Goal: Task Accomplishment & Management: Manage account settings

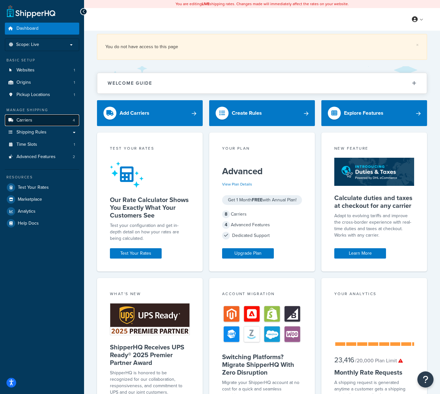
click at [40, 123] on link "Carriers 4" at bounding box center [42, 121] width 74 height 12
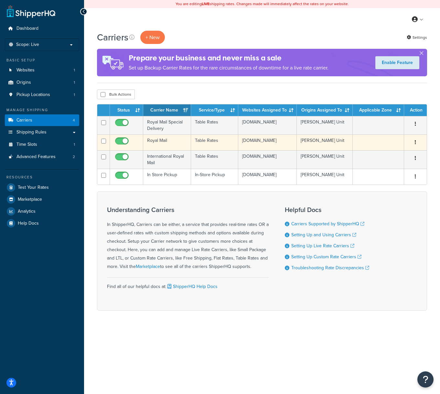
click at [178, 141] on td "Royal Mail" at bounding box center [167, 143] width 48 height 16
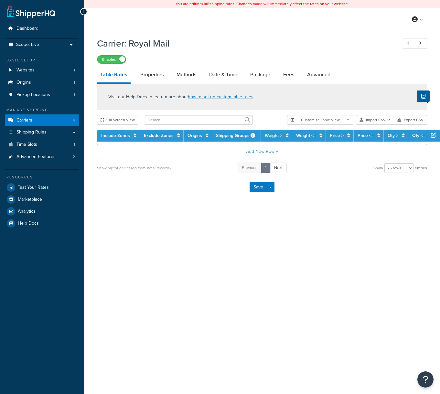
select select "25"
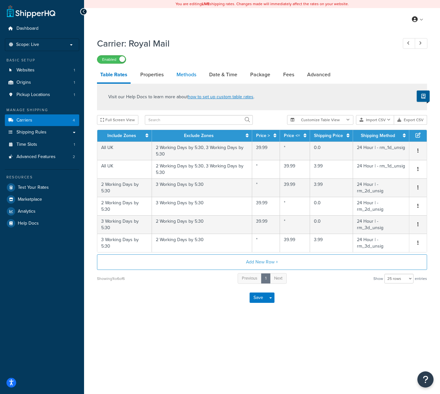
click at [192, 75] on link "Methods" at bounding box center [186, 75] width 26 height 16
select select "25"
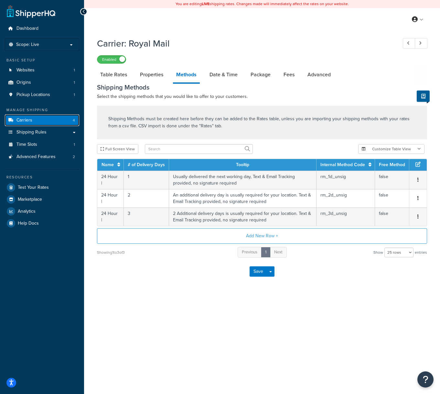
click at [41, 123] on link "Carriers 4" at bounding box center [42, 121] width 74 height 12
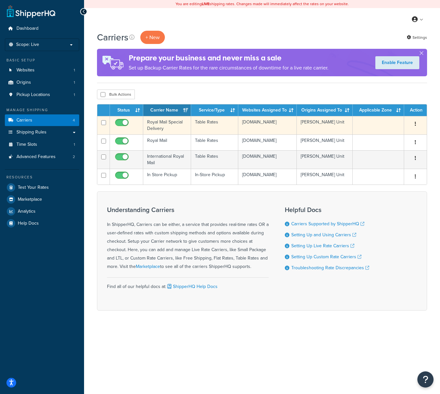
click at [171, 122] on td "Royal Mail Special Delivery" at bounding box center [167, 125] width 48 height 18
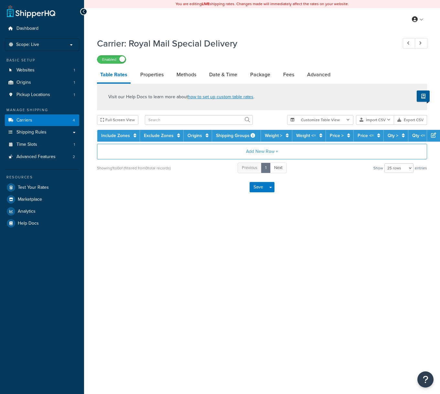
select select "25"
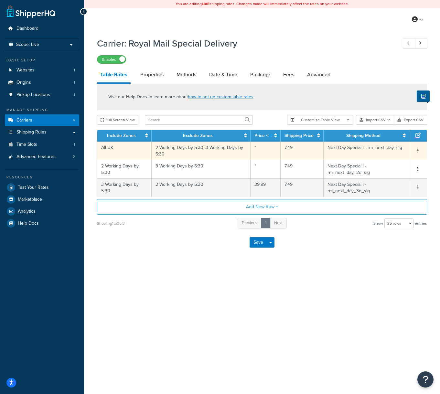
click at [221, 155] on td "2 Working Days by 5:30, 3 Working Days by 5:30" at bounding box center [201, 151] width 99 height 18
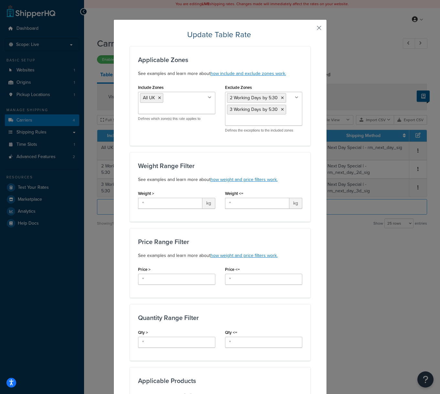
click at [311, 29] on button "button" at bounding box center [310, 30] width 2 height 2
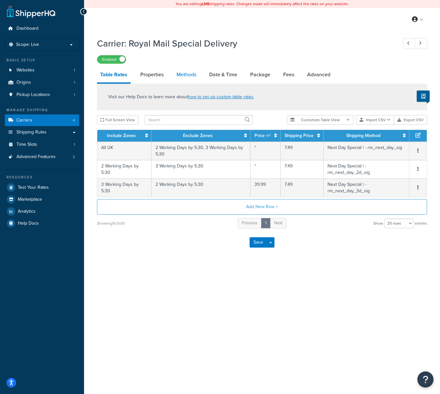
click at [188, 75] on link "Methods" at bounding box center [186, 75] width 26 height 16
select select "25"
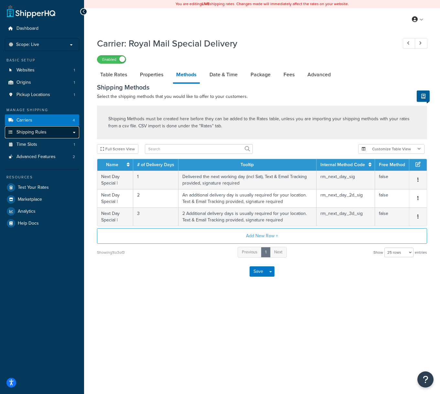
click at [33, 132] on span "Shipping Rules" at bounding box center [31, 132] width 30 height 5
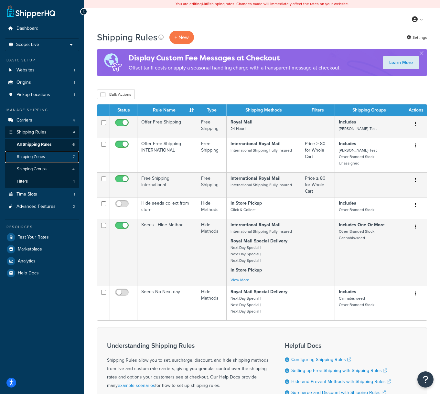
click at [46, 158] on link "Shipping Zones 7" at bounding box center [42, 157] width 74 height 12
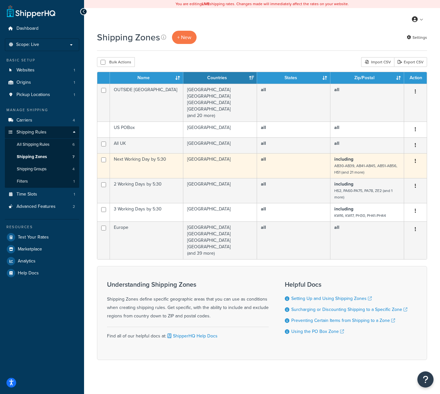
click at [418, 161] on button "button" at bounding box center [415, 161] width 9 height 10
click at [388, 177] on link "Edit" at bounding box center [389, 174] width 51 height 13
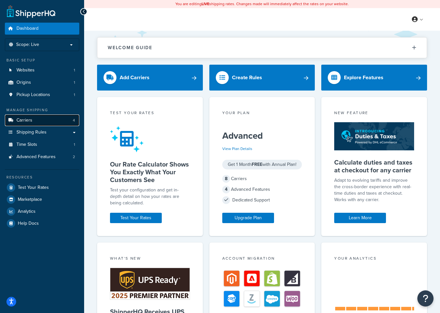
click at [41, 120] on link "Carriers 4" at bounding box center [42, 121] width 74 height 12
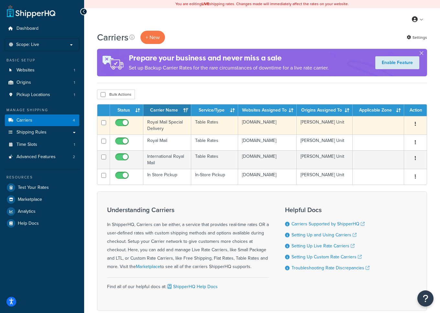
click at [413, 122] on button "button" at bounding box center [415, 124] width 9 height 10
click at [395, 137] on link "Edit" at bounding box center [389, 137] width 51 height 13
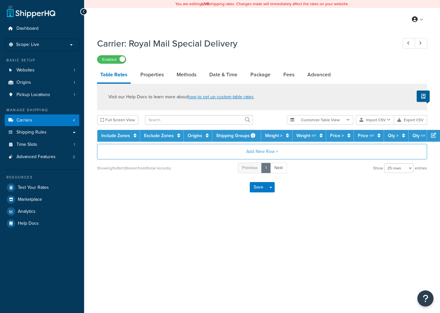
select select "25"
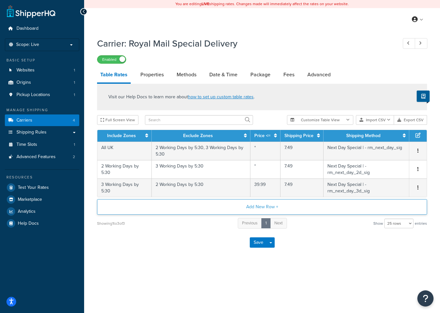
click at [269, 209] on button "Add New Row +" at bounding box center [262, 207] width 330 height 16
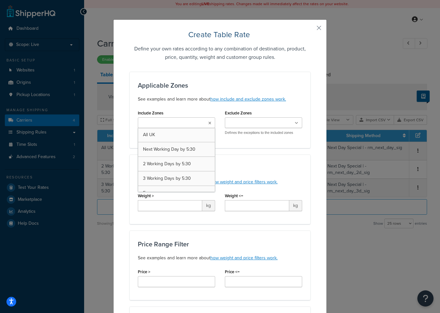
click at [210, 122] on icon at bounding box center [209, 123] width 3 height 4
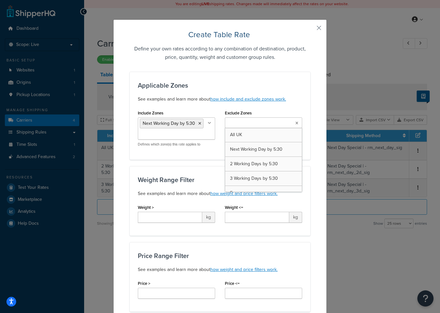
click at [267, 123] on input "Exclude Zones" at bounding box center [255, 123] width 57 height 7
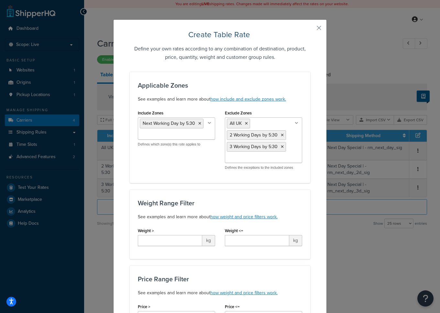
click at [208, 228] on div "Weight > kg" at bounding box center [176, 236] width 77 height 20
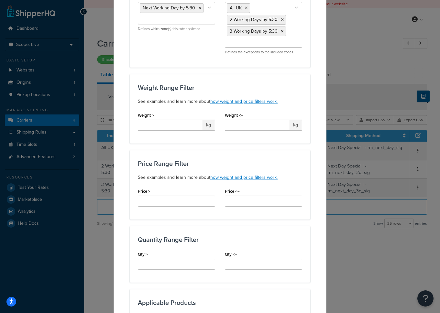
scroll to position [126, 0]
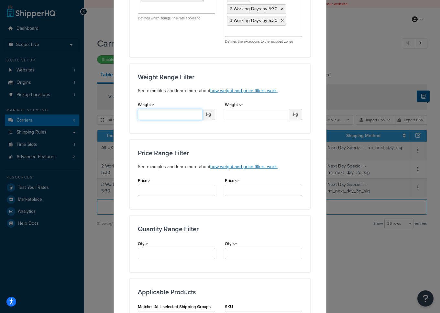
click at [166, 115] on input "Weight >" at bounding box center [170, 114] width 64 height 11
type input "*"
click at [254, 117] on input "Weight <=" at bounding box center [257, 114] width 64 height 11
type input "*"
click at [180, 190] on input "Price >" at bounding box center [176, 190] width 77 height 11
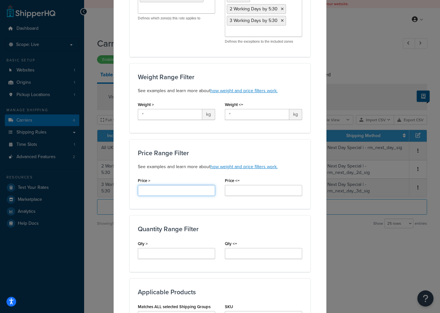
type input "*"
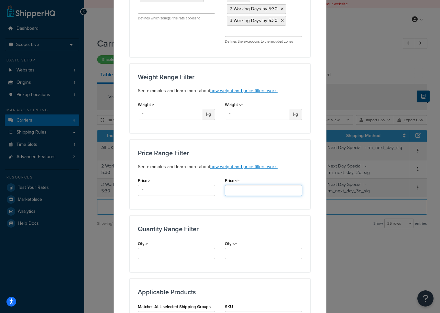
click at [253, 190] on input "Price <=" at bounding box center [263, 190] width 77 height 11
type input "*"
click at [244, 254] on input "Qty <=" at bounding box center [263, 253] width 77 height 11
type input "*"
click at [172, 249] on input "Qty >" at bounding box center [176, 253] width 77 height 11
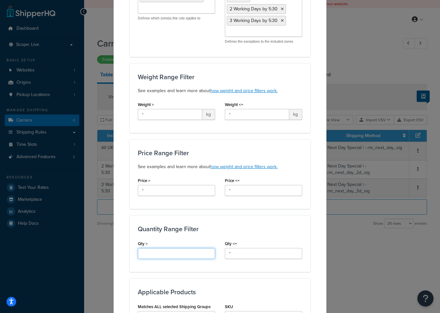
type input "*"
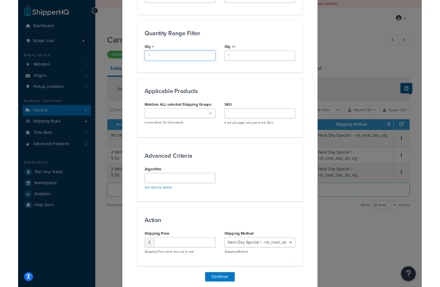
scroll to position [344, 0]
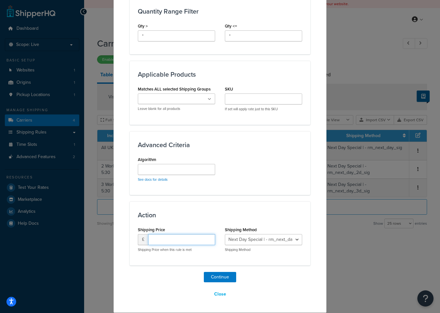
click at [165, 241] on input "number" at bounding box center [181, 239] width 67 height 11
type input "7.49"
click at [296, 238] on select "Next Day Special | - rm_next_day_sig Next Day Special | - rm_next_day_2d_sig Ne…" at bounding box center [263, 239] width 77 height 11
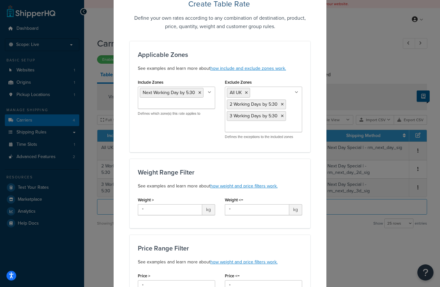
scroll to position [0, 0]
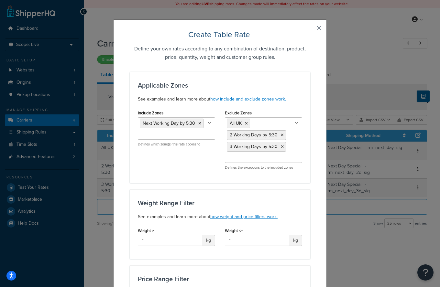
click at [310, 29] on button "button" at bounding box center [310, 30] width 2 height 2
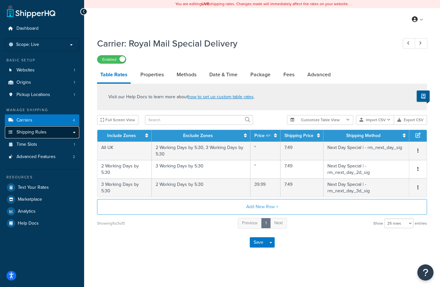
click at [43, 133] on span "Shipping Rules" at bounding box center [31, 132] width 30 height 5
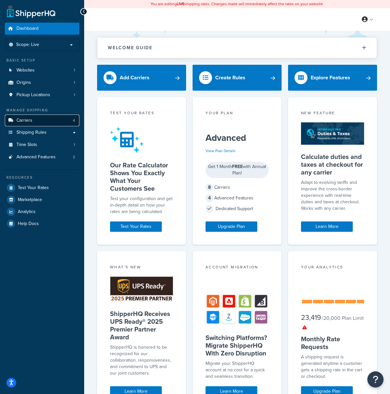
click at [53, 120] on link "Carriers 4" at bounding box center [42, 121] width 74 height 12
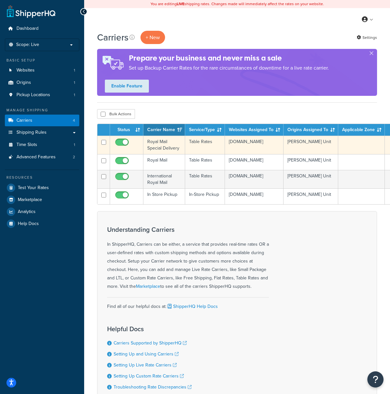
click at [217, 150] on td "Table Rates" at bounding box center [205, 145] width 40 height 18
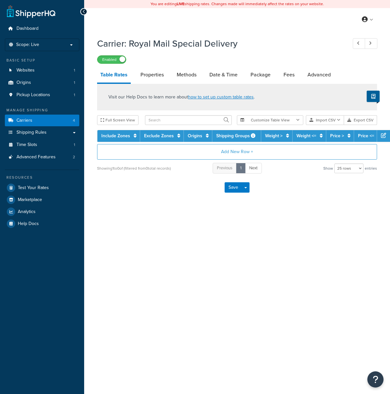
select select "25"
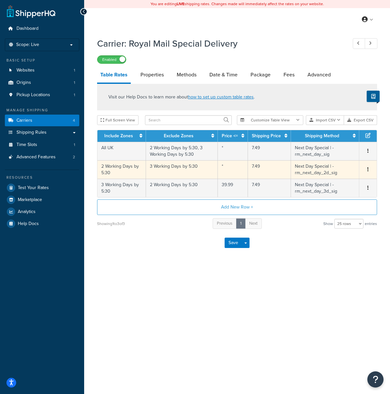
click at [367, 170] on icon "button" at bounding box center [367, 169] width 1 height 5
click at [338, 152] on div "Edit" at bounding box center [335, 157] width 46 height 13
select select "144815"
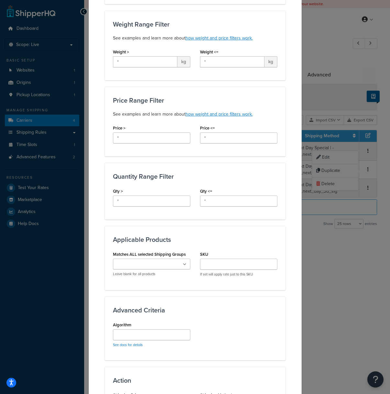
scroll to position [214, 0]
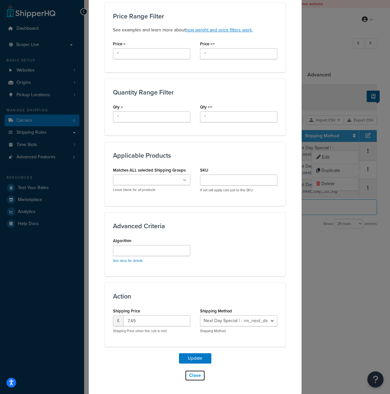
click at [192, 374] on button "Close" at bounding box center [195, 375] width 20 height 11
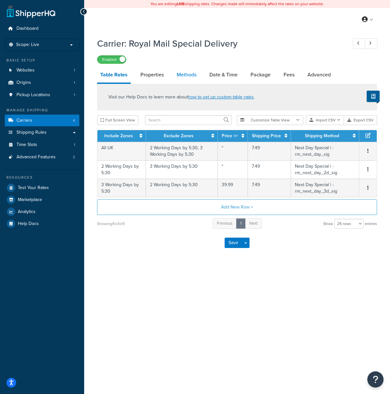
click at [184, 73] on link "Methods" at bounding box center [186, 75] width 26 height 16
select select "25"
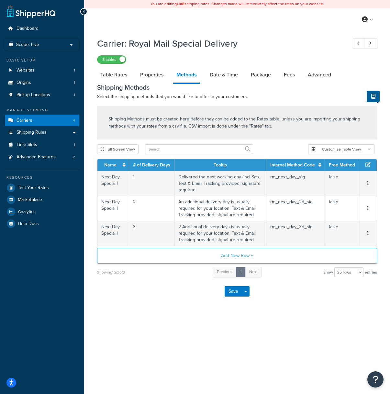
click at [242, 258] on button "Add New Row +" at bounding box center [237, 256] width 280 height 16
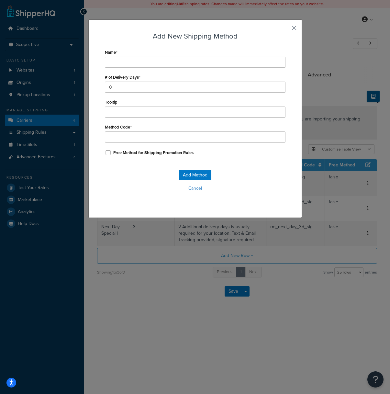
click at [285, 29] on button "button" at bounding box center [285, 30] width 2 height 2
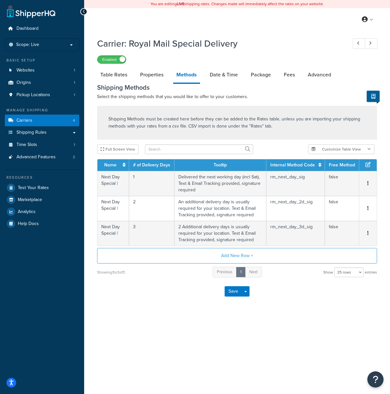
click at [293, 27] on div "My Profile Billing Global Settings Contact Us Logout" at bounding box center [237, 19] width 306 height 23
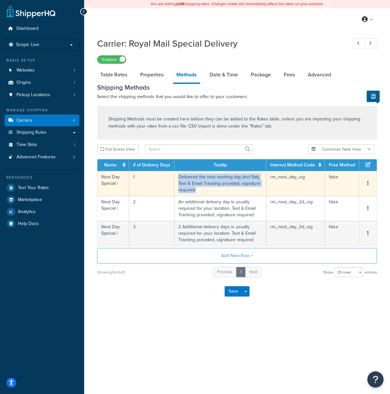
drag, startPoint x: 216, startPoint y: 192, endPoint x: 179, endPoint y: 181, distance: 38.8
click at [179, 181] on td "Delivered the next working day (incl Sat), Text & Email Tracking provided, sign…" at bounding box center [220, 183] width 92 height 25
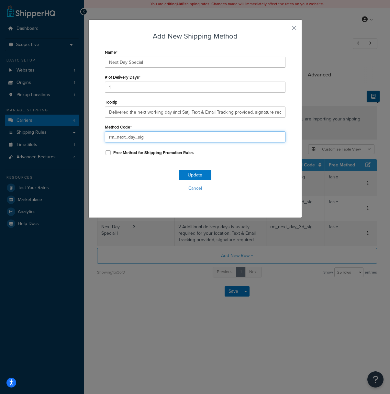
click at [166, 136] on input "rm_next_day_sig" at bounding box center [195, 136] width 181 height 11
type input "rm_next_day_5.30_sig"
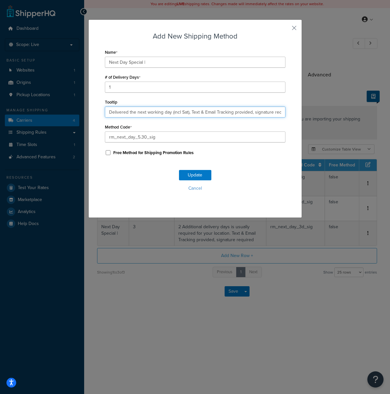
click at [171, 113] on input "Delivered the next working day (incl Sat), Text & Email Tracking provided, sign…" at bounding box center [195, 111] width 181 height 11
type input "Delivered the next working day by 5.30 (incl Sat), Text & Email Tracking provid…"
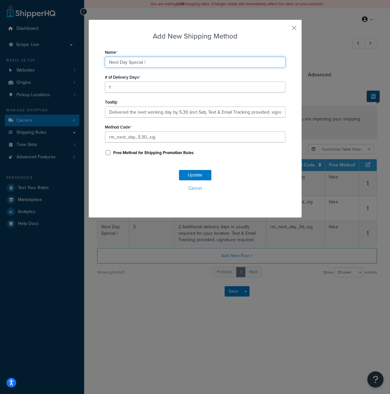
click at [143, 63] on input "Next Day Special |" at bounding box center [195, 62] width 181 height 11
type input "Next Day Special 5.30|"
click at [194, 174] on button "Update" at bounding box center [195, 175] width 32 height 10
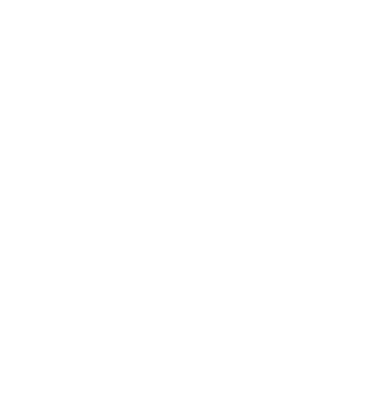
select select "25"
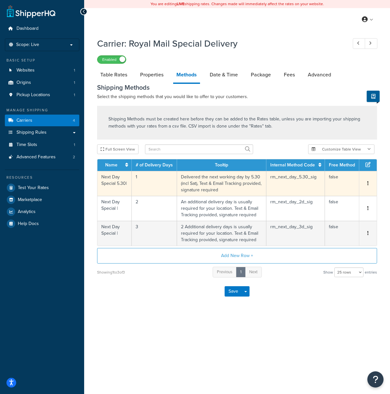
click at [367, 182] on button "button" at bounding box center [367, 183] width 5 height 7
click at [334, 176] on div "Edit" at bounding box center [335, 177] width 46 height 13
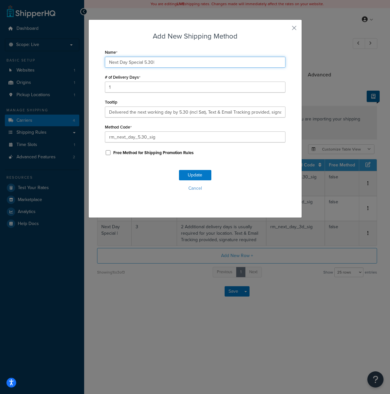
click at [152, 63] on input "Next Day Special 5.30|" at bounding box center [195, 62] width 181 height 11
type input "Next Day Special |"
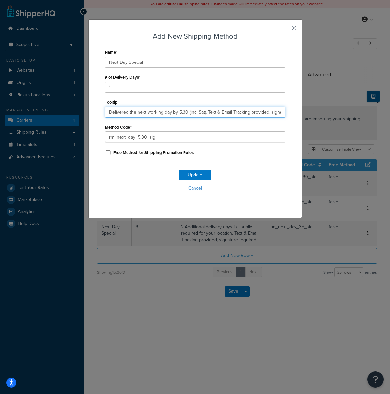
drag, startPoint x: 187, startPoint y: 113, endPoint x: 178, endPoint y: 114, distance: 9.4
click at [178, 114] on input "Delivered the next working day by 5.30 (incl Sat), Text & Email Tracking provid…" at bounding box center [195, 111] width 181 height 11
type input "Delivered the next working day by (incl Sat), Text & Email Tracking provided, s…"
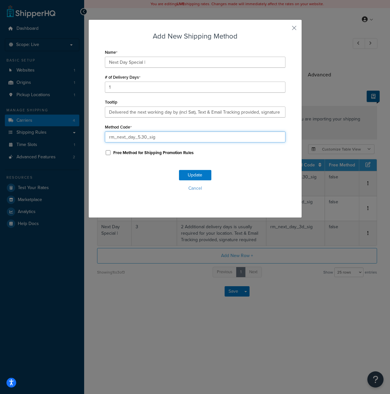
click at [146, 138] on input "rm_next_day_5.30_sig" at bounding box center [195, 136] width 181 height 11
type input "rm_next_day_sig"
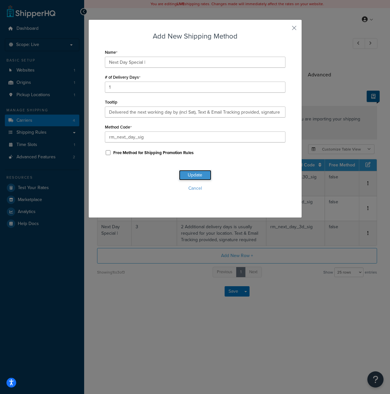
click at [192, 174] on button "Update" at bounding box center [195, 175] width 32 height 10
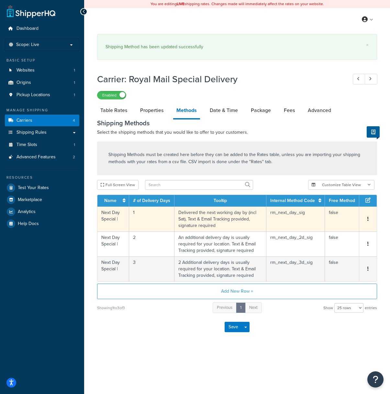
click at [367, 219] on icon "button" at bounding box center [367, 218] width 1 height 5
click at [341, 213] on div "Edit" at bounding box center [335, 213] width 46 height 13
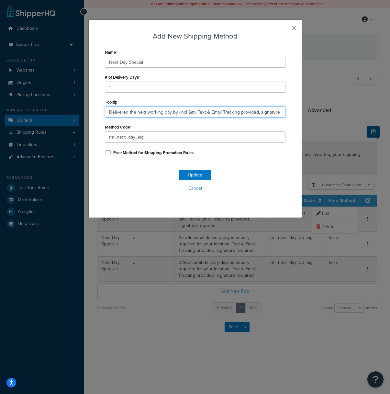
click at [178, 113] on input "Delivered the next working day by (incl Sat), Text & Email Tracking provided, s…" at bounding box center [195, 111] width 181 height 11
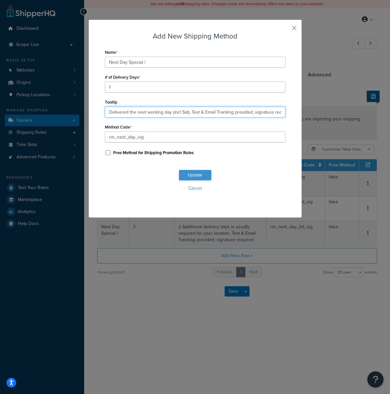
type input "Delivered the next working day (incl Sat), Text & Email Tracking provided, sign…"
click at [198, 176] on button "Update" at bounding box center [195, 175] width 32 height 10
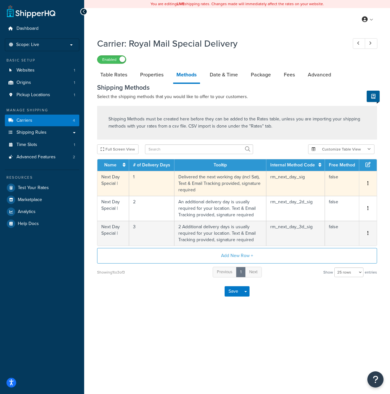
click at [365, 183] on span "Edit Delete" at bounding box center [368, 183] width 10 height 7
click at [369, 184] on button "button" at bounding box center [367, 183] width 5 height 7
click at [326, 176] on div "Edit" at bounding box center [335, 177] width 46 height 13
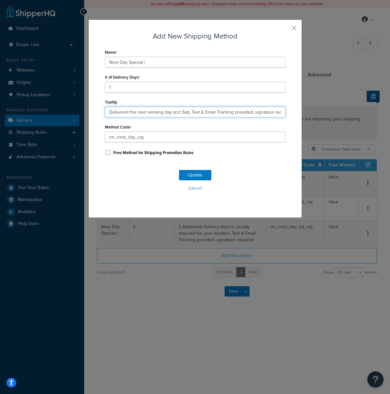
click at [171, 113] on input "Delivered the next working day (incl Sat), Text & Email Tracking provided, sign…" at bounding box center [195, 111] width 181 height 11
click at [156, 112] on input "Delivered the next working day by 1pm (incl Sat), Text & Email Tracking provide…" at bounding box center [195, 111] width 181 height 11
type input "Delivered the next day by 1pm (incl Sat), Text & Email Tracking provided, signa…"
click at [194, 178] on button "Update" at bounding box center [195, 175] width 32 height 10
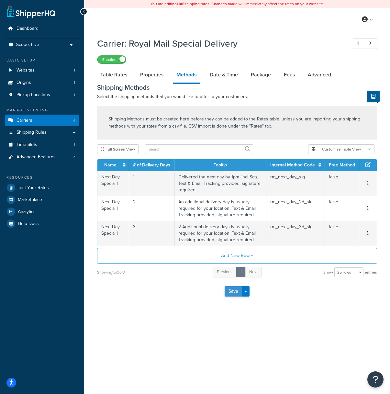
click at [229, 293] on button "Save" at bounding box center [233, 291] width 17 height 10
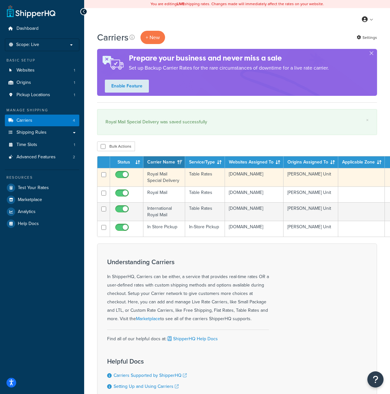
click at [229, 180] on td "[DOMAIN_NAME]" at bounding box center [254, 177] width 59 height 18
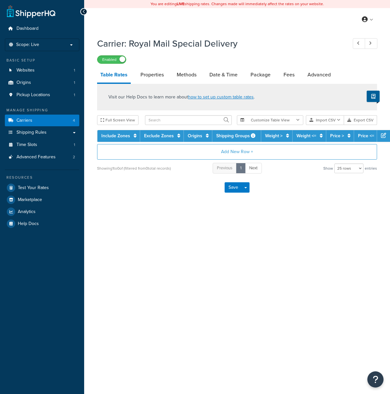
select select "25"
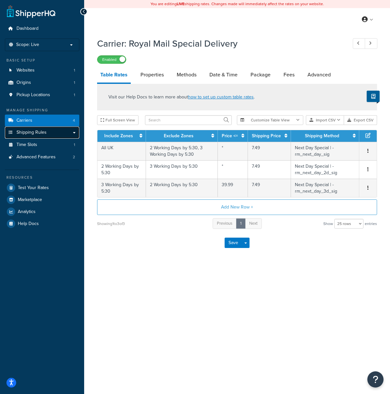
click at [49, 133] on link "Shipping Rules" at bounding box center [42, 132] width 74 height 12
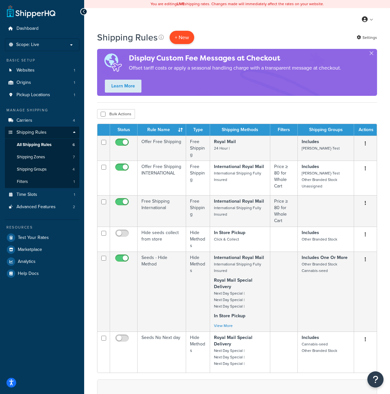
click at [185, 38] on p "+ New" at bounding box center [182, 37] width 25 height 13
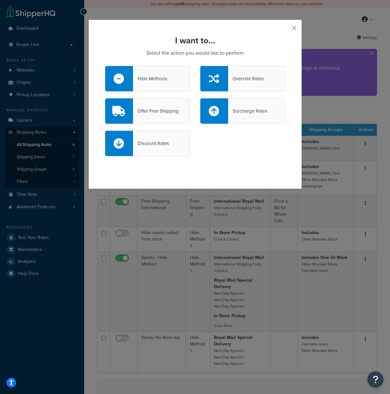
click at [285, 29] on button "button" at bounding box center [285, 30] width 2 height 2
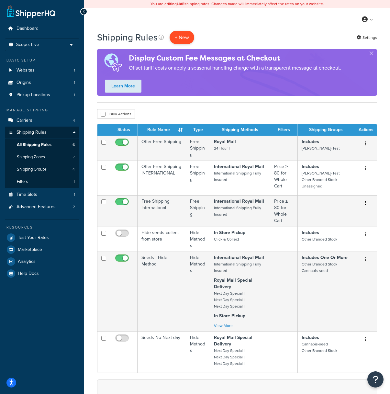
click at [182, 34] on p "+ New" at bounding box center [182, 37] width 25 height 13
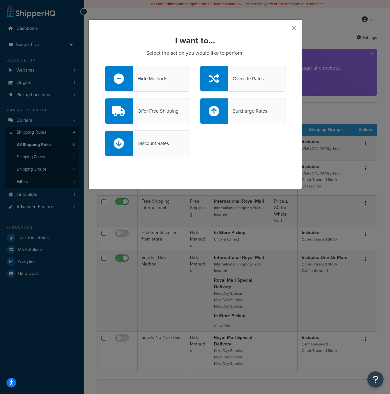
click at [257, 111] on div "Surcharge Rates" at bounding box center [247, 110] width 39 height 9
click at [0, 0] on input "Surcharge Rates" at bounding box center [0, 0] width 0 height 0
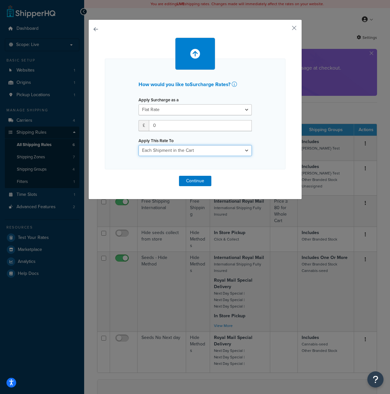
click at [193, 149] on select "Each Shipment in the Cart Each Shipping Group in the Cart Each Item within a Sh…" at bounding box center [194, 150] width 113 height 11
click at [203, 180] on button "Continue" at bounding box center [195, 181] width 32 height 10
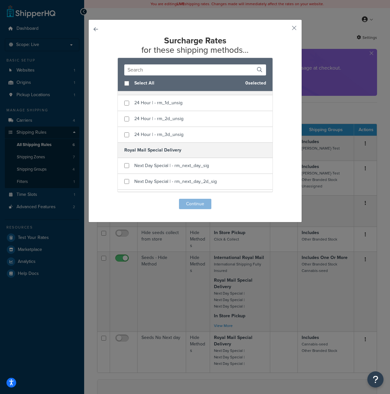
scroll to position [73, 0]
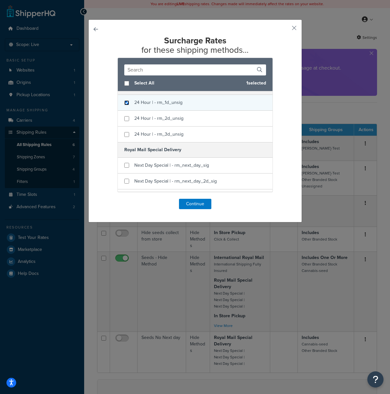
click at [127, 103] on input "checkbox" at bounding box center [126, 102] width 5 height 5
checkbox input "true"
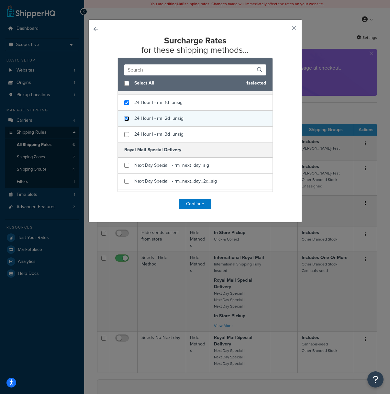
click at [126, 116] on input "checkbox" at bounding box center [126, 118] width 5 height 5
checkbox input "true"
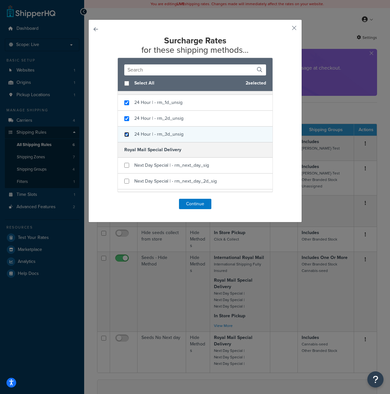
drag, startPoint x: 126, startPoint y: 134, endPoint x: 128, endPoint y: 139, distance: 6.1
click at [126, 134] on input "checkbox" at bounding box center [126, 134] width 5 height 5
checkbox input "true"
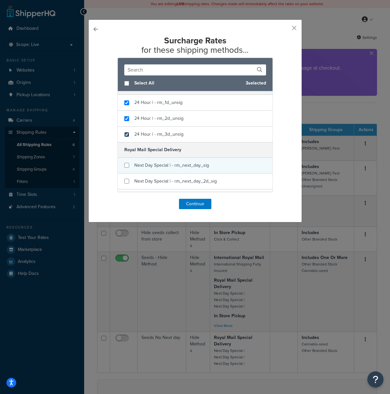
scroll to position [86, 0]
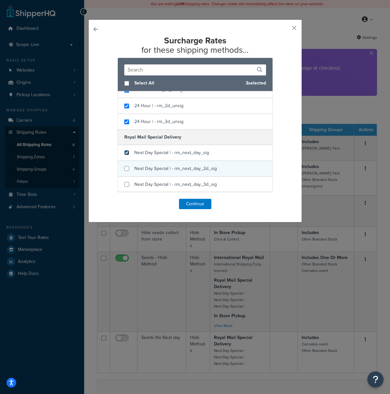
drag, startPoint x: 126, startPoint y: 154, endPoint x: 128, endPoint y: 163, distance: 9.8
click at [126, 154] on input "checkbox" at bounding box center [126, 152] width 5 height 5
checkbox input "true"
drag, startPoint x: 129, startPoint y: 169, endPoint x: 126, endPoint y: 175, distance: 6.9
click at [127, 169] on input "checkbox" at bounding box center [126, 168] width 5 height 5
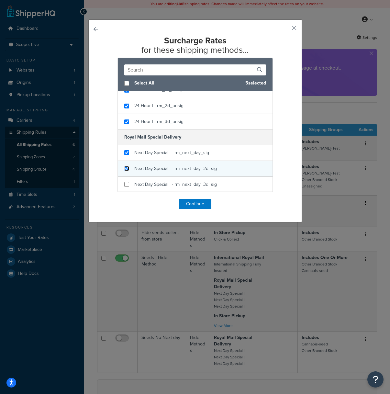
checkbox input "true"
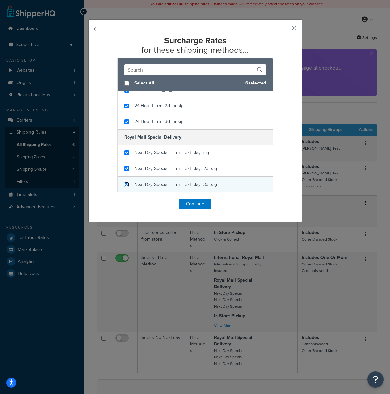
drag, startPoint x: 125, startPoint y: 184, endPoint x: 130, endPoint y: 184, distance: 4.9
click at [125, 184] on input "checkbox" at bounding box center [126, 184] width 5 height 5
checkbox input "true"
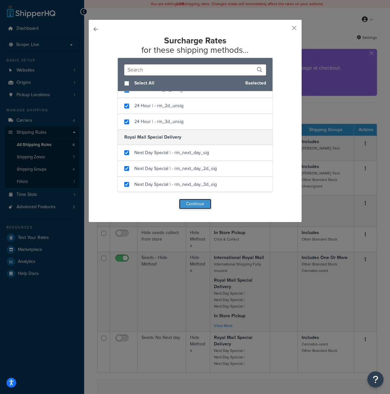
click at [186, 203] on button "Continue" at bounding box center [195, 204] width 32 height 10
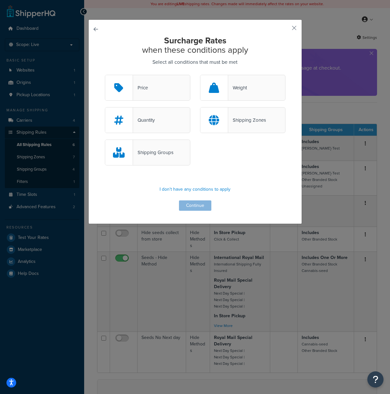
click at [246, 119] on div "Shipping Zones" at bounding box center [247, 119] width 38 height 9
click at [0, 0] on input "Shipping Zones" at bounding box center [0, 0] width 0 height 0
click at [200, 203] on button "Continue" at bounding box center [195, 205] width 32 height 10
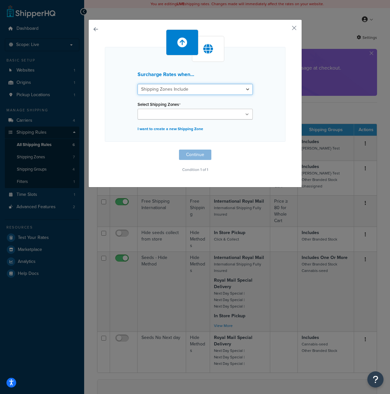
click at [205, 90] on select "Shipping Zones Include Shipping Zones Do Not Include" at bounding box center [194, 89] width 115 height 11
click at [137, 84] on select "Shipping Zones Include Shipping Zones Do Not Include" at bounding box center [194, 89] width 115 height 11
click at [212, 109] on ul at bounding box center [194, 114] width 115 height 11
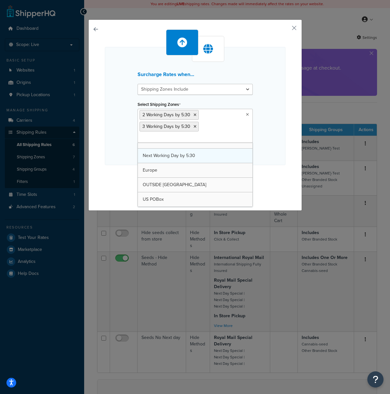
scroll to position [0, 0]
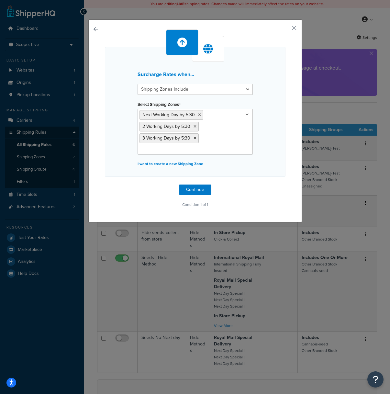
click at [272, 152] on div "Surcharge Rates when... Shipping Zones Include Shipping Zones Do Not Include Se…" at bounding box center [195, 112] width 181 height 130
click at [194, 189] on button "Continue" at bounding box center [195, 189] width 32 height 10
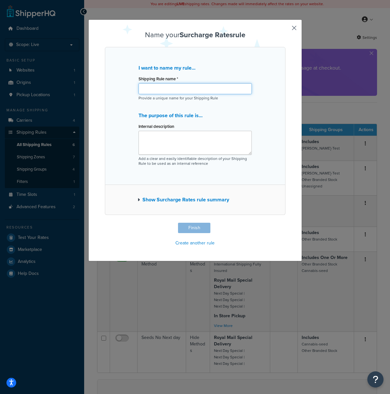
click at [178, 90] on input "Shipping Rule name *" at bounding box center [194, 88] width 113 height 11
type input "remote area"
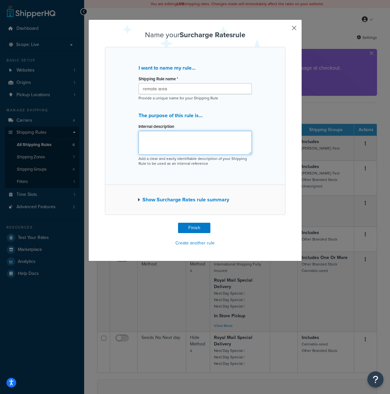
click at [223, 138] on textarea "Internal description" at bounding box center [194, 143] width 113 height 24
type textarea "remote area"
click at [199, 199] on button "Show Surcharge Rates rule summary" at bounding box center [183, 199] width 92 height 9
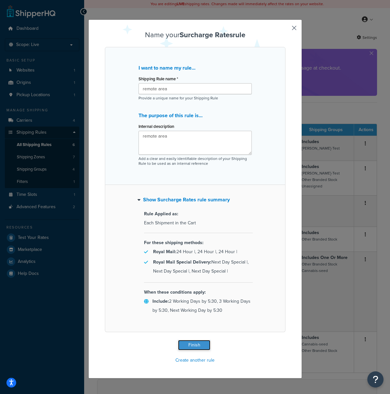
click at [192, 343] on button "Finish" at bounding box center [194, 345] width 32 height 10
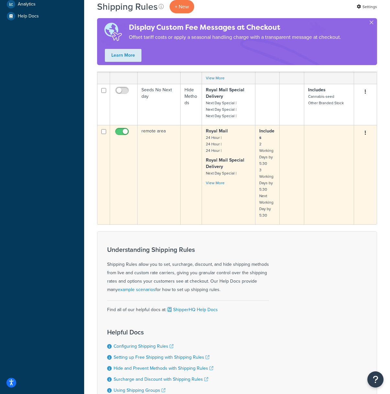
scroll to position [235, 0]
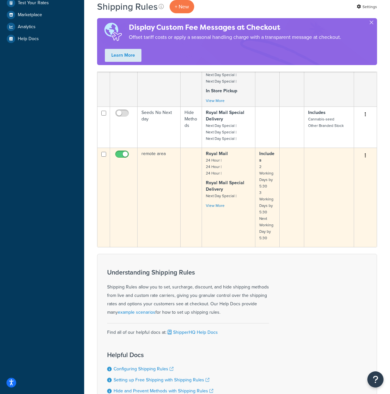
click at [363, 156] on button "button" at bounding box center [365, 155] width 9 height 10
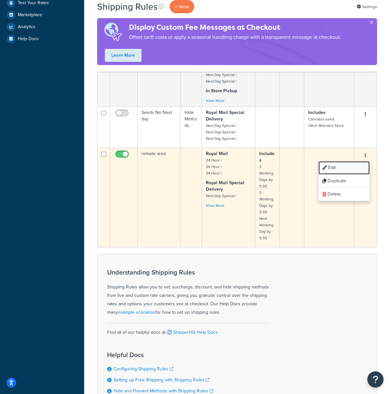
click at [355, 171] on link "Edit" at bounding box center [343, 167] width 51 height 13
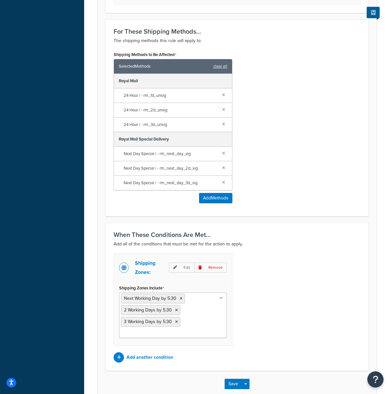
scroll to position [379, 0]
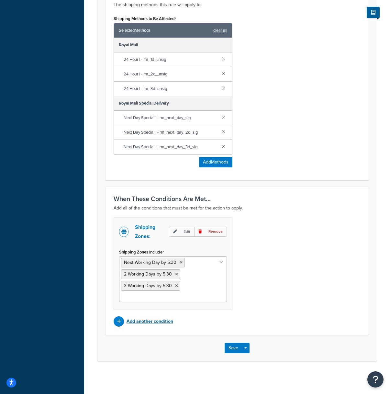
click at [138, 322] on p "Add another condition" at bounding box center [149, 321] width 47 height 9
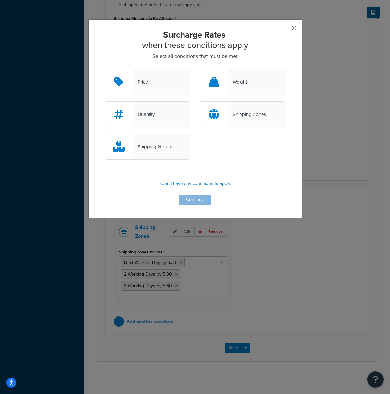
click at [285, 29] on button "button" at bounding box center [285, 30] width 2 height 2
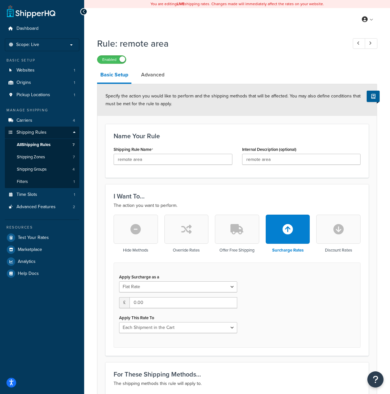
click at [196, 230] on button "button" at bounding box center [186, 228] width 44 height 29
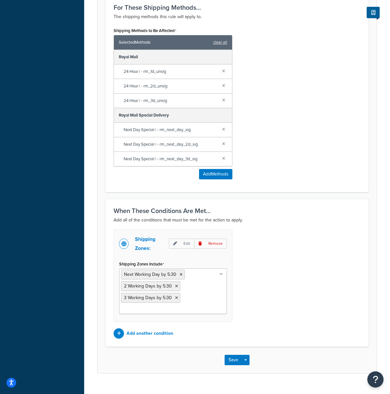
scroll to position [367, 0]
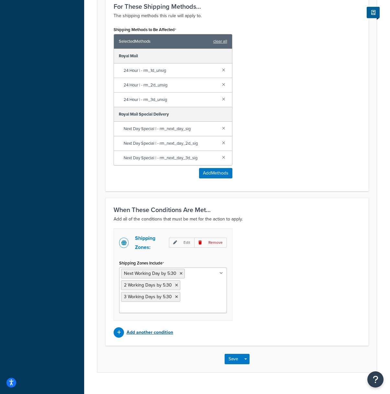
click at [147, 333] on p "Add another condition" at bounding box center [149, 332] width 47 height 9
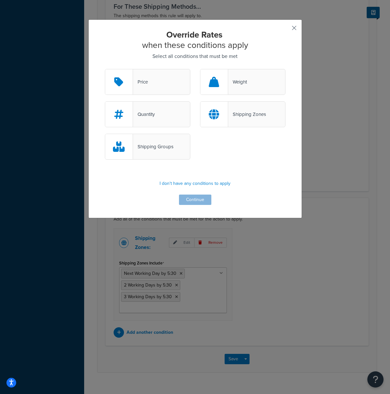
click at [285, 29] on button "button" at bounding box center [285, 30] width 2 height 2
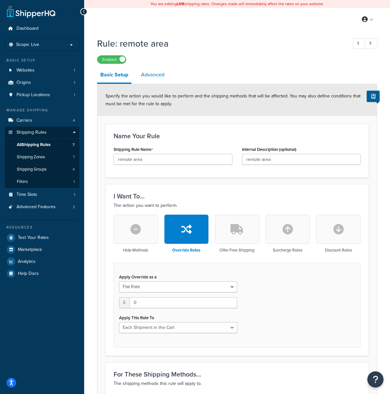
click at [156, 74] on link "Advanced" at bounding box center [153, 75] width 30 height 16
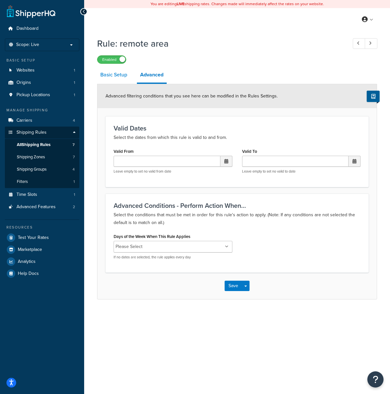
click at [117, 76] on link "Basic Setup" at bounding box center [113, 75] width 33 height 16
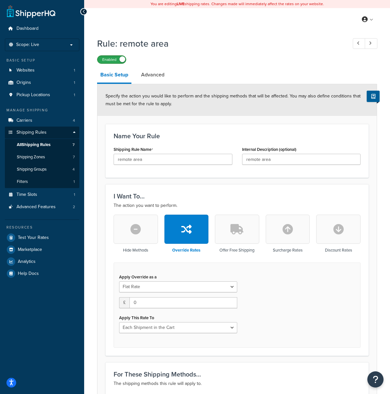
click at [115, 60] on label "Enabled" at bounding box center [111, 60] width 28 height 8
click at [50, 144] on span "All Shipping Rules" at bounding box center [34, 144] width 34 height 5
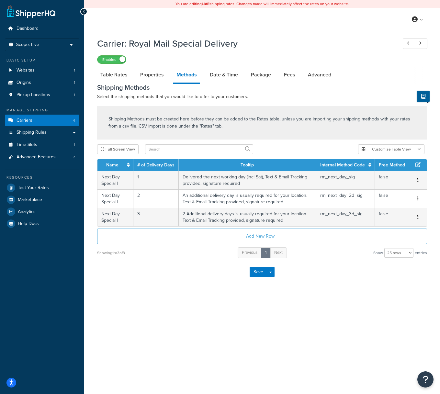
select select "25"
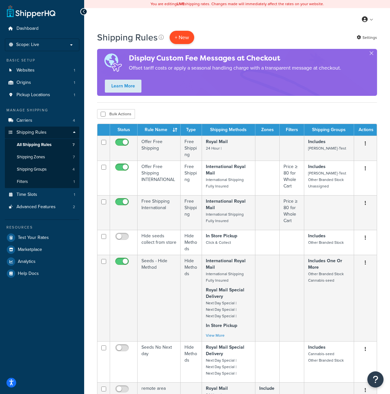
click at [181, 35] on p "+ New" at bounding box center [182, 37] width 25 height 13
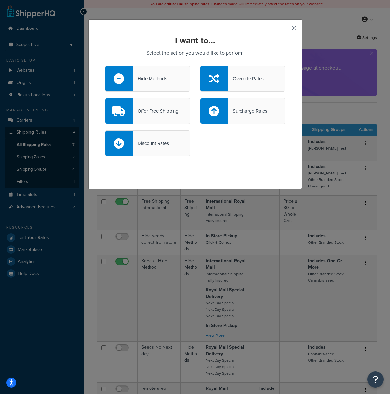
click at [285, 29] on button "button" at bounding box center [285, 30] width 2 height 2
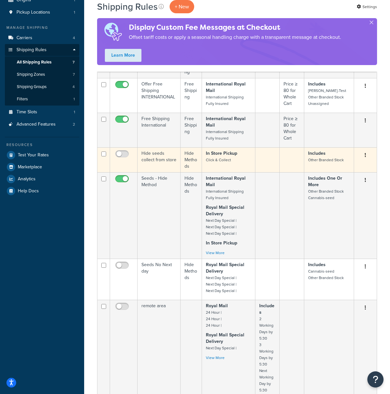
scroll to position [17, 0]
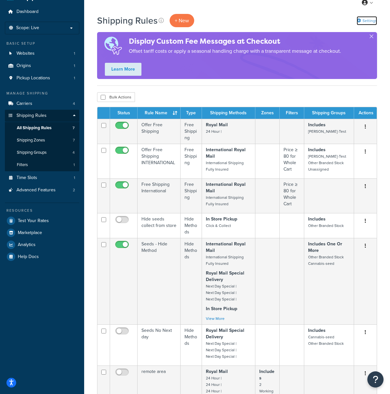
click at [365, 19] on link "Settings" at bounding box center [366, 20] width 20 height 9
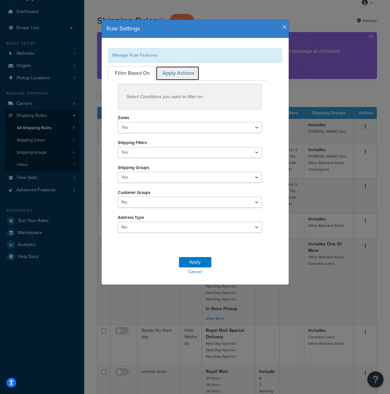
click at [180, 75] on link "Apply Actions" at bounding box center [178, 73] width 44 height 15
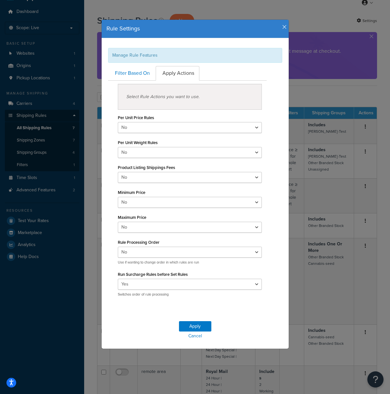
click at [285, 26] on icon "button" at bounding box center [284, 27] width 5 height 6
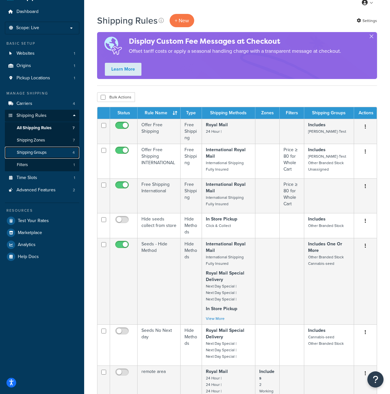
click at [49, 155] on link "Shipping Groups 4" at bounding box center [42, 153] width 74 height 12
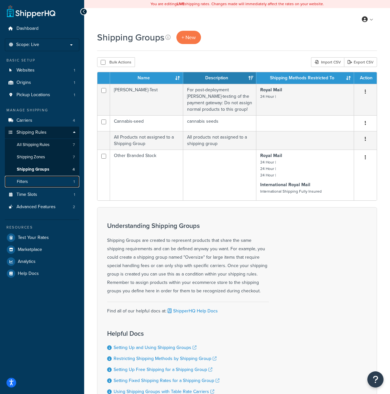
click at [48, 182] on link "Filters 1" at bounding box center [42, 182] width 74 height 12
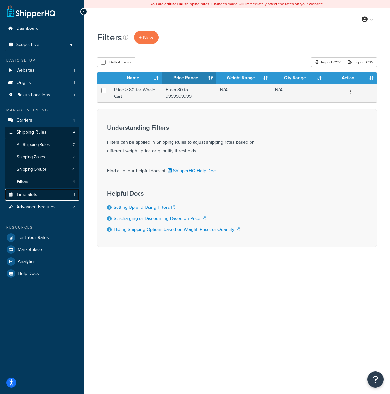
click at [41, 194] on link "Time Slots 1" at bounding box center [42, 195] width 74 height 12
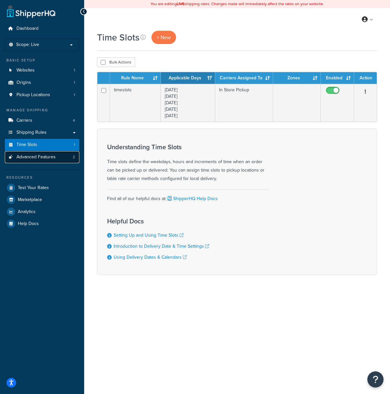
click at [51, 159] on span "Advanced Features" at bounding box center [35, 156] width 39 height 5
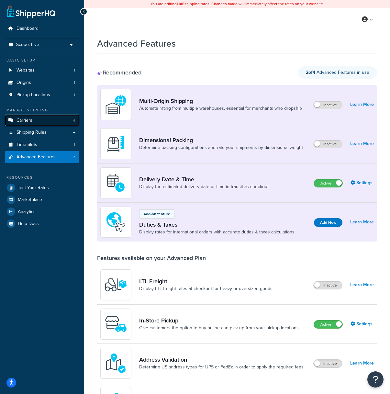
click at [42, 119] on link "Carriers 4" at bounding box center [42, 121] width 74 height 12
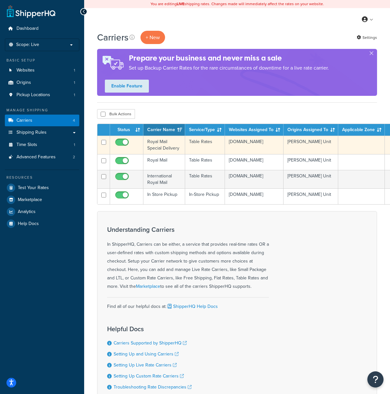
click at [183, 149] on td "Royal Mail Special Delivery" at bounding box center [164, 145] width 42 height 18
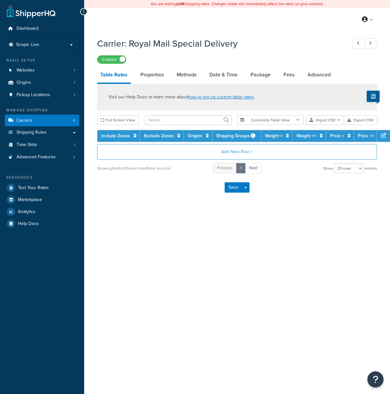
select select "25"
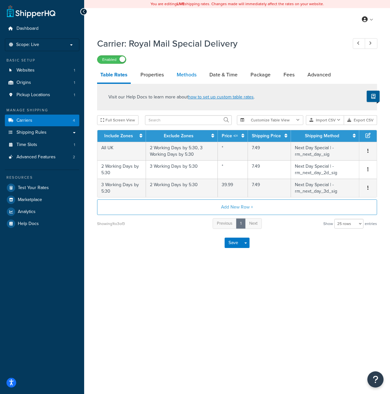
click at [187, 77] on link "Methods" at bounding box center [186, 75] width 26 height 16
select select "25"
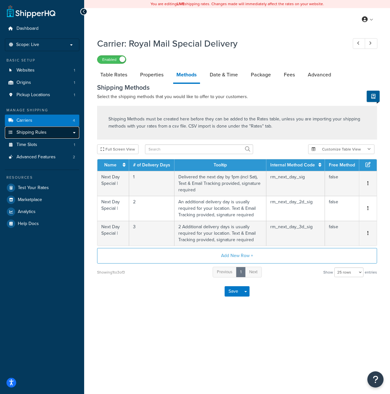
click at [38, 130] on span "Shipping Rules" at bounding box center [31, 132] width 30 height 5
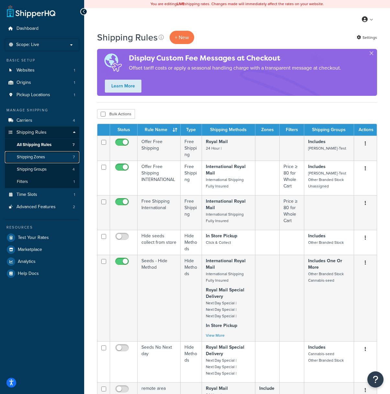
click at [41, 157] on span "Shipping Zones" at bounding box center [31, 156] width 28 height 5
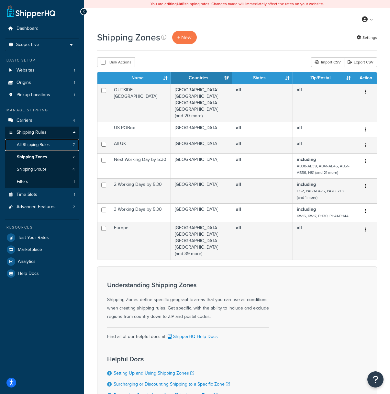
click at [37, 147] on span "All Shipping Rules" at bounding box center [33, 144] width 33 height 5
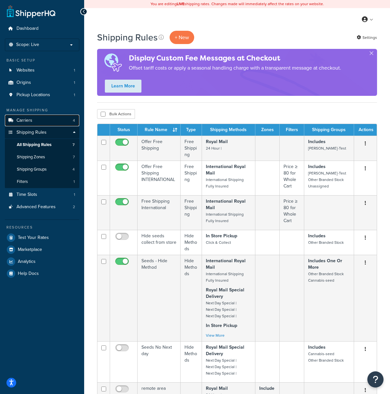
click at [55, 116] on link "Carriers 4" at bounding box center [42, 121] width 74 height 12
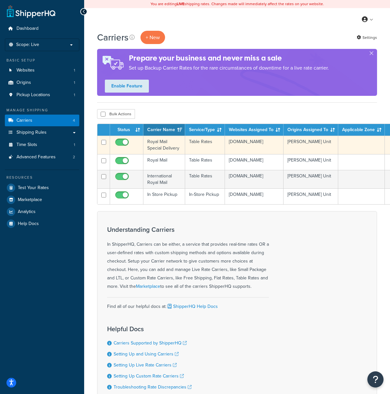
click at [212, 148] on td "Table Rates" at bounding box center [205, 145] width 40 height 18
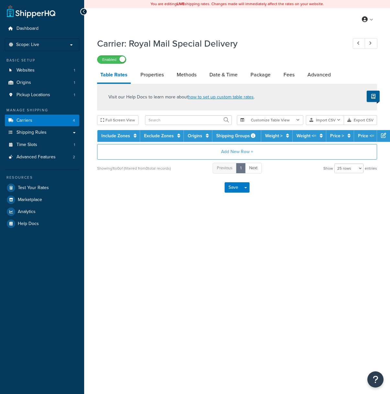
select select "25"
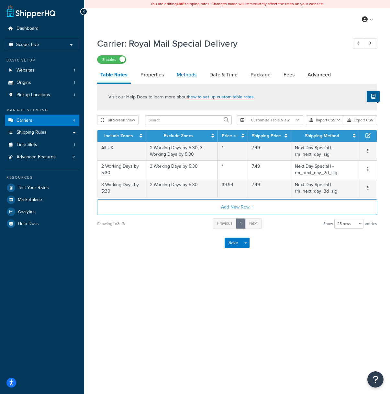
click at [188, 74] on link "Methods" at bounding box center [186, 75] width 26 height 16
select select "25"
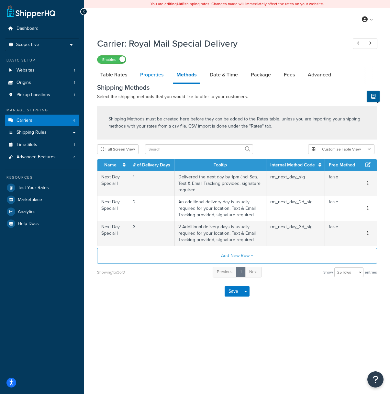
click at [159, 77] on link "Properties" at bounding box center [152, 75] width 30 height 16
select select "HIGHEST"
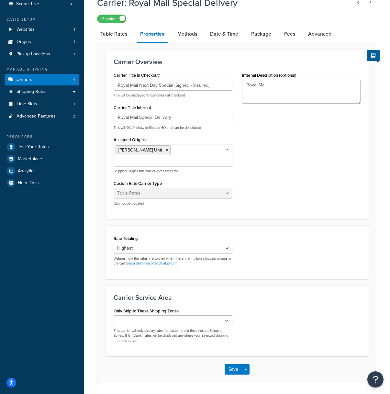
scroll to position [53, 0]
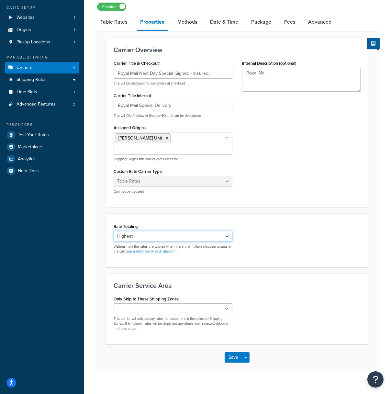
click at [188, 231] on select "Cumulative Highest Per Item Per SKU" at bounding box center [173, 236] width 119 height 11
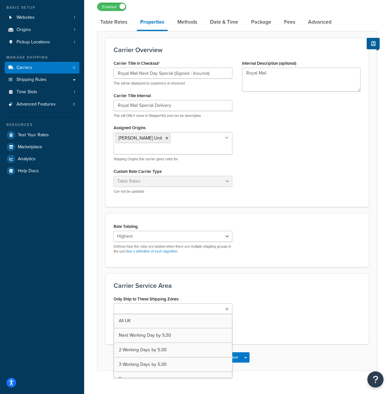
click at [213, 303] on ul at bounding box center [173, 308] width 119 height 11
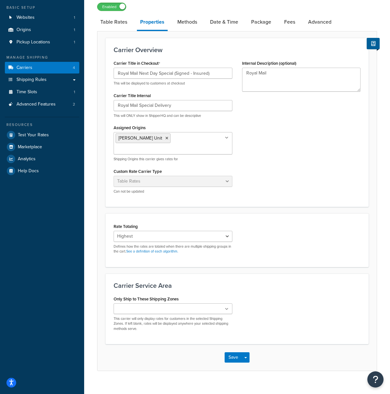
click at [271, 294] on div "Only Ship to These Shipping Zones All UK Next Working Day by 5:30 2 Working Day…" at bounding box center [237, 315] width 257 height 42
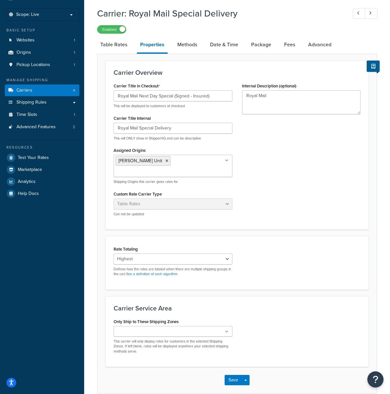
scroll to position [0, 0]
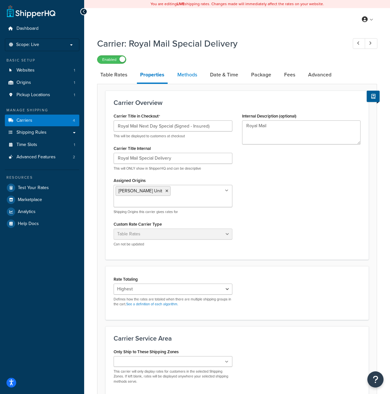
click at [184, 77] on link "Methods" at bounding box center [187, 75] width 26 height 16
select select "25"
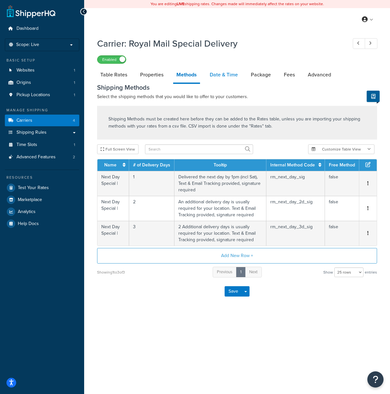
click at [238, 75] on link "Date & Time" at bounding box center [223, 75] width 35 height 16
select select "yMMMEd"
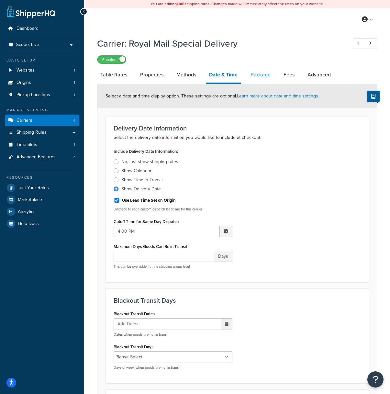
click at [262, 74] on link "Package" at bounding box center [260, 75] width 27 height 16
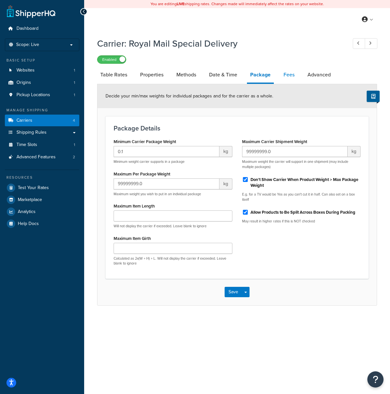
click at [292, 77] on link "Fees" at bounding box center [288, 75] width 17 height 16
select select "AFTER"
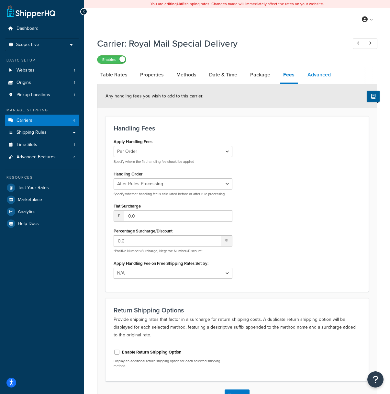
click at [316, 76] on link "Advanced" at bounding box center [319, 75] width 30 height 16
select select "false"
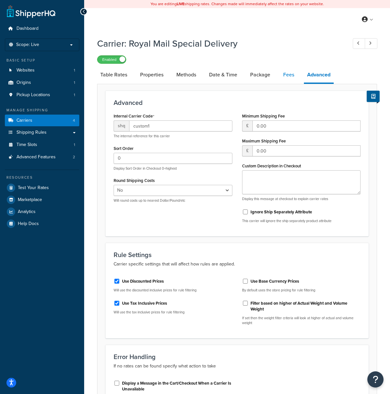
click at [288, 78] on link "Fees" at bounding box center [288, 75] width 17 height 16
select select "AFTER"
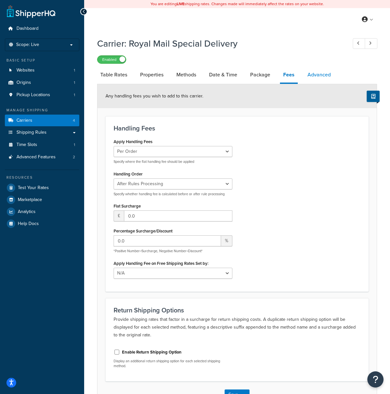
click at [318, 77] on link "Advanced" at bounding box center [319, 75] width 30 height 16
select select "false"
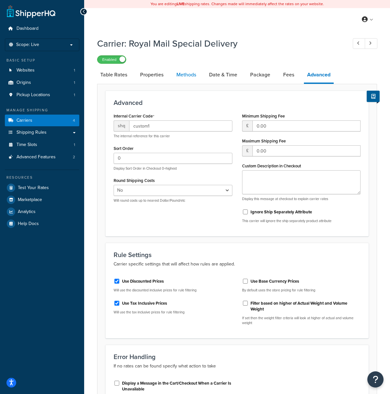
click at [188, 77] on link "Methods" at bounding box center [186, 75] width 26 height 16
select select "25"
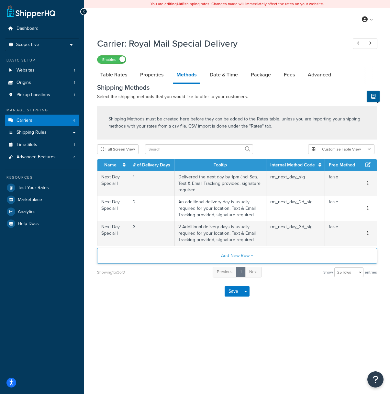
click at [237, 256] on button "Add New Row +" at bounding box center [237, 256] width 280 height 16
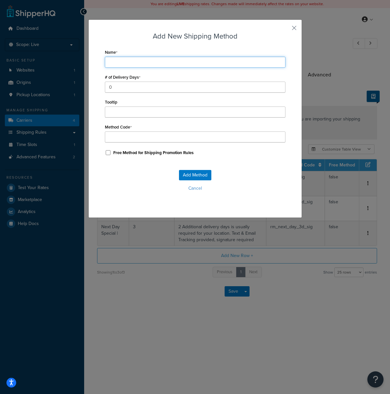
click at [138, 62] on input "Name" at bounding box center [195, 62] width 181 height 11
type input "N"
type input "Ne"
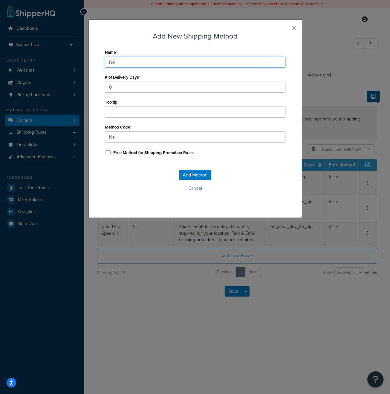
type input "Nex"
type input "Next"
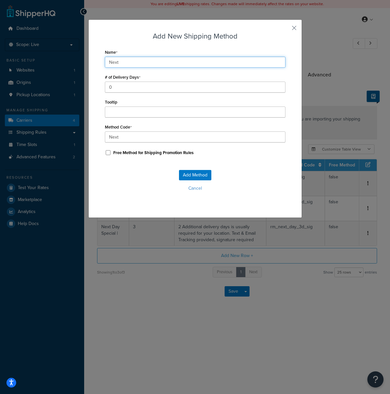
type input "Next_"
type input "Next D"
type input "Next_D"
type input "Next Da"
type input "Next_Da"
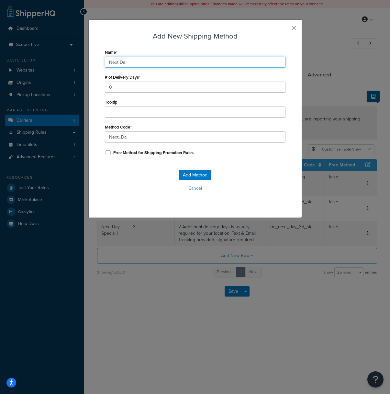
type input "Next Day"
type input "Next_Day"
type input "Next Day"
type input "Next_Day_"
type input "Next Day 5"
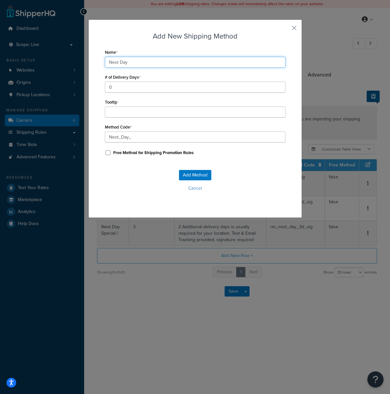
type input "Next_Day_5"
type input "Next Day 5."
type input "Next_Day_5."
type input "Next Day 5.3"
type input "Next_Day_5.3"
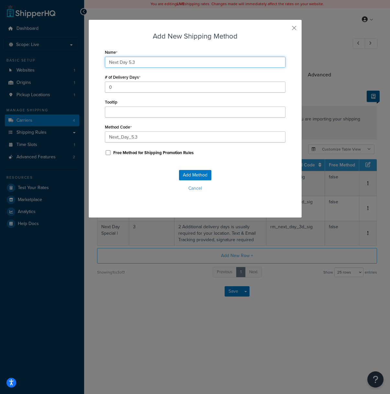
type input "Next Day 5.30"
type input "Next_Day_5.30"
type input "Next Day 5.30"
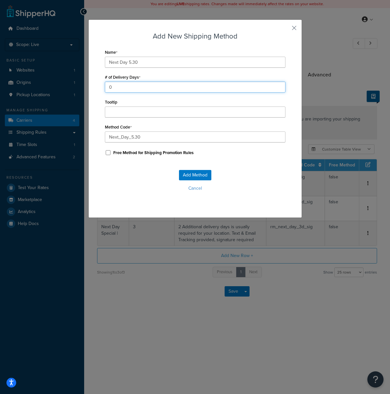
drag, startPoint x: 118, startPoint y: 86, endPoint x: 108, endPoint y: 87, distance: 9.8
click at [108, 87] on input "0" at bounding box center [195, 87] width 181 height 11
type input "1"
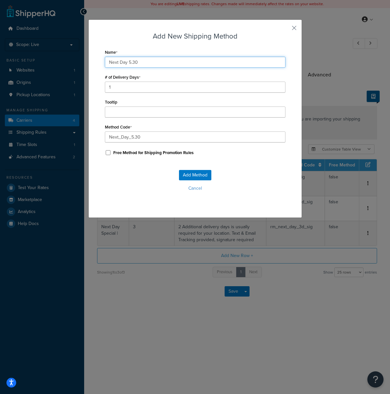
drag, startPoint x: 128, startPoint y: 62, endPoint x: 148, endPoint y: 64, distance: 20.5
click at [148, 64] on input "Next Day 5.30" at bounding box center [195, 62] width 181 height 11
type input "Next Day +"
type input "Next_Day_+"
type input "Next Day +1"
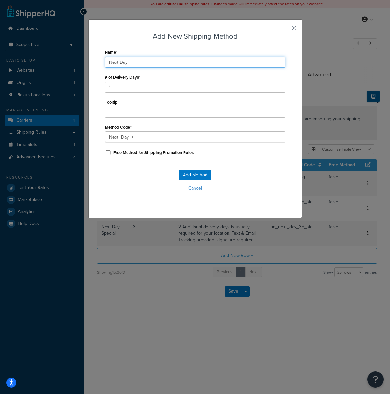
type input "Next_Day_+1"
drag, startPoint x: 128, startPoint y: 63, endPoint x: 132, endPoint y: 63, distance: 4.2
click at [132, 63] on input "Next Day +1" at bounding box center [195, 62] width 181 height 11
click at [135, 63] on input "Next Day +1" at bounding box center [195, 62] width 181 height 11
type input "Next Day +1"
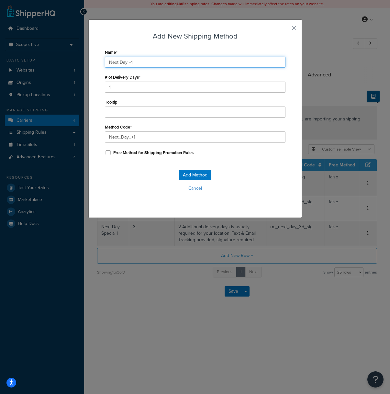
type input "Next_Day_+1_"
type input "Next Day +1 ("
type input "Next_Day_+1_("
type input "Next Day +1 (5"
type input "Next_Day_+1_(5"
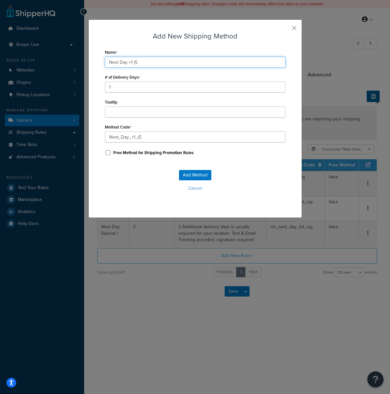
type input "Next Day +1 (5."
type input "Next_Day_+1_(5."
type input "Next Day +1 (5.3"
type input "Next_Day_+1_(5.3"
type input "Next Day +1 (5.30"
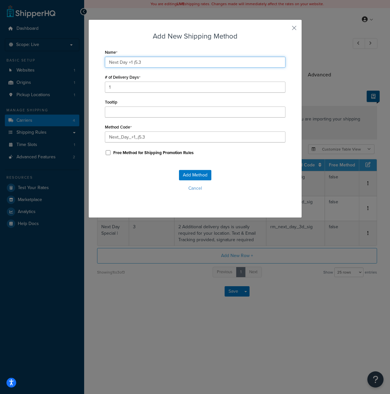
type input "Next_Day_+1_(5.30"
type input "Next Day +1 (5.30)"
type input "Next_Day_+1_(5.30)"
type input "Next Day +1 (5.30"
type input "Next_Day_+1_(5.30"
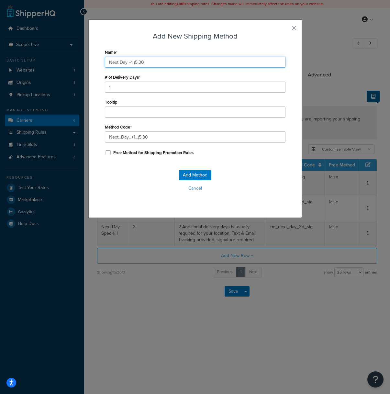
type input "Next Day +1 (5.30p"
type input "Next_Day_+1_(5.30p"
type input "Next Day +1 (5.30pm"
type input "Next_Day_+1_(5.30pm"
type input "Next Day +1 (5.30pm)"
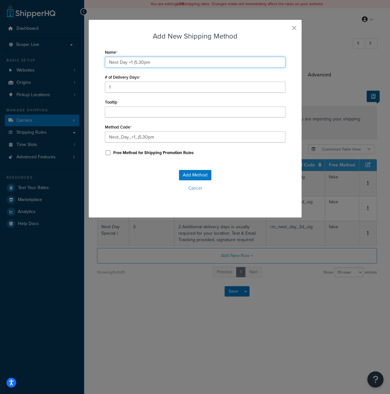
type input "Next_Day_+1_(5.30pm)"
type input "Next Day +1 (5.30pm)"
click at [198, 176] on button "Add Method" at bounding box center [195, 175] width 32 height 10
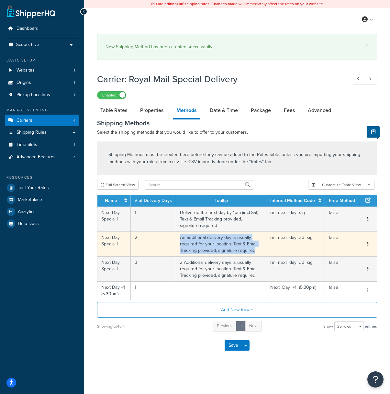
drag, startPoint x: 188, startPoint y: 238, endPoint x: 253, endPoint y: 254, distance: 66.8
click at [253, 254] on td "An additional delivery day is usually required for your location. Text & Email …" at bounding box center [221, 243] width 90 height 25
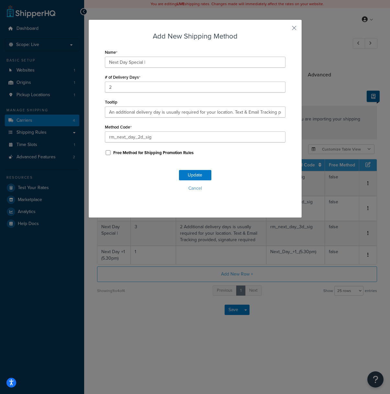
click at [228, 252] on div "Add New Shipping Method Name Next Day Special | # of Delivery Days 2 Tooltip An…" at bounding box center [195, 197] width 390 height 394
click at [285, 29] on button "button" at bounding box center [285, 30] width 2 height 2
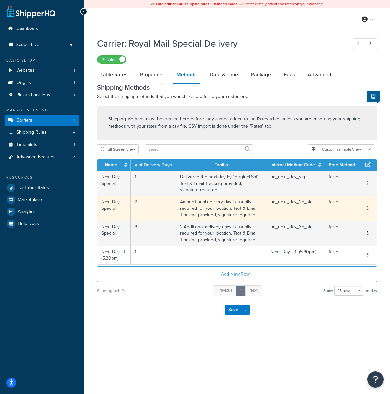
click at [209, 205] on td "An additional delivery day is usually required for your location. Text & Email …" at bounding box center [221, 208] width 90 height 25
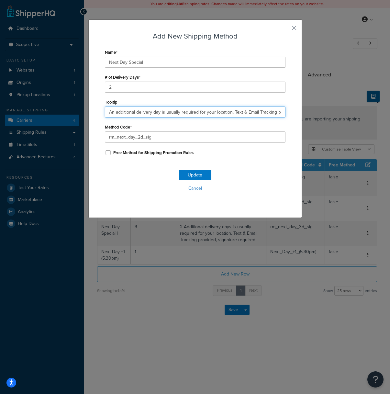
click at [115, 113] on input "An additional delivery day is usually required for your location. Text & Email …" at bounding box center [195, 111] width 181 height 11
click at [136, 113] on input "An additional delivery day is usually required for your location. Text & Email …" at bounding box center [195, 111] width 181 height 11
click at [164, 113] on input "An additional 2 delivery day is usually required for your location. Text & Emai…" at bounding box center [195, 111] width 181 height 11
click at [175, 112] on input "An additional 2 delivery days are usually required for your location. Text & Em…" at bounding box center [195, 111] width 181 height 11
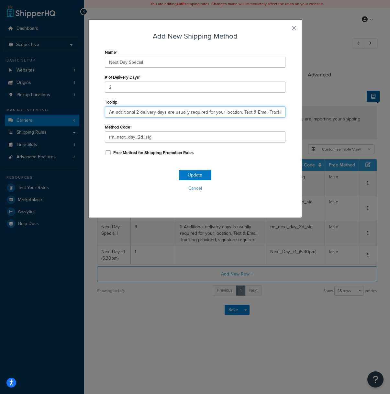
click at [175, 112] on input "An additional 2 delivery days are usually required for your location. Text & Em…" at bounding box center [195, 111] width 181 height 11
type input "An additional 2 delivery days are usually required for your location. Text & Em…"
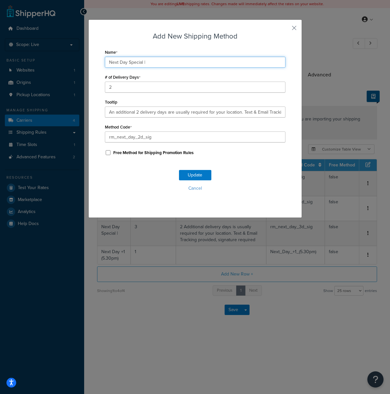
click at [143, 63] on input "Next Day Special |" at bounding box center [195, 62] width 181 height 11
type input "Next Day Special 2+ |"
click at [189, 174] on button "Update" at bounding box center [195, 175] width 32 height 10
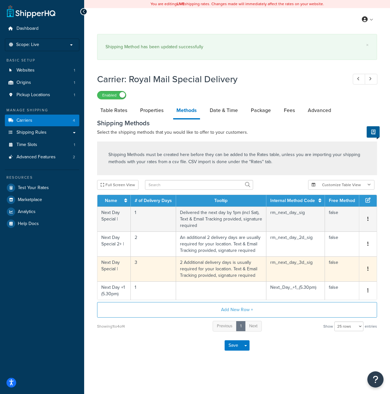
click at [203, 273] on td "2 Additional delivery days is usually required for your location. Text & Email …" at bounding box center [221, 268] width 90 height 25
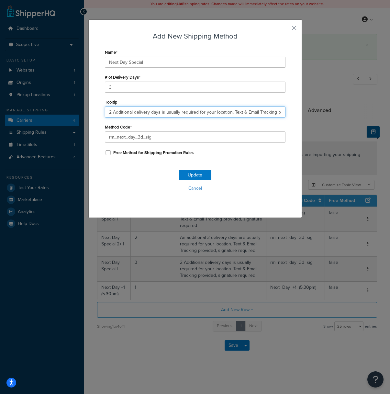
click at [109, 112] on input "2 Additional delivery days is usually required for your location. Text & Email …" at bounding box center [195, 111] width 181 height 11
type input "3 Additional delivery days is usually required for your location. Text & Email …"
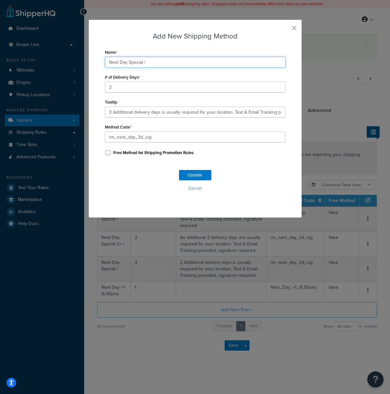
click at [144, 63] on input "Next Day Special |" at bounding box center [195, 62] width 181 height 11
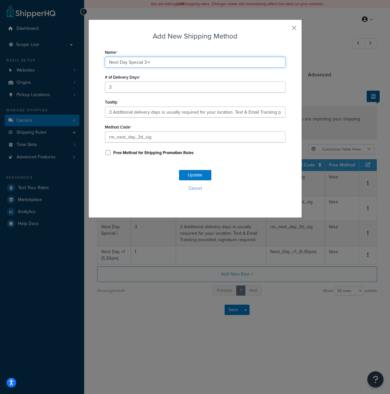
type input "Next Day Special 3+|"
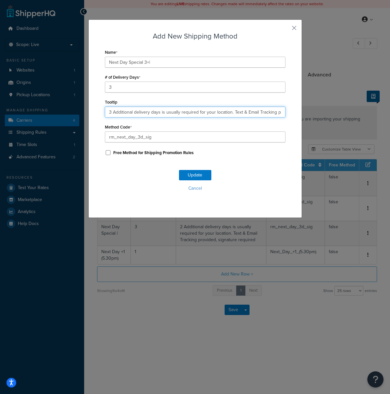
click at [162, 114] on input "3 Additional delivery days is usually required for your location. Text & Email …" at bounding box center [195, 111] width 181 height 11
type input "3 Additional delivery days are usually required for your location. Text & Email…"
click at [195, 175] on button "Update" at bounding box center [195, 175] width 32 height 10
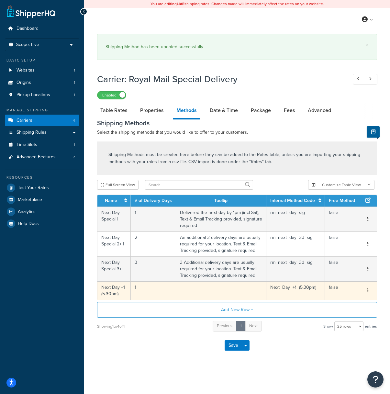
click at [235, 292] on td at bounding box center [221, 290] width 90 height 18
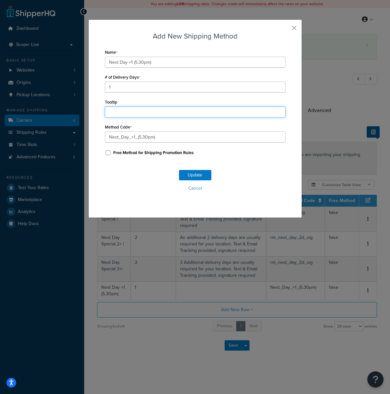
click at [117, 109] on input "Tooltip" at bounding box center [195, 111] width 181 height 11
paste input "An additional 2 delivery days are usually required for your location. Text & Em…"
drag, startPoint x: 34, startPoint y: 105, endPoint x: 42, endPoint y: 104, distance: 7.4
click at [29, 105] on div "Add New Shipping Method Name Next Day +1 (5.30pm) # of Delivery Days 1 Tooltip …" at bounding box center [195, 197] width 390 height 394
drag, startPoint x: 149, startPoint y: 113, endPoint x: 137, endPoint y: 114, distance: 12.3
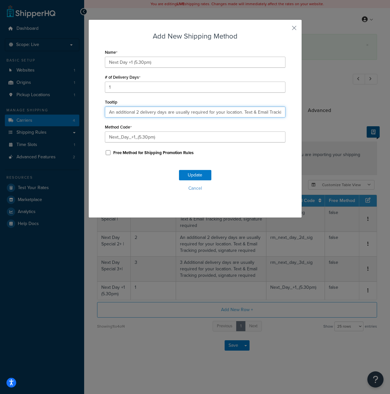
click at [137, 114] on input "An additional 2 delivery days are usually required for your location. Text & Em…" at bounding box center [195, 111] width 181 height 11
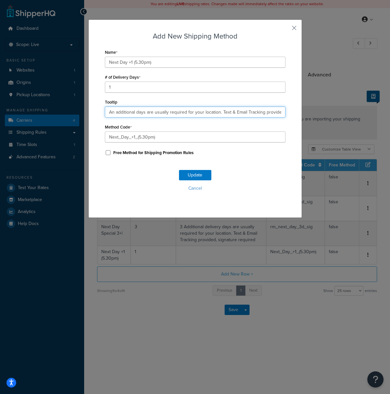
click at [145, 114] on input "An additional days are usually required for your location. Text & Email Trackin…" at bounding box center [195, 111] width 181 height 11
click at [147, 114] on input "An additional day are usually required for your location. Text & Email Tracking…" at bounding box center [195, 111] width 181 height 11
type input "An additional day is usually required for your location. Text & Email Tracking …"
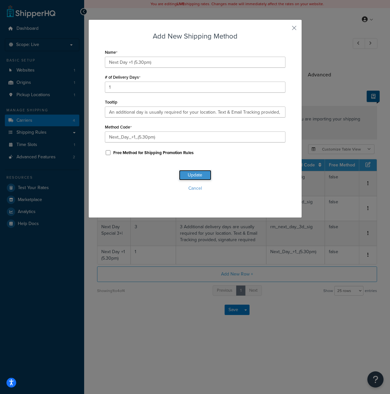
click at [185, 174] on button "Update" at bounding box center [195, 175] width 32 height 10
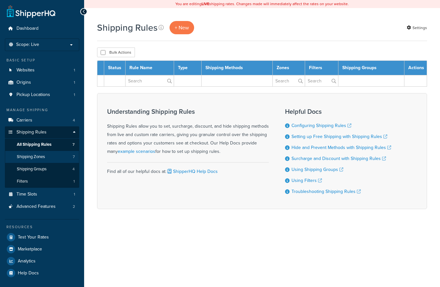
click at [40, 157] on span "Shipping Zones" at bounding box center [31, 156] width 28 height 5
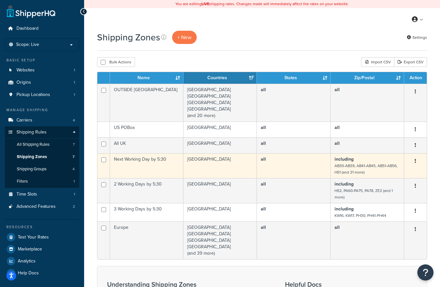
click at [415, 159] on icon "button" at bounding box center [415, 161] width 1 height 5
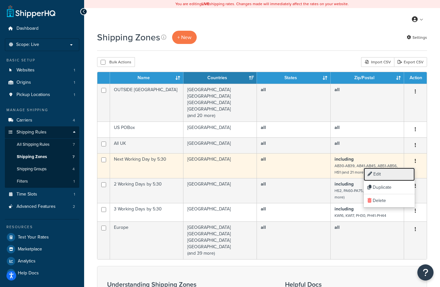
click at [389, 175] on link "Edit" at bounding box center [389, 174] width 51 height 13
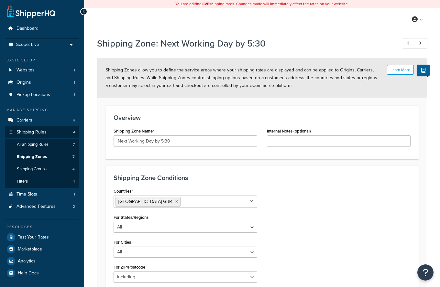
select select "including"
click at [40, 146] on span "All Shipping Rules" at bounding box center [33, 144] width 32 height 5
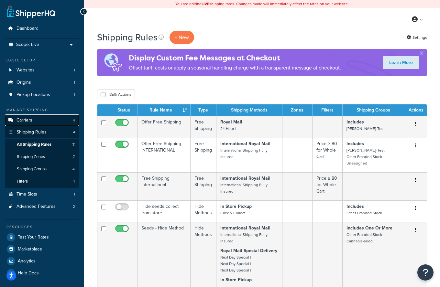
click at [42, 121] on link "Carriers 4" at bounding box center [42, 121] width 74 height 12
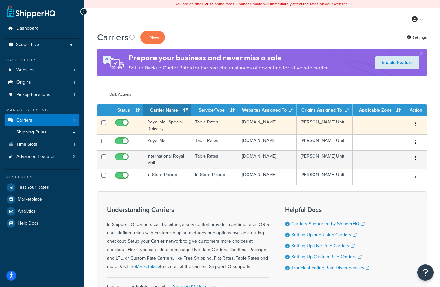
click at [172, 128] on td "Royal Mail Special Delivery" at bounding box center [167, 125] width 48 height 18
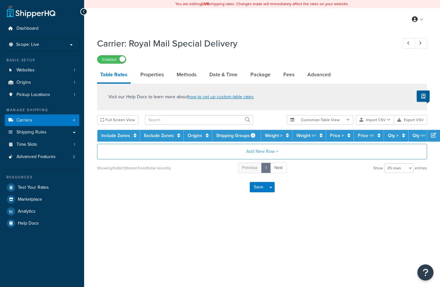
select select "25"
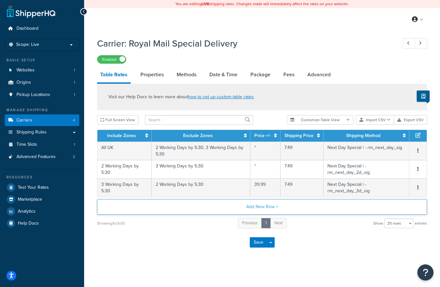
click at [221, 208] on button "Add New Row +" at bounding box center [262, 207] width 330 height 16
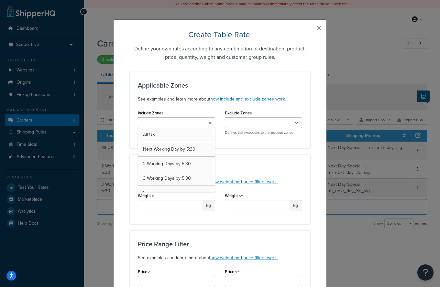
click at [207, 121] on ul at bounding box center [176, 122] width 77 height 11
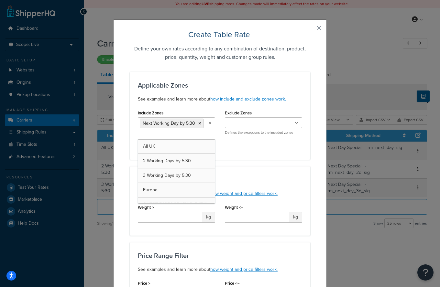
click at [265, 122] on input "Exclude Zones" at bounding box center [255, 123] width 57 height 7
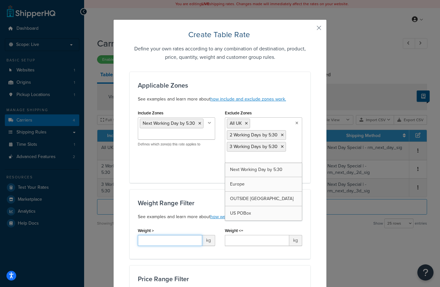
click at [161, 242] on input "Weight >" at bounding box center [170, 240] width 64 height 11
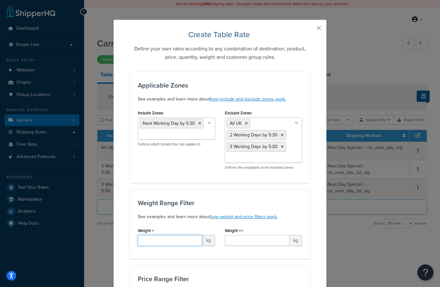
type input "*"
click at [249, 242] on input "Weight <=" at bounding box center [257, 240] width 64 height 11
type input "*"
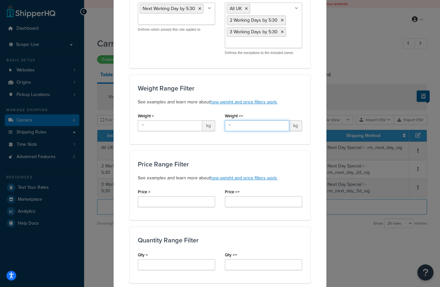
scroll to position [116, 0]
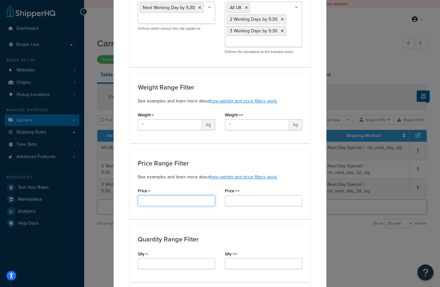
click at [167, 203] on input "Price >" at bounding box center [176, 200] width 77 height 11
type input "*"
click at [242, 201] on input "Price <=" at bounding box center [263, 200] width 77 height 11
type input "*"
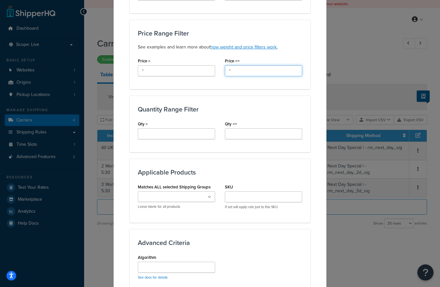
scroll to position [247, 0]
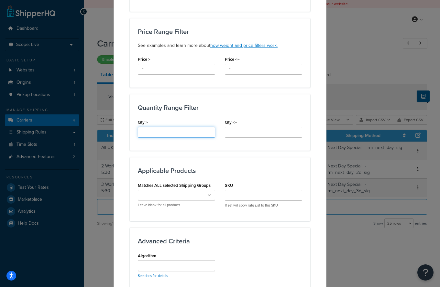
click at [164, 131] on input "Qty >" at bounding box center [176, 132] width 77 height 11
type input "*"
click at [255, 133] on input "Qty <=" at bounding box center [263, 132] width 77 height 11
type input "*"
click at [232, 194] on input "SKU" at bounding box center [263, 195] width 77 height 11
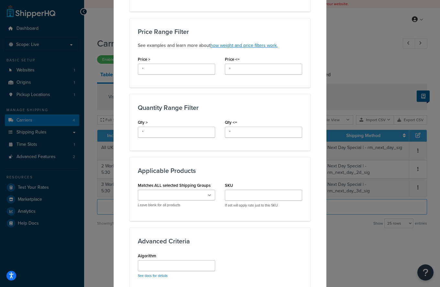
click at [233, 171] on h3 "Applicable Products" at bounding box center [220, 170] width 164 height 7
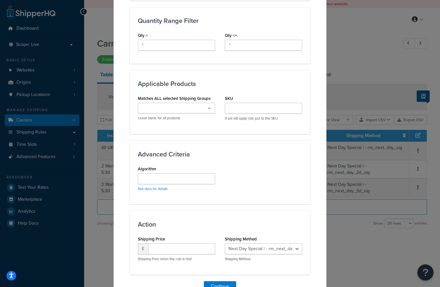
scroll to position [370, 0]
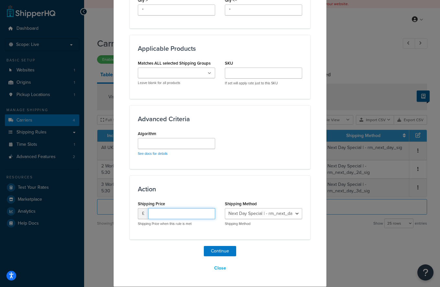
click at [159, 213] on input "number" at bounding box center [181, 213] width 67 height 11
type input "7.49"
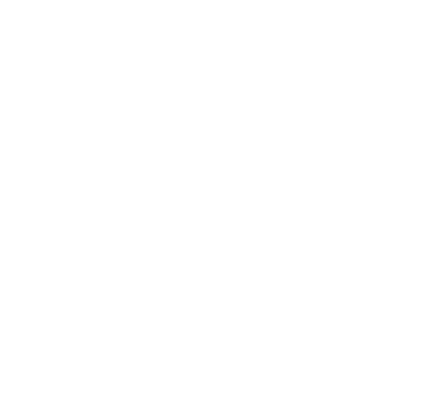
select select "including"
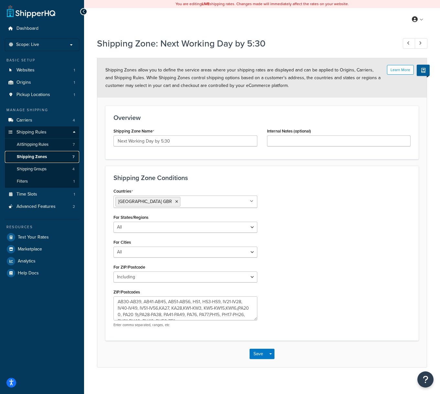
click at [43, 159] on span "Shipping Zones" at bounding box center [32, 156] width 30 height 5
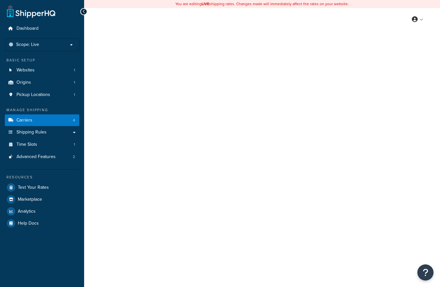
select select "25"
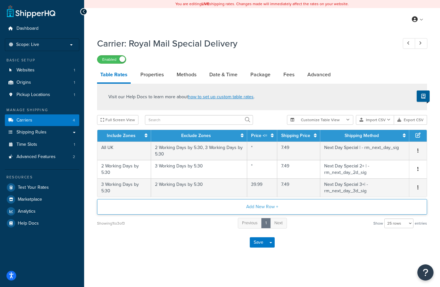
click at [252, 207] on button "Add New Row +" at bounding box center [262, 207] width 330 height 16
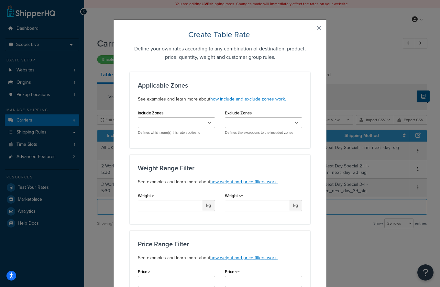
click at [179, 122] on input "Include Zones" at bounding box center [168, 123] width 57 height 7
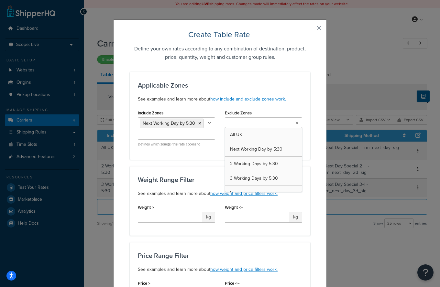
click at [243, 123] on input "Exclude Zones" at bounding box center [255, 123] width 57 height 7
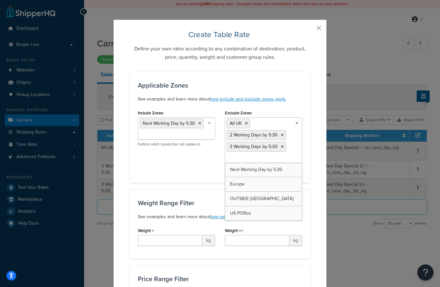
click at [179, 193] on div "Weight Range Filter See examples and learn more about how weight and price filt…" at bounding box center [220, 225] width 181 height 70
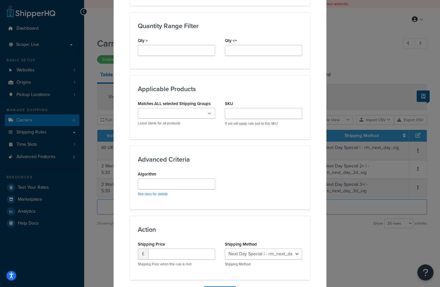
scroll to position [370, 0]
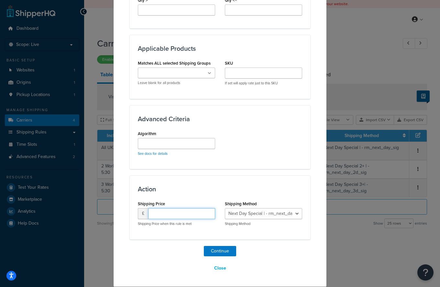
click at [175, 213] on input "number" at bounding box center [181, 213] width 67 height 11
type input "0"
click at [266, 211] on select "Next Day Special | - rm_next_day_sig Next Day Special 2+ | - rm_next_day_2d_sig…" at bounding box center [263, 213] width 77 height 11
select select "184124"
click at [225, 208] on select "Next Day Special | - rm_next_day_sig Next Day Special 2+ | - rm_next_day_2d_sig…" at bounding box center [263, 213] width 77 height 11
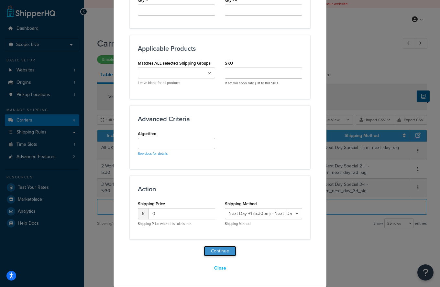
click at [217, 250] on button "Continue" at bounding box center [220, 251] width 32 height 10
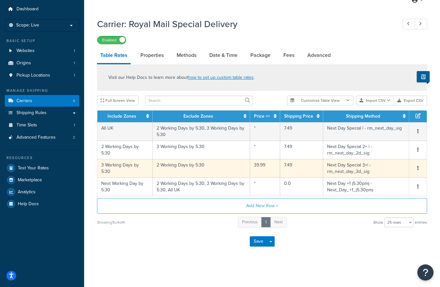
scroll to position [20, 0]
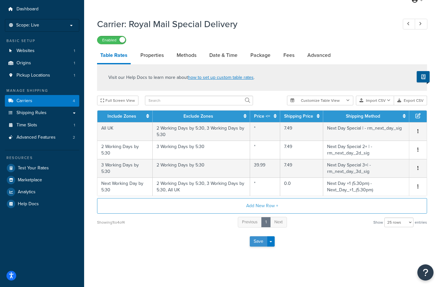
click at [259, 243] on button "Save" at bounding box center [258, 241] width 17 height 10
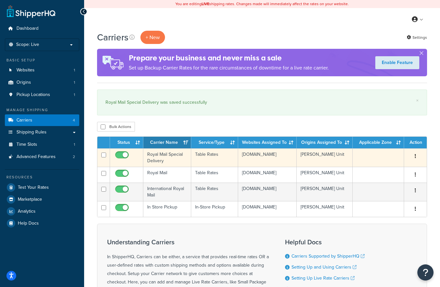
click at [181, 163] on td "Royal Mail Special Delivery" at bounding box center [167, 157] width 48 height 18
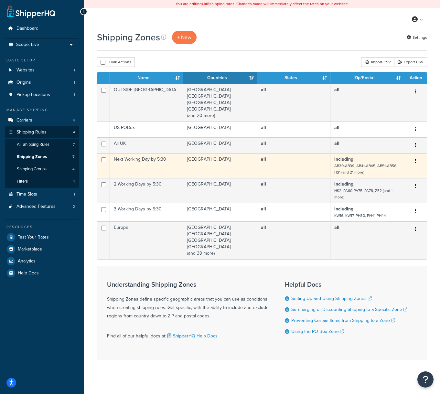
click at [415, 162] on icon "button" at bounding box center [415, 161] width 1 height 5
click at [382, 176] on link "Edit" at bounding box center [389, 174] width 51 height 13
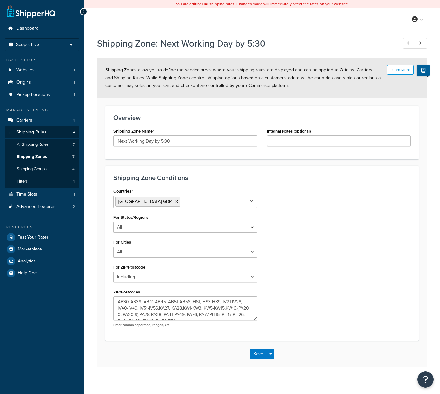
select select "including"
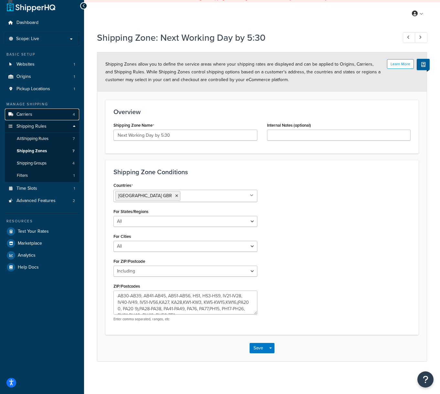
click at [39, 112] on link "Carriers 4" at bounding box center [42, 115] width 74 height 12
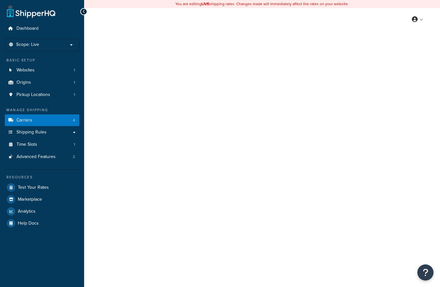
select select "25"
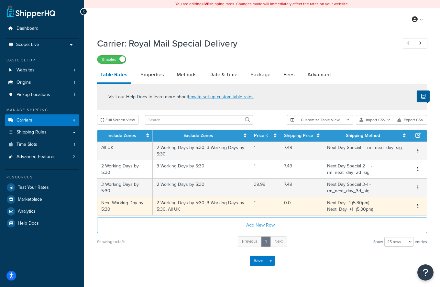
click at [419, 206] on button "button" at bounding box center [417, 206] width 5 height 7
click at [374, 194] on div "Edit" at bounding box center [385, 194] width 46 height 13
select select "184124"
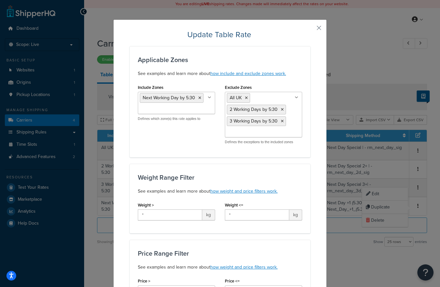
scroll to position [344, 0]
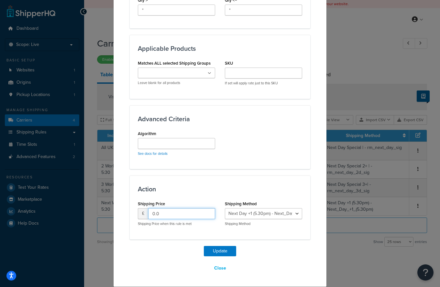
click at [145, 214] on div "£ 0.0" at bounding box center [176, 213] width 77 height 11
type input "7.49"
click at [221, 249] on button "Update" at bounding box center [220, 251] width 32 height 10
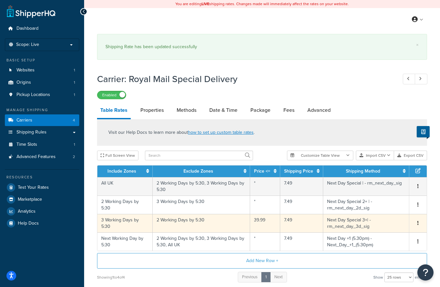
click at [418, 220] on td "Edit Duplicate Delete" at bounding box center [417, 223] width 17 height 18
click at [416, 224] on button "button" at bounding box center [417, 223] width 5 height 7
click at [378, 213] on div "Edit" at bounding box center [385, 211] width 46 height 13
select select "144817"
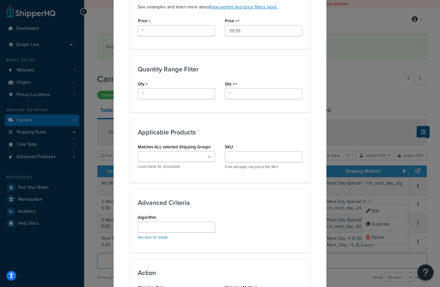
scroll to position [170, 0]
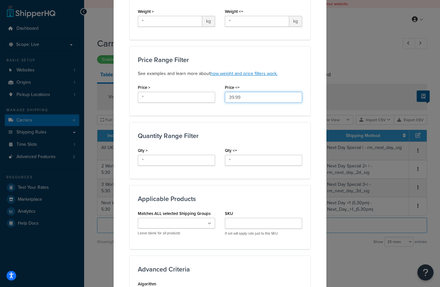
drag, startPoint x: 248, startPoint y: 97, endPoint x: 212, endPoint y: 98, distance: 36.2
click at [212, 97] on div "Price > * Price <= 39.99" at bounding box center [220, 95] width 174 height 25
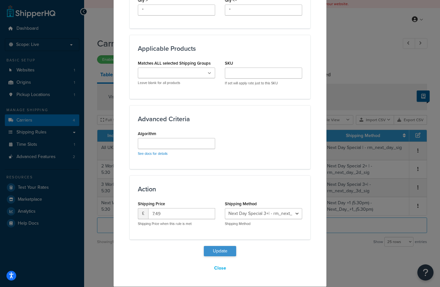
type input "*"
click at [214, 251] on button "Update" at bounding box center [220, 251] width 32 height 10
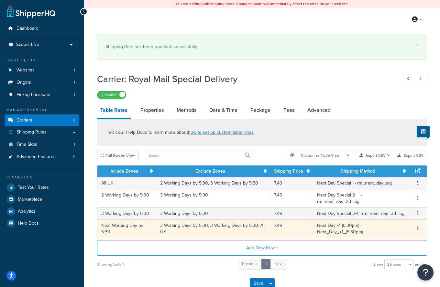
click at [415, 225] on span "Edit Duplicate Delete" at bounding box center [418, 228] width 10 height 7
click at [420, 225] on span "Edit Duplicate Delete" at bounding box center [418, 228] width 10 height 7
click at [419, 225] on button "button" at bounding box center [417, 228] width 5 height 7
click at [381, 208] on div "Edit" at bounding box center [385, 210] width 46 height 13
select select "184124"
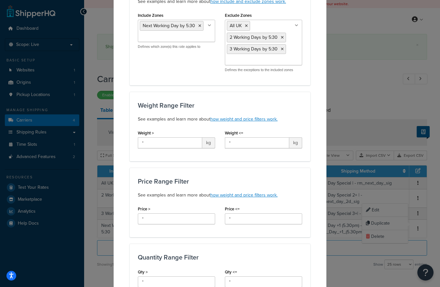
scroll to position [344, 0]
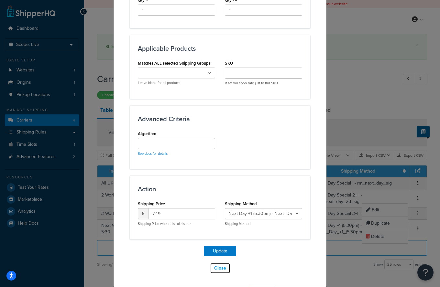
click at [218, 269] on button "Close" at bounding box center [220, 268] width 20 height 11
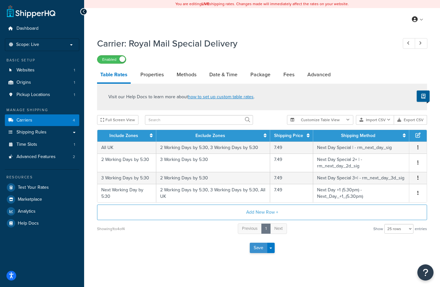
click at [261, 243] on button "Save" at bounding box center [258, 248] width 17 height 10
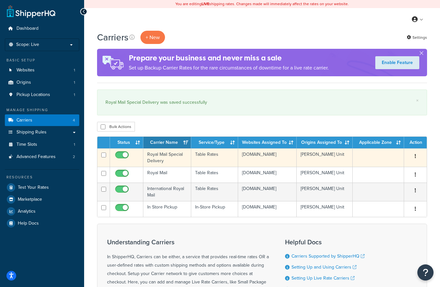
click at [173, 159] on td "Royal Mail Special Delivery" at bounding box center [167, 157] width 48 height 18
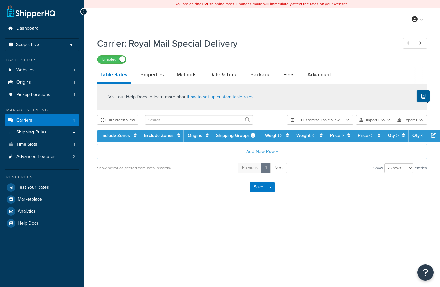
select select "25"
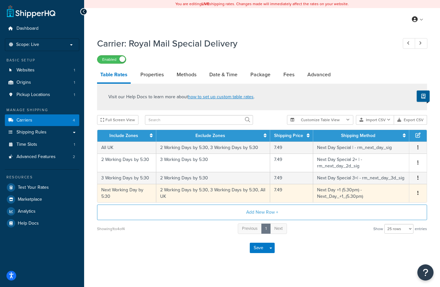
click at [416, 190] on button "button" at bounding box center [417, 193] width 5 height 7
click at [390, 177] on div "Edit" at bounding box center [385, 174] width 46 height 13
select select "184124"
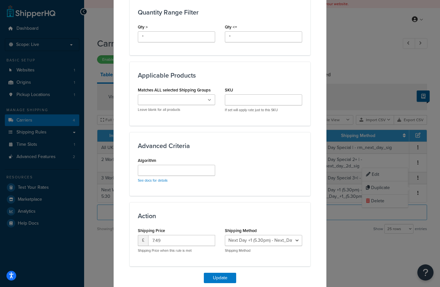
scroll to position [344, 0]
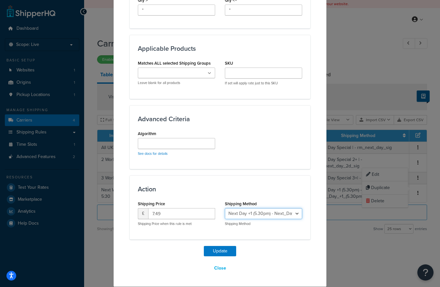
click at [272, 213] on select "Next Day Special | - rm_next_day_sig Next Day Special 2+ | - rm_next_day_2d_sig…" at bounding box center [263, 213] width 77 height 11
click at [225, 208] on select "Next Day Special | - rm_next_day_sig Next Day Special 2+ | - rm_next_day_2d_sig…" at bounding box center [263, 213] width 77 height 11
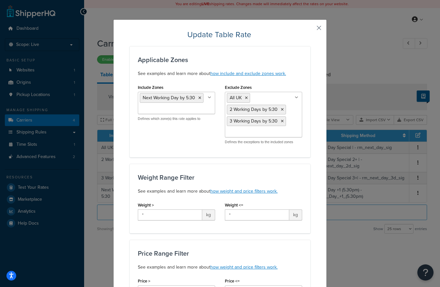
click at [310, 29] on button "button" at bounding box center [310, 30] width 2 height 2
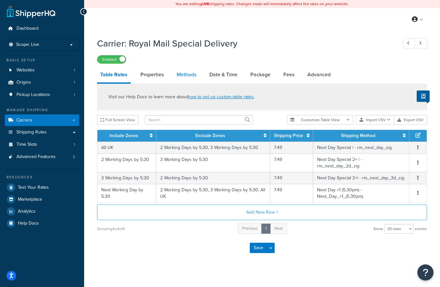
click at [182, 71] on link "Methods" at bounding box center [186, 75] width 26 height 16
select select "25"
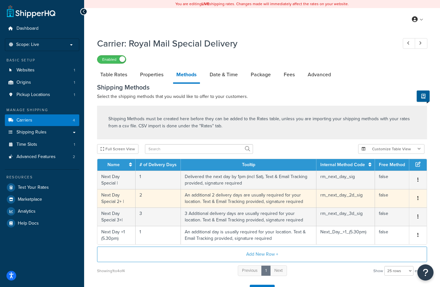
click at [412, 196] on td "Edit Delete" at bounding box center [417, 198] width 17 height 18
click at [415, 198] on button "button" at bounding box center [417, 198] width 5 height 7
click at [379, 191] on div "Edit" at bounding box center [385, 192] width 46 height 13
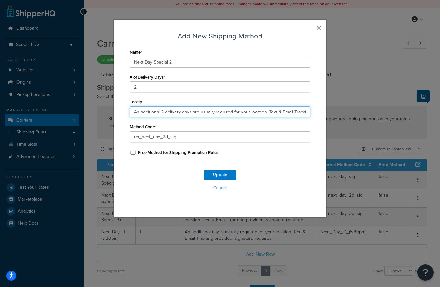
click at [162, 112] on input "An additional 2 delivery days are usually required for your location. Text & Em…" at bounding box center [220, 111] width 181 height 11
drag, startPoint x: 191, startPoint y: 113, endPoint x: 163, endPoint y: 114, distance: 28.2
click at [163, 114] on input "An additional 2 delivery days are usually required for your location. Text & Em…" at bounding box center [220, 111] width 181 height 11
click at [164, 113] on input "An additional 2day are usually required for your location. Text & Email Trackin…" at bounding box center [220, 111] width 181 height 11
click at [172, 112] on input "An additional day are usually required for your location. Text & Email Tracking…" at bounding box center [220, 111] width 181 height 11
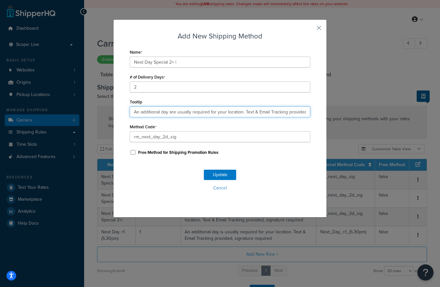
click at [173, 112] on input "An additional day are usually required for your location. Text & Email Tracking…" at bounding box center [220, 111] width 181 height 11
click at [172, 112] on input "An additional day are usually required for your location. Text & Email Tracking…" at bounding box center [220, 111] width 181 height 11
click at [171, 114] on input "An additional day are usually required for your location. Text & Email Tracking…" at bounding box center [220, 111] width 181 height 11
click at [172, 113] on input "An additional day are usually required for your location. Text & Email Tracking…" at bounding box center [220, 111] width 181 height 11
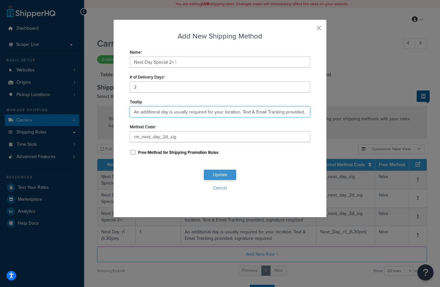
type input "An additional day is usually required for your location. Text & Email Tracking …"
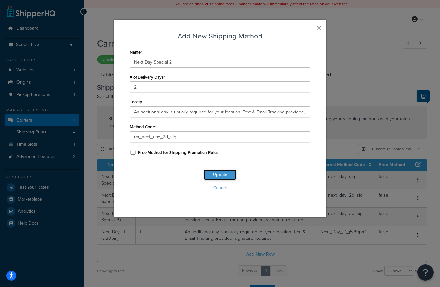
click at [227, 177] on button "Update" at bounding box center [220, 175] width 32 height 10
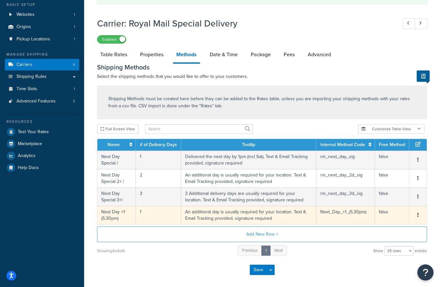
scroll to position [69, 0]
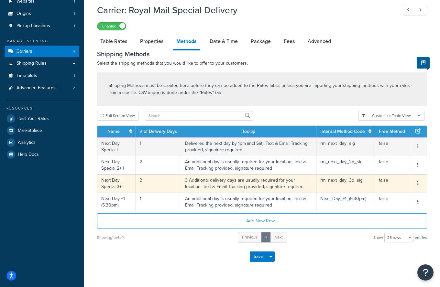
click at [419, 184] on button "button" at bounding box center [417, 183] width 5 height 7
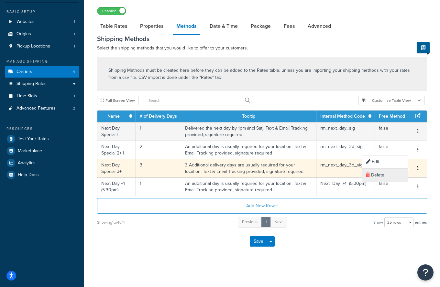
scroll to position [49, 0]
click at [384, 162] on div "Edit" at bounding box center [385, 162] width 46 height 13
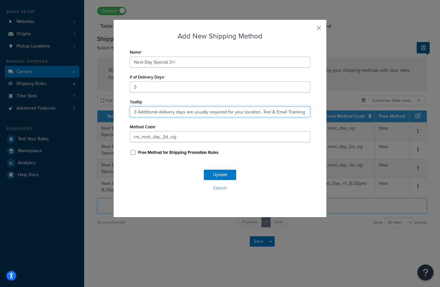
click at [132, 114] on input "3 Additional delivery days are usually required for your location. Text & Email…" at bounding box center [220, 111] width 181 height 11
type input "2 Additional delivery days are usually required for your location. Text & Email…"
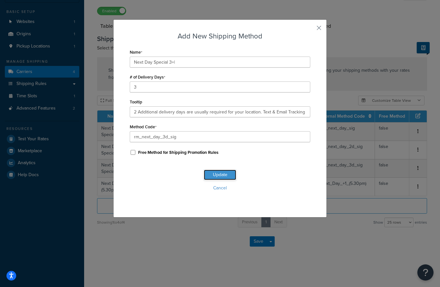
click at [217, 175] on button "Update" at bounding box center [220, 175] width 32 height 10
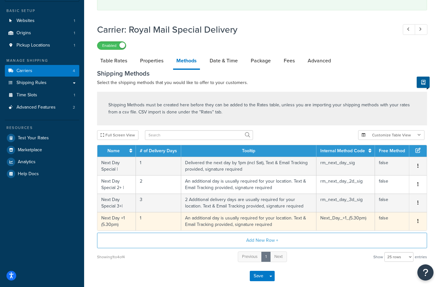
click at [416, 222] on button "button" at bounding box center [417, 221] width 5 height 7
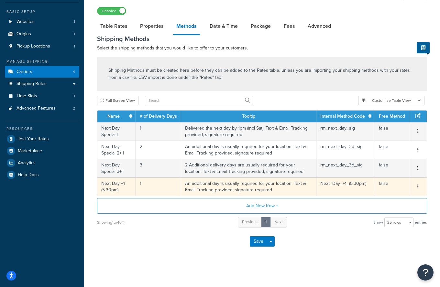
click at [394, 218] on div "10 rows 15 rows 25 rows 50 rows 100 rows 1000 rows" at bounding box center [398, 223] width 29 height 10
click at [419, 184] on button "button" at bounding box center [417, 186] width 5 height 7
click at [390, 181] on div "Edit" at bounding box center [385, 180] width 46 height 13
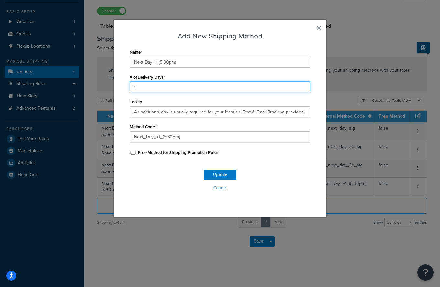
click at [130, 87] on input "1" at bounding box center [220, 87] width 181 height 11
type input "4"
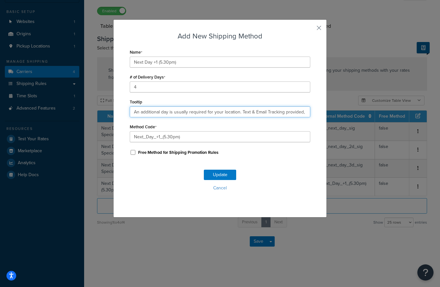
drag, startPoint x: 160, startPoint y: 113, endPoint x: 165, endPoint y: 113, distance: 4.5
click at [160, 113] on input "An additional day is usually required for your location. Text & Email Tracking …" at bounding box center [220, 111] width 181 height 11
type input "An additional 3 days are usually required for your location. Text & Email Track…"
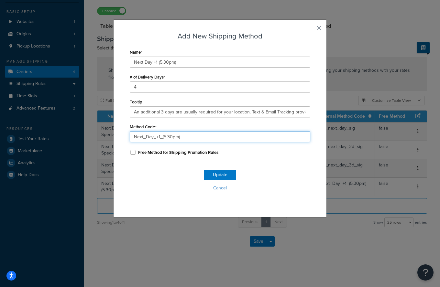
click at [158, 137] on input "Next_Day_+1_(5.30pm)" at bounding box center [220, 136] width 181 height 11
drag, startPoint x: 161, startPoint y: 137, endPoint x: 185, endPoint y: 138, distance: 23.6
click at [185, 138] on input "Next_Day_+3_(5.30pm)" at bounding box center [220, 136] width 181 height 11
type input "Next_Day_+3"
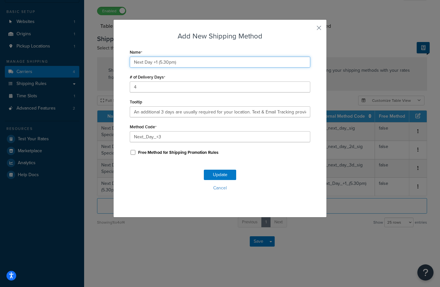
drag, startPoint x: 155, startPoint y: 63, endPoint x: 178, endPoint y: 64, distance: 23.0
click at [178, 64] on input "Next Day +1 (5.30pm)" at bounding box center [220, 62] width 181 height 11
type input "Next Day +3"
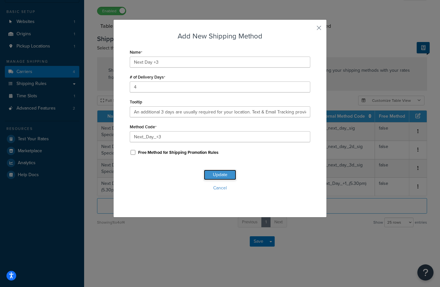
click at [217, 175] on button "Update" at bounding box center [220, 175] width 32 height 10
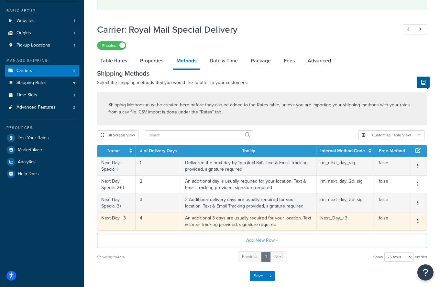
click at [415, 223] on button "button" at bounding box center [417, 221] width 5 height 7
click at [396, 219] on div "Edit" at bounding box center [385, 215] width 46 height 13
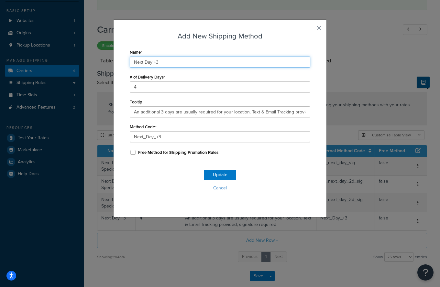
drag, startPoint x: 156, startPoint y: 61, endPoint x: 164, endPoint y: 61, distance: 8.4
click at [164, 61] on input "Next Day +3" at bounding box center [220, 62] width 181 height 11
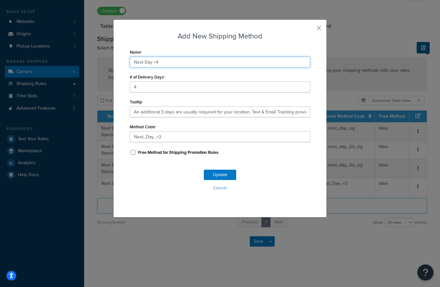
type input "Next Day +4"
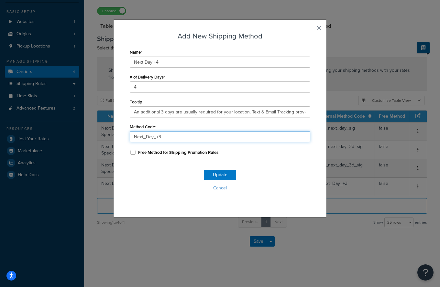
click at [161, 137] on input "Next_Day_+3" at bounding box center [220, 136] width 181 height 11
type input "Next_Day_+4"
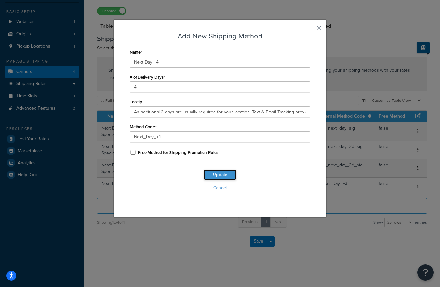
click at [227, 176] on button "Update" at bounding box center [220, 175] width 32 height 10
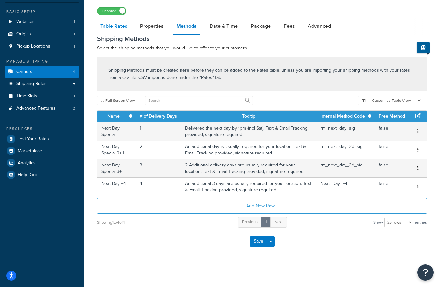
click at [114, 27] on link "Table Rates" at bounding box center [113, 26] width 33 height 16
select select "25"
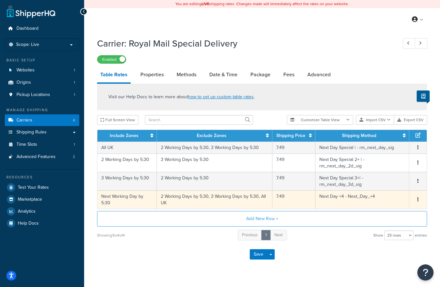
click at [416, 198] on button "button" at bounding box center [417, 199] width 5 height 7
click at [394, 191] on div "Edit" at bounding box center [385, 187] width 46 height 13
select select "184124"
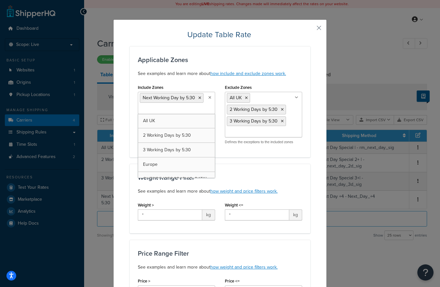
click at [209, 98] on icon at bounding box center [209, 98] width 3 height 4
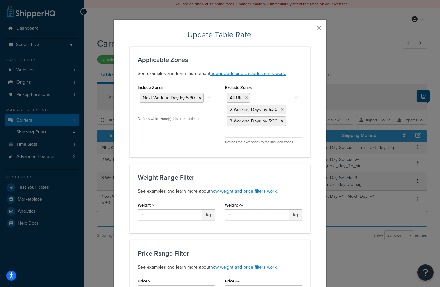
click at [241, 57] on h3 "Applicable Zones" at bounding box center [220, 59] width 164 height 7
click at [310, 29] on button "button" at bounding box center [310, 30] width 2 height 2
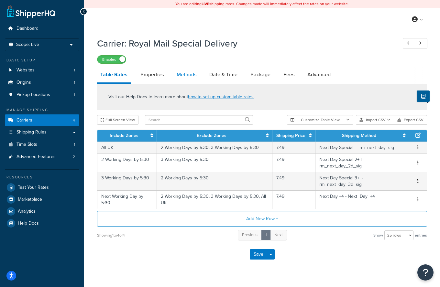
click at [186, 76] on link "Methods" at bounding box center [186, 75] width 26 height 16
select select "25"
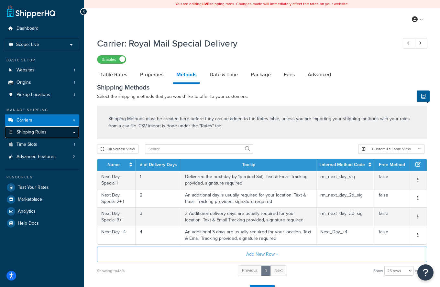
click at [53, 134] on link "Shipping Rules" at bounding box center [42, 132] width 74 height 12
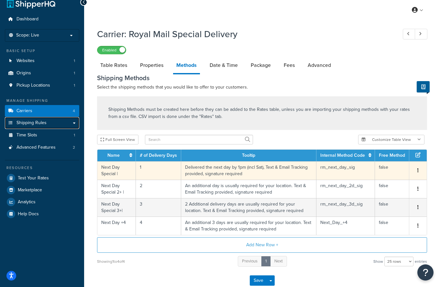
scroll to position [49, 0]
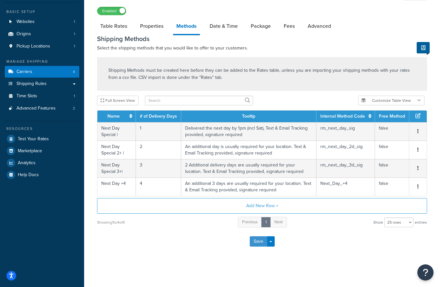
click at [256, 240] on button "Save" at bounding box center [258, 241] width 17 height 10
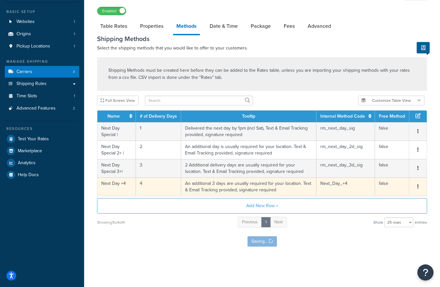
scroll to position [0, 0]
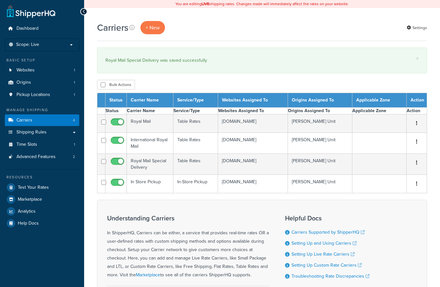
click at [46, 134] on span "Shipping Rules" at bounding box center [31, 132] width 30 height 5
click at [54, 133] on link "Shipping Rules" at bounding box center [42, 132] width 74 height 12
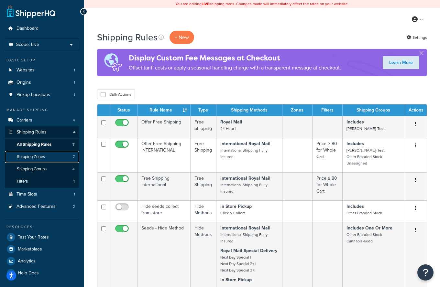
click at [55, 158] on link "Shipping Zones 7" at bounding box center [42, 157] width 74 height 12
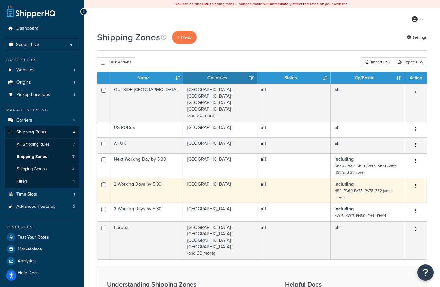
click at [417, 188] on button "button" at bounding box center [415, 186] width 9 height 10
click at [397, 202] on link "Edit" at bounding box center [389, 199] width 51 height 13
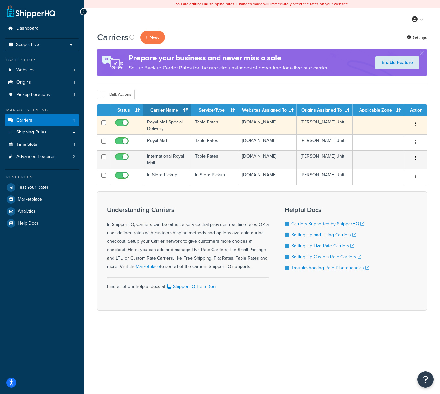
click at [175, 126] on td "Royal Mail Special Delivery" at bounding box center [167, 125] width 48 height 18
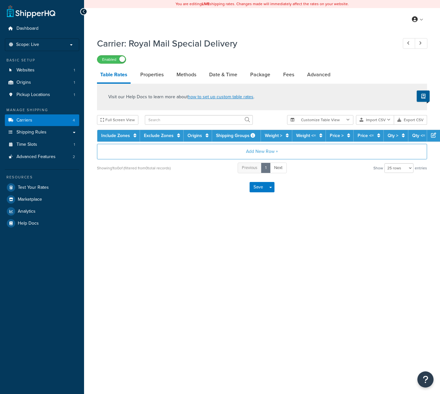
select select "25"
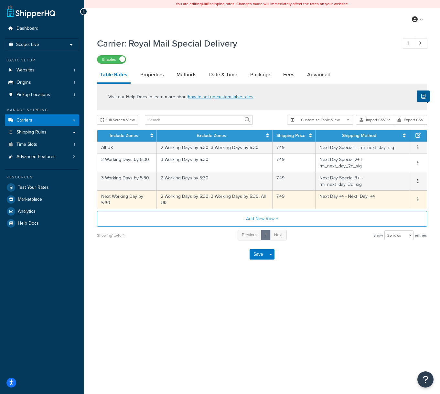
click at [419, 202] on button "button" at bounding box center [418, 199] width 5 height 7
click at [394, 190] on div "Edit" at bounding box center [386, 187] width 46 height 13
select select "184124"
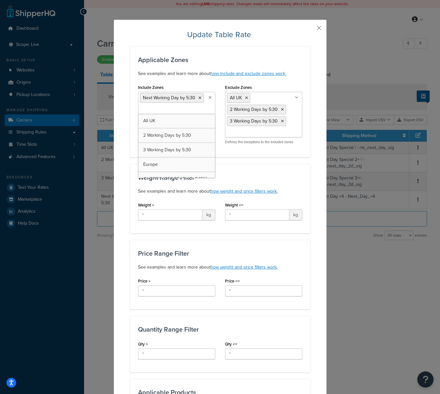
click at [210, 97] on icon at bounding box center [210, 98] width 3 height 4
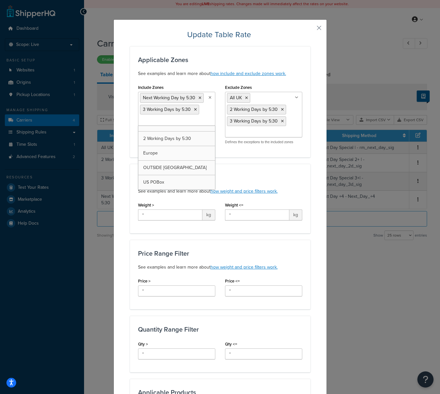
scroll to position [8, 0]
click at [210, 98] on icon at bounding box center [210, 98] width 3 height 4
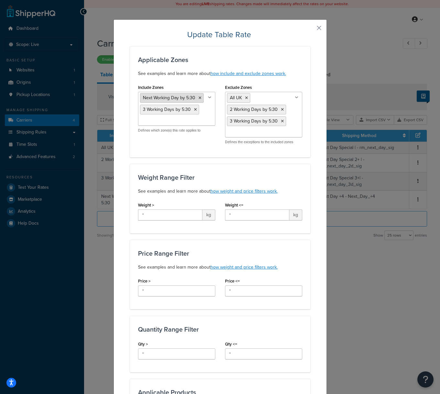
click at [199, 99] on icon at bounding box center [200, 98] width 3 height 4
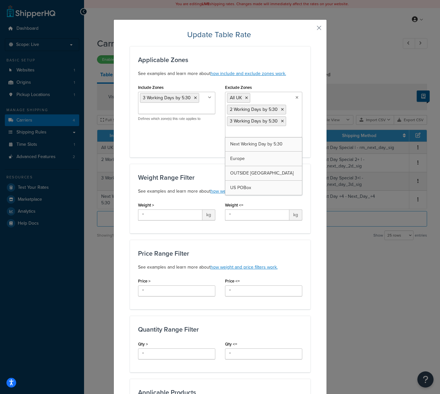
click at [296, 96] on icon at bounding box center [297, 98] width 3 height 4
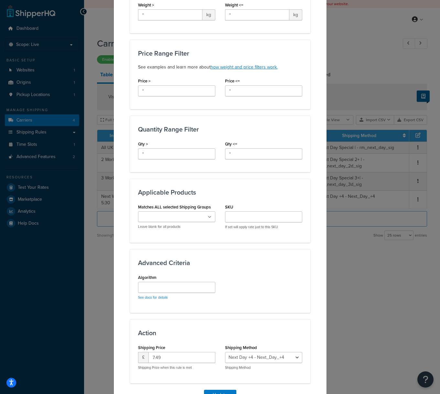
scroll to position [248, 0]
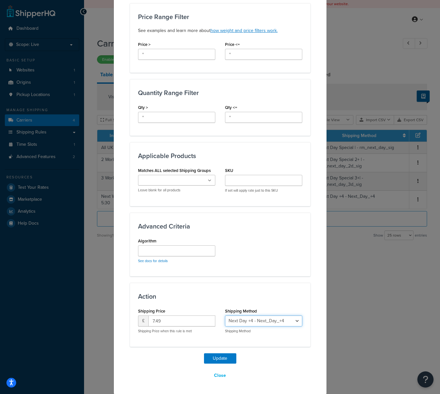
click at [266, 321] on select "Next Day Special | - rm_next_day_sig Next Day Special 2+ | - rm_next_day_2d_sig…" at bounding box center [263, 321] width 77 height 11
click at [225, 316] on select "Next Day Special | - rm_next_day_sig Next Day Special 2+ | - rm_next_day_2d_sig…" at bounding box center [263, 321] width 77 height 11
click at [219, 359] on button "Update" at bounding box center [220, 359] width 32 height 10
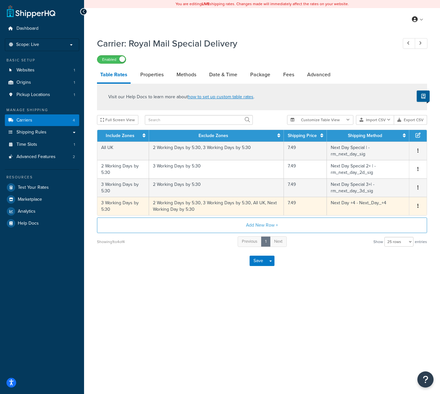
click at [419, 203] on button "button" at bounding box center [418, 206] width 5 height 7
click at [378, 184] on div "Edit" at bounding box center [386, 187] width 46 height 13
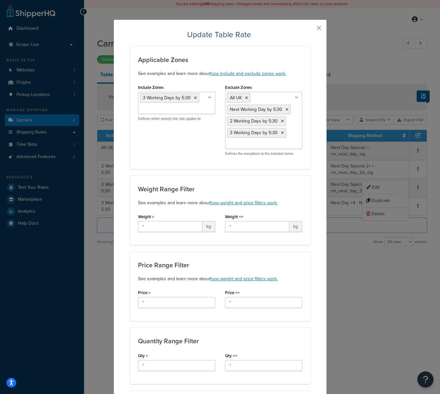
click at [210, 98] on icon at bounding box center [210, 98] width 4 height 4
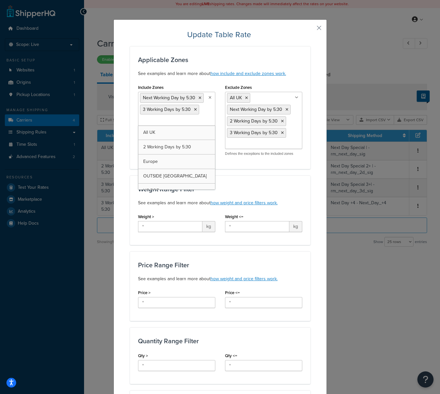
click at [195, 109] on icon at bounding box center [195, 110] width 3 height 4
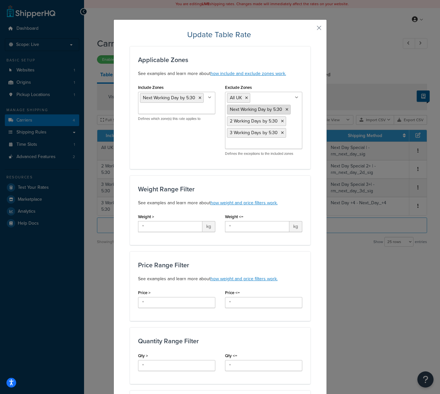
click at [286, 109] on icon at bounding box center [287, 110] width 3 height 4
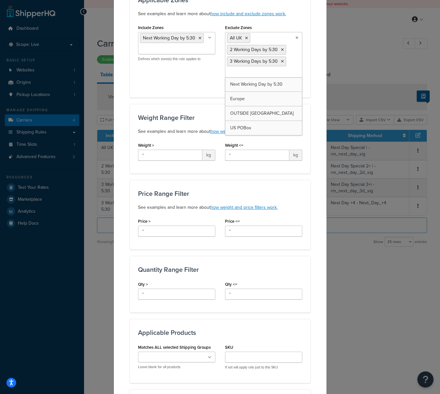
scroll to position [237, 0]
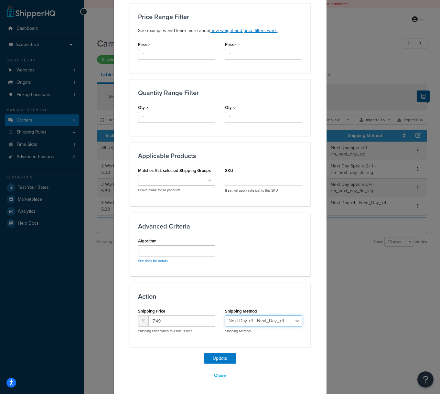
click at [293, 321] on select "Next Day Special | - rm_next_day_sig Next Day Special 2+ | - rm_next_day_2d_sig…" at bounding box center [263, 321] width 77 height 11
select select "144815"
click at [225, 316] on select "Next Day Special | - rm_next_day_sig Next Day Special 2+ | - rm_next_day_2d_sig…" at bounding box center [263, 321] width 77 height 11
click at [228, 356] on button "Update" at bounding box center [220, 359] width 32 height 10
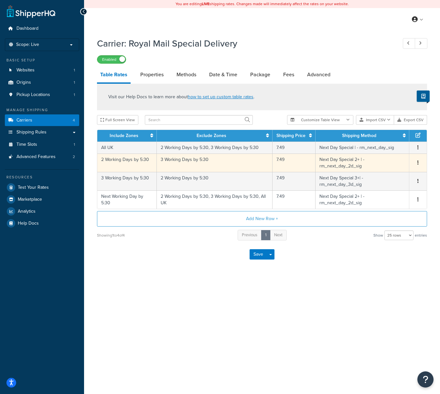
click at [417, 162] on button "button" at bounding box center [418, 162] width 5 height 7
click at [379, 153] on div "Edit" at bounding box center [386, 150] width 46 height 13
select select "144815"
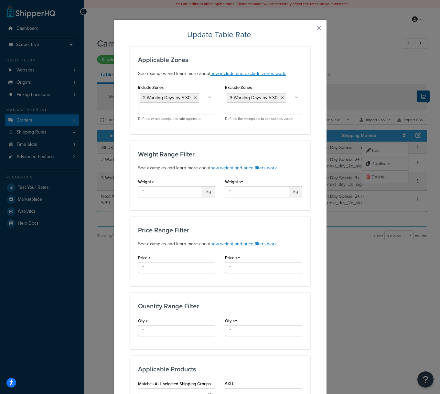
click at [297, 97] on icon at bounding box center [297, 98] width 4 height 4
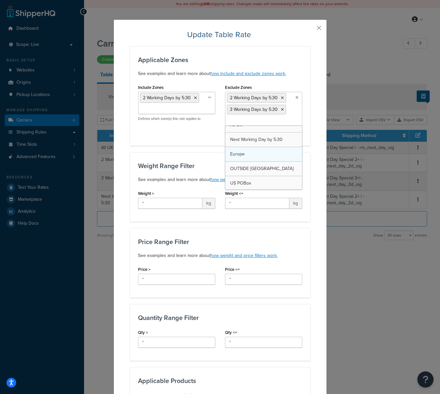
scroll to position [8, 0]
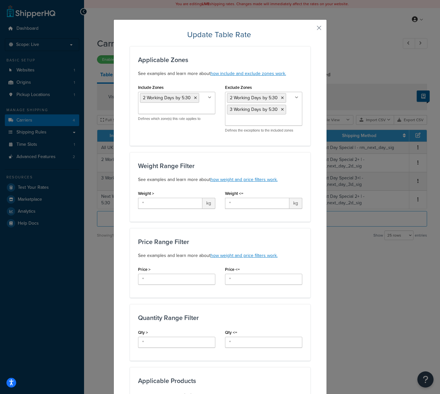
click at [319, 60] on div "Update Table Rate Applicable Zones See examples and learn more about how includ…" at bounding box center [221, 319] width 214 height 600
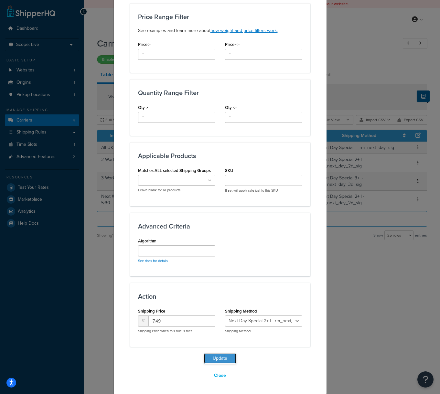
click at [225, 357] on button "Update" at bounding box center [220, 359] width 32 height 10
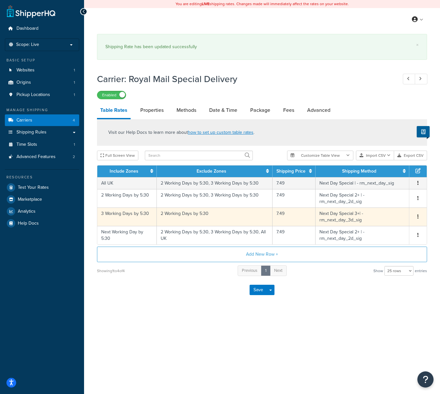
click at [416, 216] on button "button" at bounding box center [418, 217] width 5 height 7
click at [385, 208] on div "Edit" at bounding box center [386, 204] width 46 height 13
select select "144817"
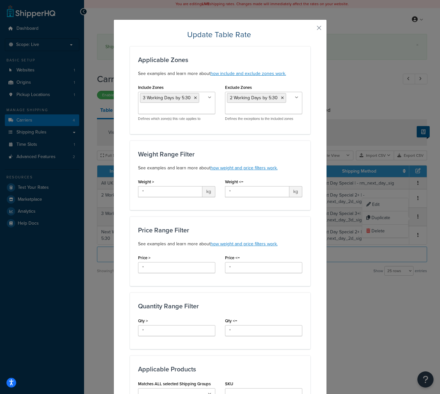
click at [295, 97] on ul "2 Working Days by 5:30" at bounding box center [263, 103] width 77 height 22
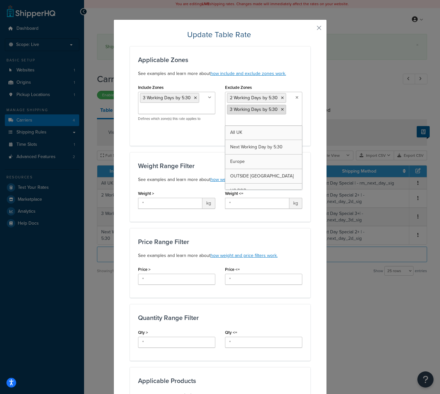
click at [282, 108] on icon at bounding box center [282, 110] width 3 height 4
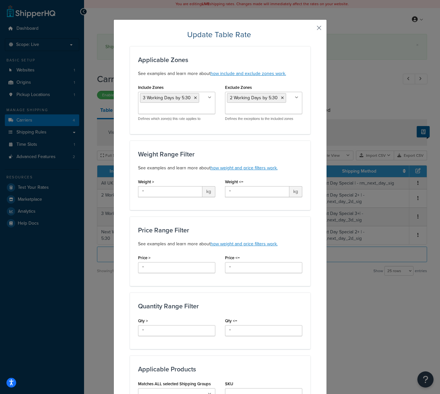
click at [311, 29] on button "button" at bounding box center [310, 30] width 2 height 2
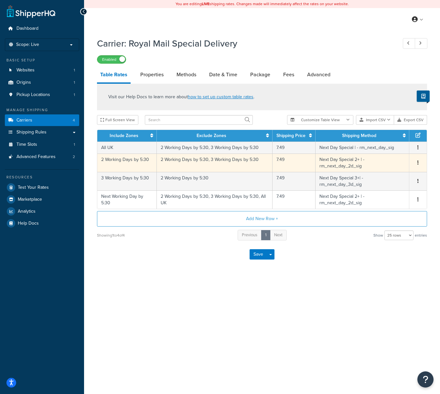
click at [417, 159] on td "Edit Duplicate Delete" at bounding box center [418, 163] width 17 height 18
click at [418, 163] on icon "button" at bounding box center [418, 162] width 1 height 5
click at [384, 152] on div "Edit" at bounding box center [386, 150] width 46 height 13
select select "144815"
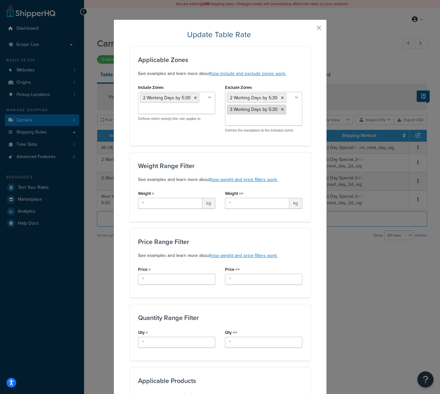
click at [282, 97] on icon at bounding box center [282, 98] width 3 height 4
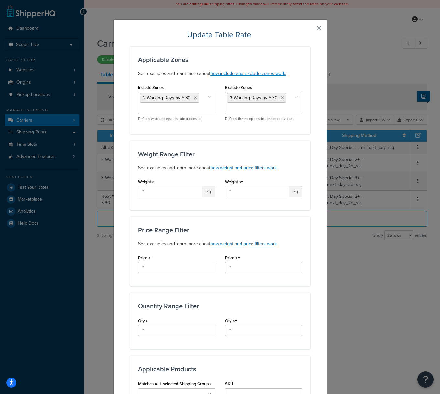
click at [288, 306] on h3 "Quantity Range Filter" at bounding box center [220, 306] width 164 height 7
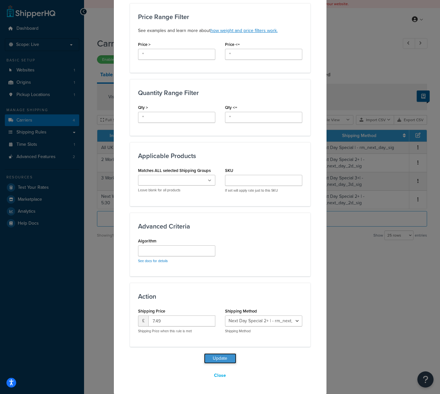
click at [222, 357] on button "Update" at bounding box center [220, 359] width 32 height 10
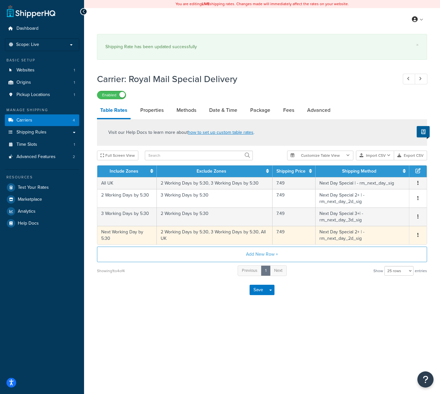
click at [417, 235] on button "button" at bounding box center [418, 235] width 5 height 7
click at [393, 222] on div "Edit" at bounding box center [386, 223] width 46 height 13
select select "144815"
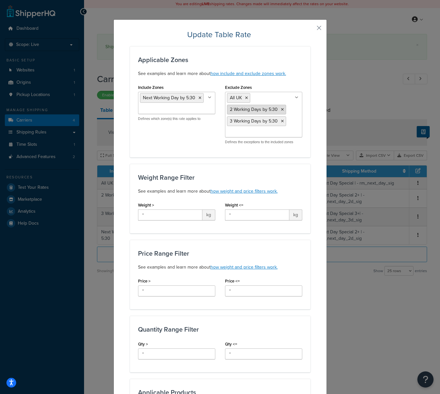
click at [246, 98] on icon at bounding box center [246, 98] width 3 height 4
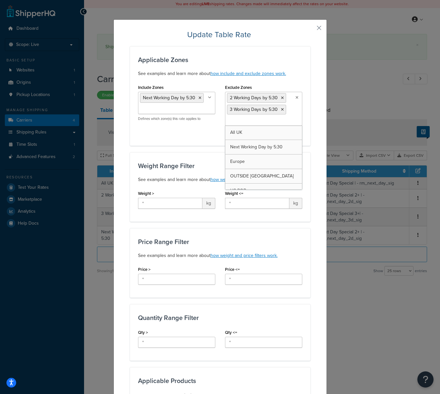
scroll to position [225, 0]
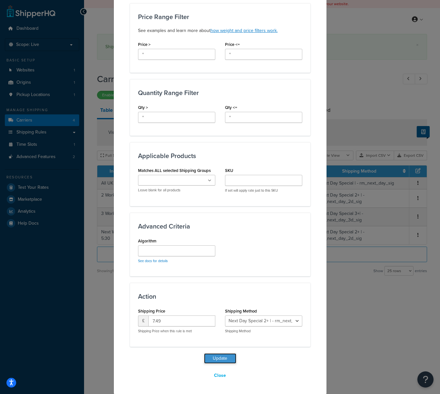
click at [221, 356] on button "Update" at bounding box center [220, 359] width 32 height 10
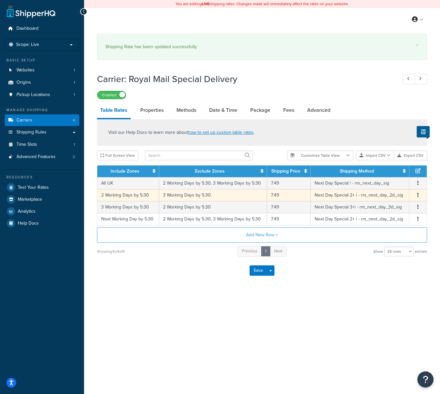
click at [416, 195] on button "button" at bounding box center [418, 195] width 5 height 7
click at [394, 180] on div "Edit" at bounding box center [386, 183] width 46 height 13
select select "144815"
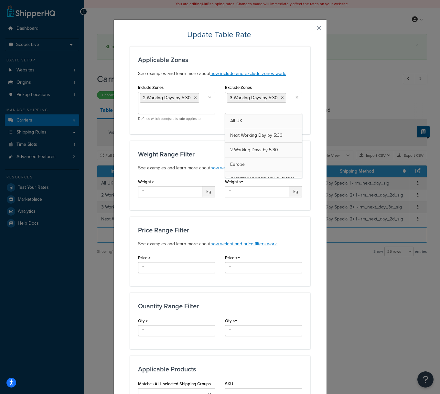
click at [296, 97] on icon at bounding box center [297, 98] width 3 height 4
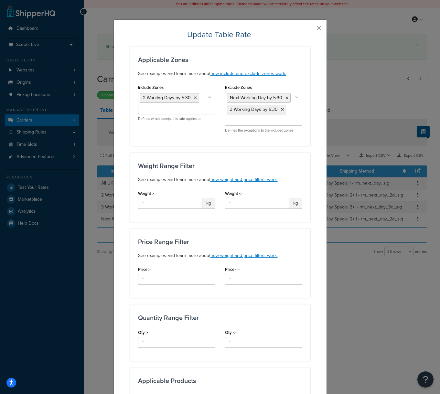
drag, startPoint x: 290, startPoint y: 300, endPoint x: 287, endPoint y: 303, distance: 4.4
click at [290, 300] on div "Applicable Zones See examples and learn more about how include and exclude zone…" at bounding box center [220, 309] width 181 height 526
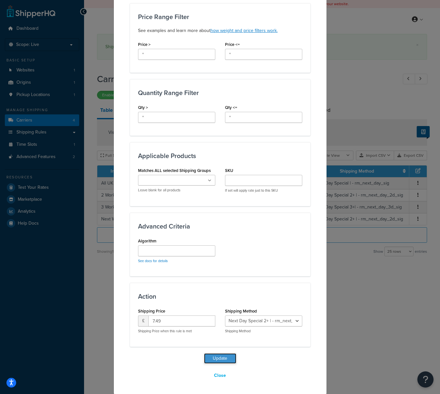
click at [218, 359] on button "Update" at bounding box center [220, 359] width 32 height 10
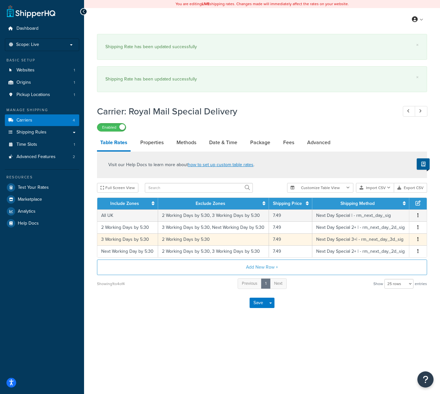
click at [417, 242] on button "button" at bounding box center [418, 239] width 5 height 7
click at [388, 227] on div "Edit" at bounding box center [386, 227] width 46 height 13
select select "144817"
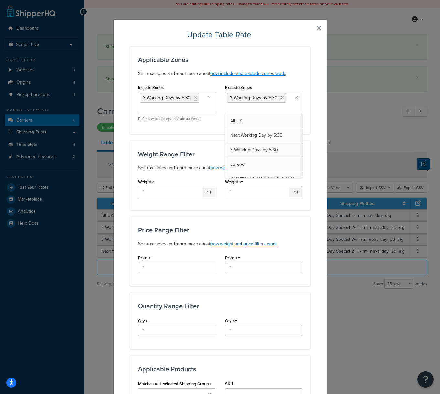
click at [296, 98] on icon at bounding box center [297, 98] width 3 height 4
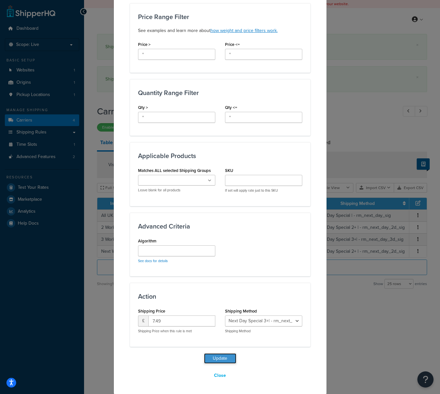
click at [222, 358] on button "Update" at bounding box center [220, 359] width 32 height 10
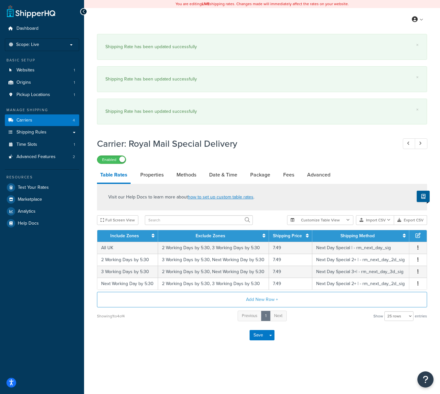
drag, startPoint x: 418, startPoint y: 218, endPoint x: 416, endPoint y: 222, distance: 3.9
click at [417, 230] on th at bounding box center [418, 236] width 17 height 12
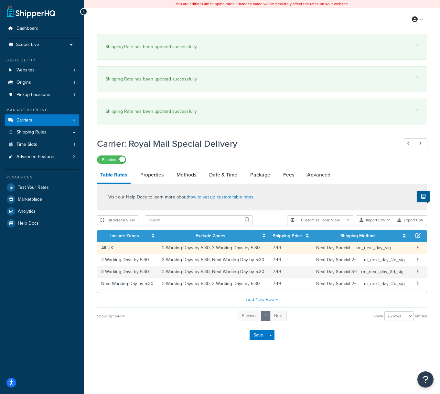
click at [418, 250] on icon "button" at bounding box center [418, 248] width 1 height 5
click at [381, 237] on div "Edit" at bounding box center [386, 235] width 46 height 13
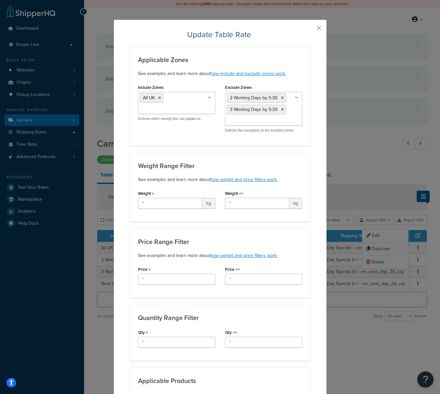
click at [296, 98] on icon at bounding box center [297, 98] width 4 height 4
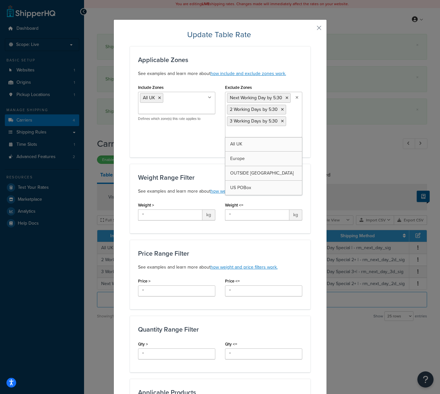
click at [209, 145] on div "Include Zones All UK Next Working Day by 5:30 2 Working Days by 5:30 3 Working …" at bounding box center [220, 116] width 174 height 67
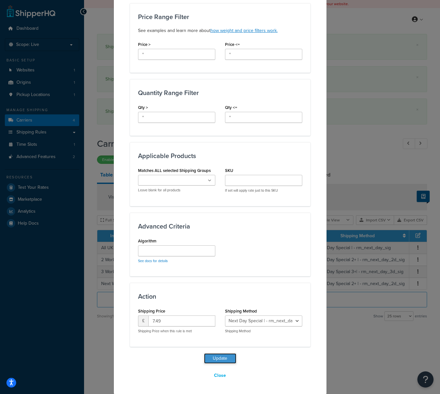
click at [213, 359] on button "Update" at bounding box center [220, 359] width 32 height 10
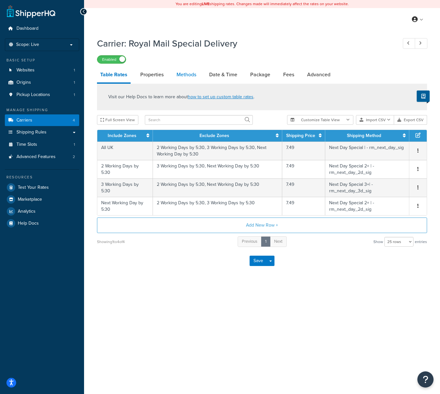
click at [193, 75] on link "Methods" at bounding box center [186, 75] width 26 height 16
select select "25"
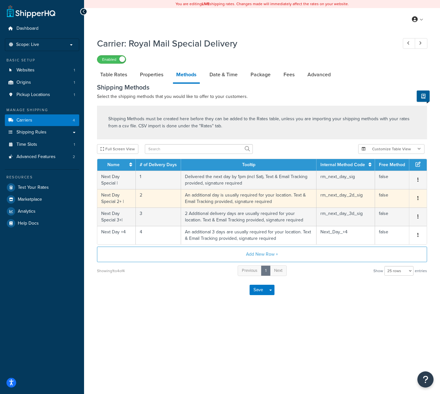
click at [418, 199] on icon "button" at bounding box center [418, 198] width 1 height 5
click at [396, 196] on div "Edit" at bounding box center [386, 193] width 46 height 13
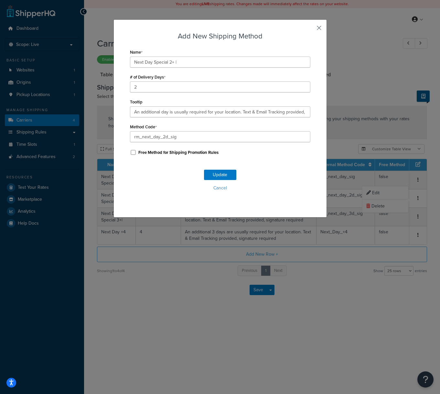
click at [311, 29] on button "button" at bounding box center [310, 30] width 2 height 2
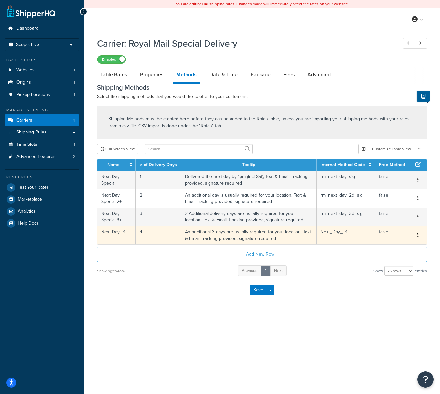
click at [418, 236] on icon "button" at bounding box center [418, 235] width 1 height 5
click at [376, 232] on div "Edit" at bounding box center [386, 230] width 46 height 13
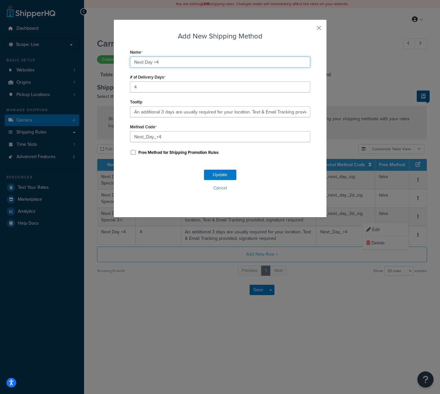
click at [169, 60] on input "Next Day +4" at bounding box center [220, 62] width 181 height 11
type input "Next Day +4 |"
click at [216, 175] on button "Update" at bounding box center [220, 175] width 32 height 10
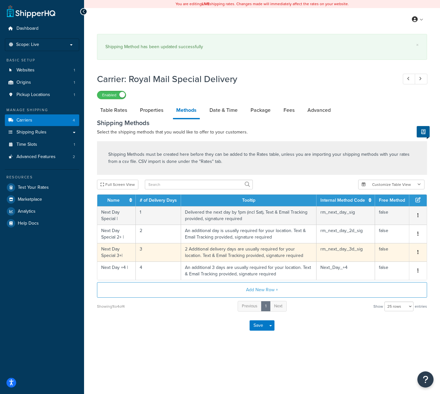
click at [418, 255] on icon "button" at bounding box center [418, 252] width 1 height 5
click at [390, 249] on div "Edit" at bounding box center [386, 247] width 46 height 13
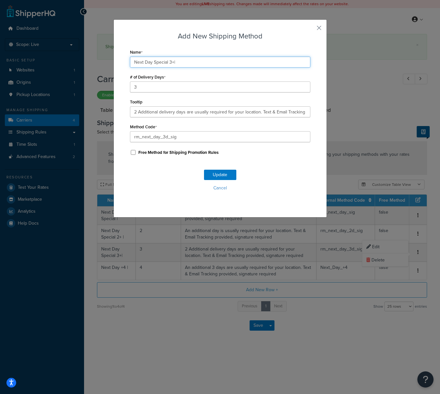
click at [173, 62] on input "Next Day Special 3+|" at bounding box center [220, 62] width 181 height 11
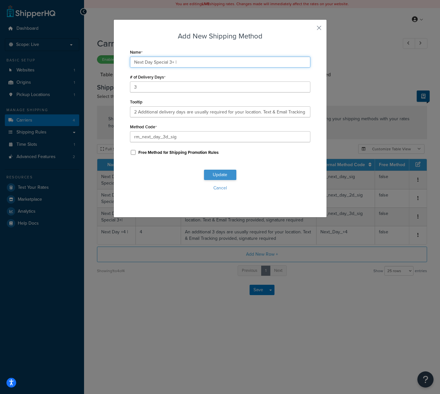
type input "Next Day Special 3+ |"
click at [218, 174] on button "Update" at bounding box center [220, 175] width 32 height 10
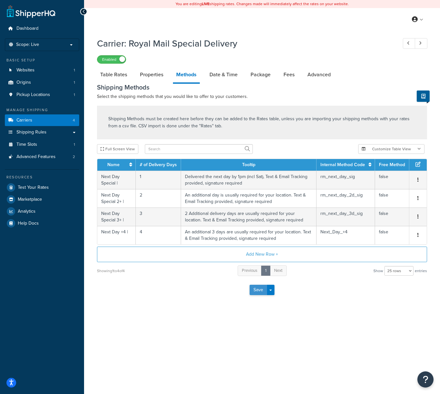
click at [254, 290] on button "Save" at bounding box center [258, 290] width 17 height 10
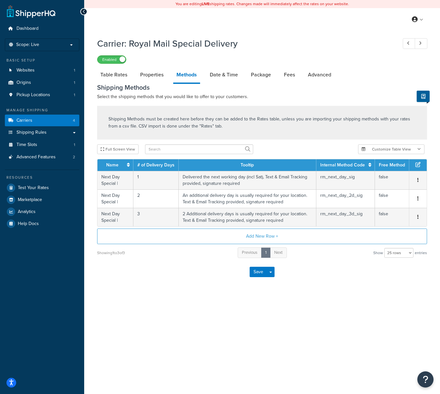
select select "25"
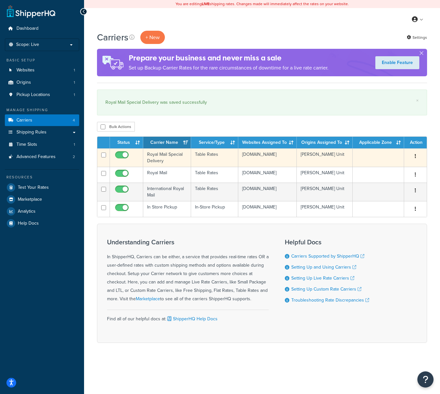
click at [177, 162] on td "Royal Mail Special Delivery" at bounding box center [167, 157] width 48 height 18
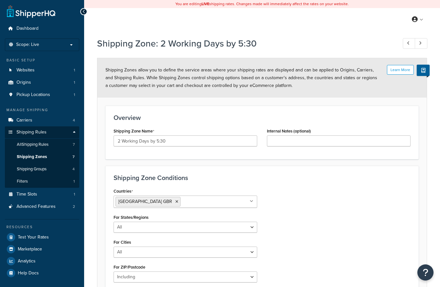
select select "including"
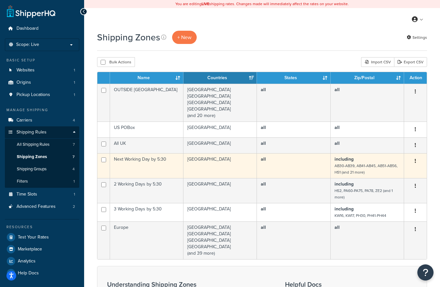
click at [415, 160] on icon "button" at bounding box center [415, 161] width 1 height 5
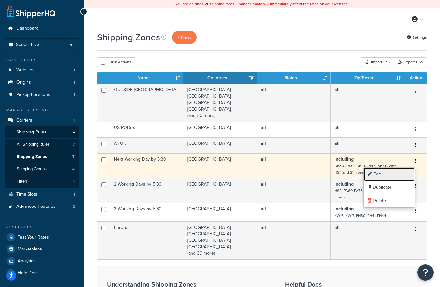
click at [393, 175] on link "Edit" at bounding box center [389, 174] width 51 height 13
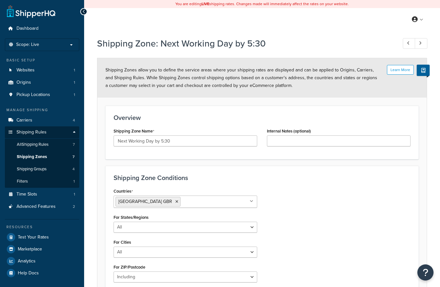
select select "including"
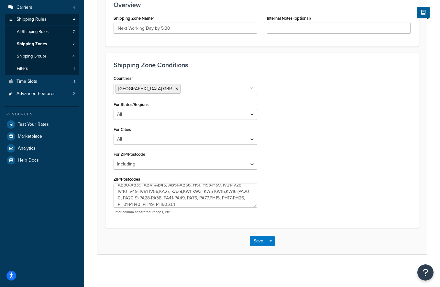
scroll to position [6, 0]
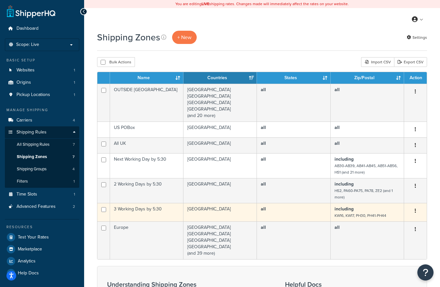
click at [413, 210] on button "button" at bounding box center [415, 211] width 9 height 10
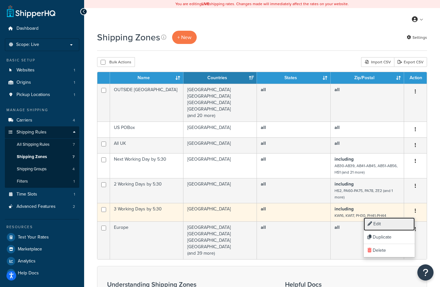
click at [396, 227] on link "Edit" at bounding box center [389, 224] width 51 height 13
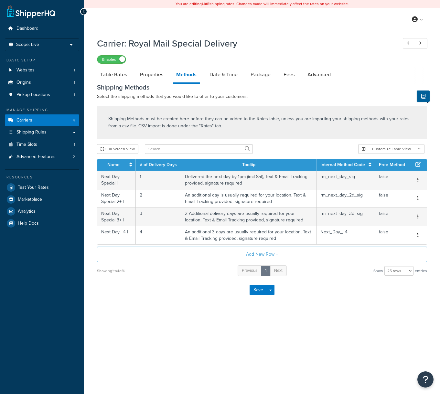
select select "25"
click at [50, 131] on link "Shipping Rules" at bounding box center [42, 132] width 74 height 12
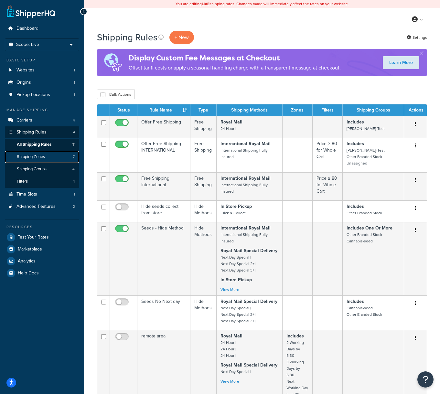
click at [47, 160] on link "Shipping Zones 7" at bounding box center [42, 157] width 74 height 12
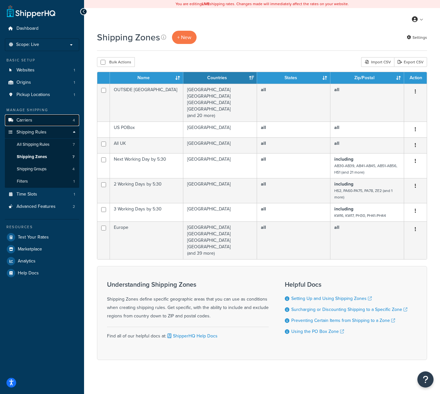
click at [27, 121] on span "Carriers" at bounding box center [24, 120] width 16 height 5
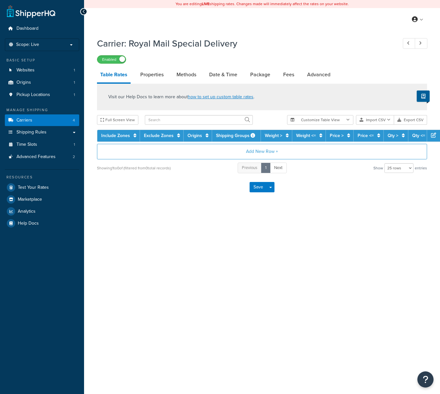
select select "25"
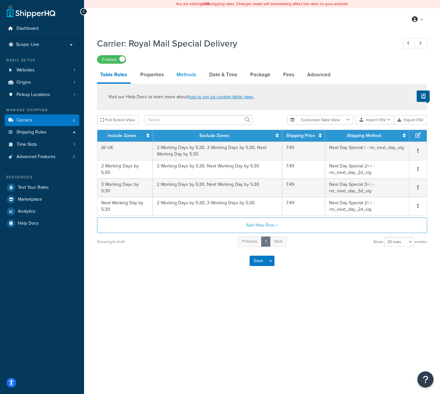
click at [191, 77] on link "Methods" at bounding box center [186, 75] width 26 height 16
select select "25"
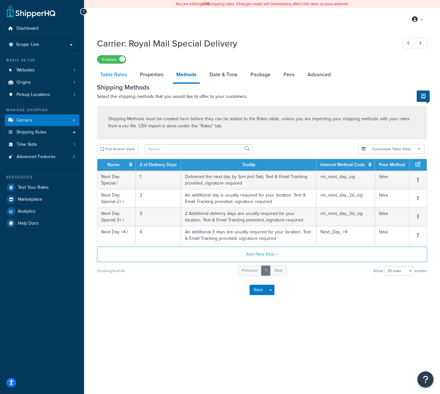
click at [118, 74] on link "Table Rates" at bounding box center [113, 75] width 33 height 16
select select "25"
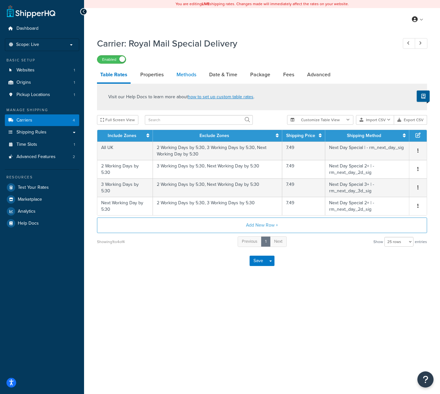
click at [192, 74] on link "Methods" at bounding box center [186, 75] width 26 height 16
select select "25"
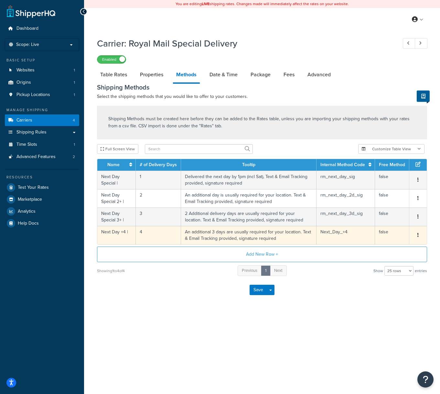
click at [419, 236] on button "button" at bounding box center [418, 235] width 5 height 7
click at [390, 230] on div "Edit" at bounding box center [386, 230] width 46 height 13
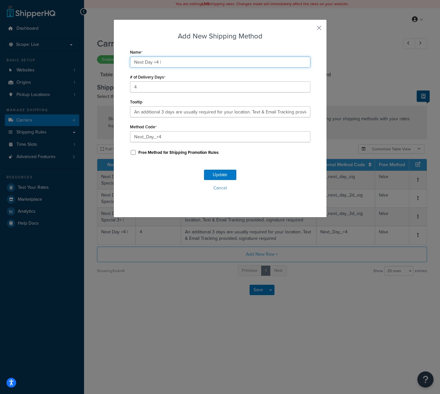
drag, startPoint x: 153, startPoint y: 62, endPoint x: 159, endPoint y: 63, distance: 5.6
click at [153, 62] on input "Next Day +4 |" at bounding box center [220, 62] width 181 height 11
type input "Next Day Special +4 |"
click at [213, 175] on button "Update" at bounding box center [220, 175] width 32 height 10
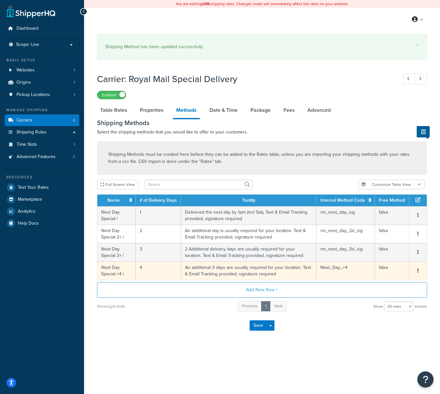
click at [192, 269] on td "An additional 3 days are usually required for your location. Text & Email Track…" at bounding box center [249, 271] width 136 height 18
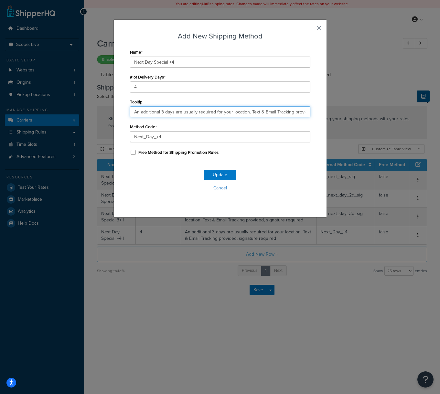
drag, startPoint x: 164, startPoint y: 112, endPoint x: 137, endPoint y: 114, distance: 27.3
click at [133, 114] on input "An additional 3 days are usually required for your location. Text & Email Track…" at bounding box center [220, 111] width 181 height 11
click at [311, 29] on button "button" at bounding box center [310, 30] width 2 height 2
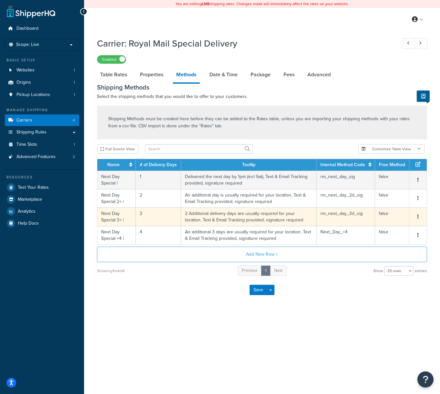
click at [420, 217] on button "button" at bounding box center [418, 217] width 5 height 7
click at [396, 214] on div "Edit" at bounding box center [386, 211] width 46 height 13
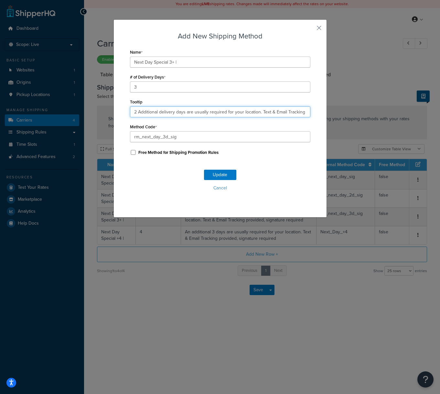
drag, startPoint x: 185, startPoint y: 113, endPoint x: 134, endPoint y: 113, distance: 50.8
click at [134, 113] on input "2 Additional delivery days are usually required for your location. Text & Email…" at bounding box center [220, 111] width 181 height 11
paste input "An additional 3"
type input "An additional 2 days are usually required for your location. Text & Email Track…"
click at [216, 172] on button "Update" at bounding box center [220, 175] width 32 height 10
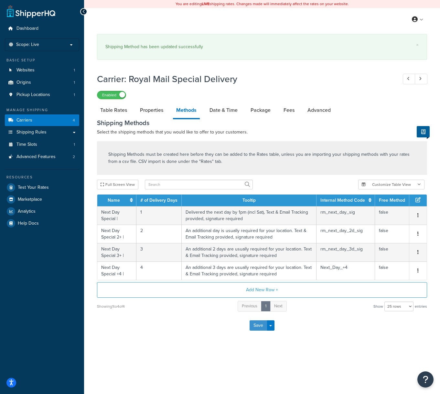
click at [254, 327] on button "Save" at bounding box center [258, 326] width 17 height 10
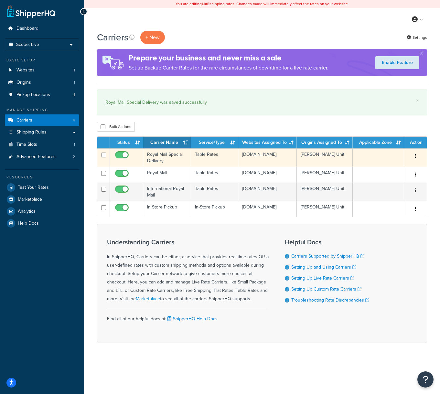
click at [182, 163] on td "Royal Mail Special Delivery" at bounding box center [167, 157] width 48 height 18
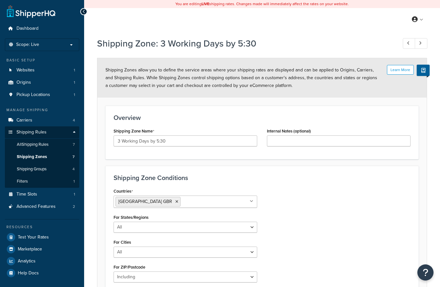
select select "including"
click at [33, 155] on span "Shipping Zones" at bounding box center [32, 156] width 30 height 5
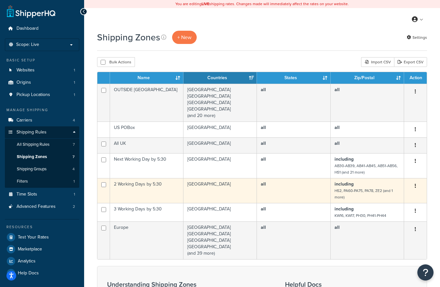
click at [215, 190] on td "[GEOGRAPHIC_DATA]" at bounding box center [219, 190] width 73 height 25
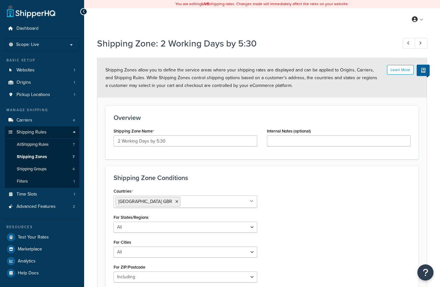
select select "including"
click at [39, 121] on link "Carriers 4" at bounding box center [42, 121] width 74 height 12
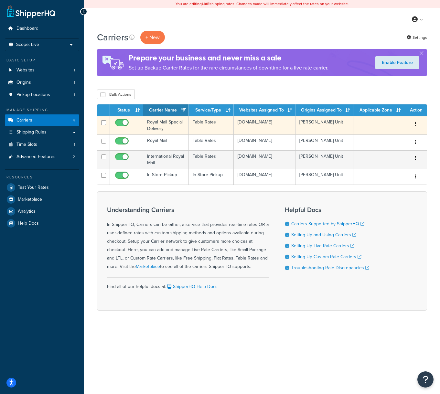
click at [180, 129] on td "Royal Mail Special Delivery" at bounding box center [166, 125] width 46 height 18
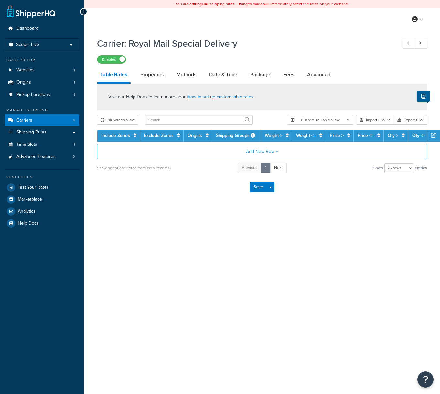
select select "25"
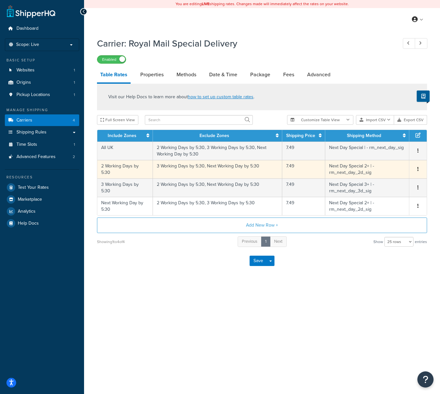
click at [415, 170] on span "Edit Duplicate Delete" at bounding box center [418, 169] width 10 height 7
click at [418, 169] on icon "button" at bounding box center [418, 169] width 1 height 5
click at [390, 158] on div "Edit" at bounding box center [386, 157] width 46 height 13
select select "144815"
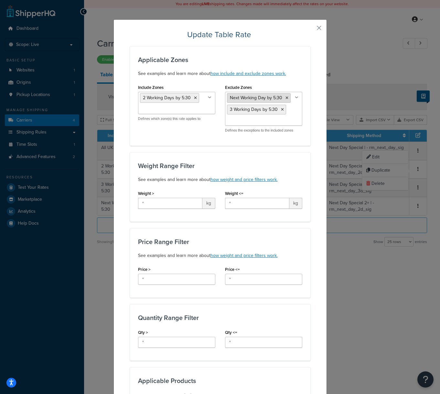
click at [286, 98] on icon at bounding box center [287, 98] width 3 height 4
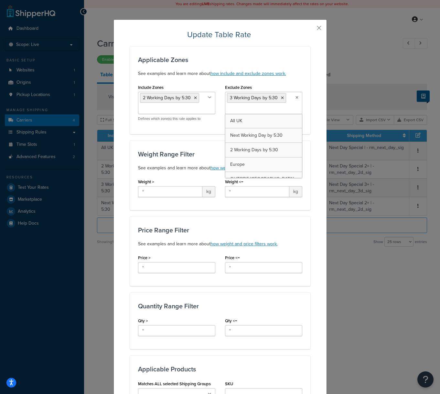
scroll to position [214, 0]
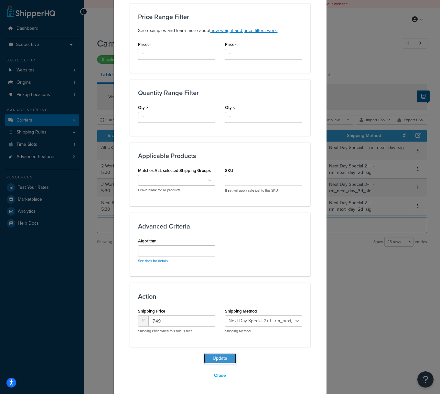
click at [222, 357] on button "Update" at bounding box center [220, 359] width 32 height 10
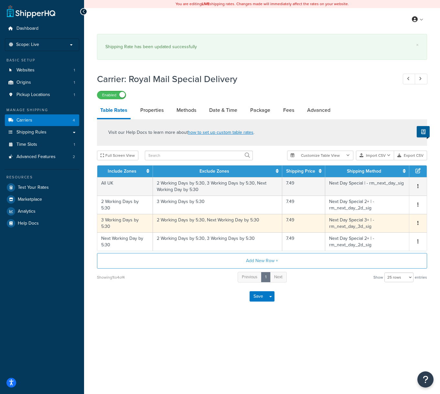
click at [419, 223] on icon "button" at bounding box center [418, 223] width 1 height 5
click at [388, 213] on div "Edit" at bounding box center [386, 211] width 46 height 13
select select "144817"
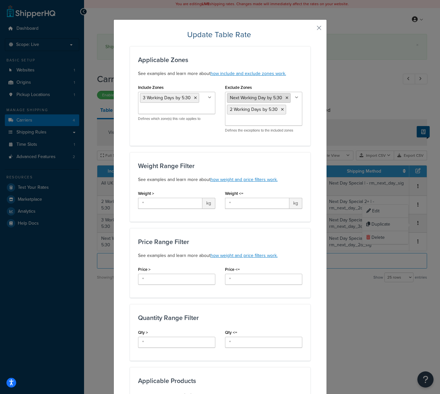
click at [286, 98] on icon at bounding box center [287, 98] width 3 height 4
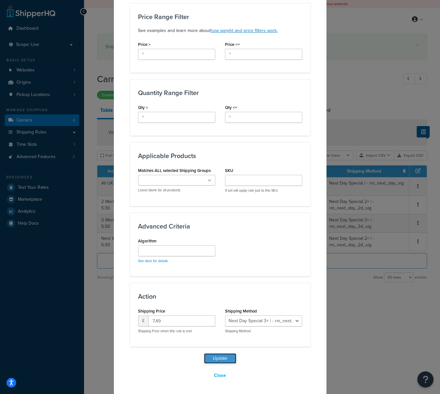
click at [219, 357] on button "Update" at bounding box center [220, 359] width 32 height 10
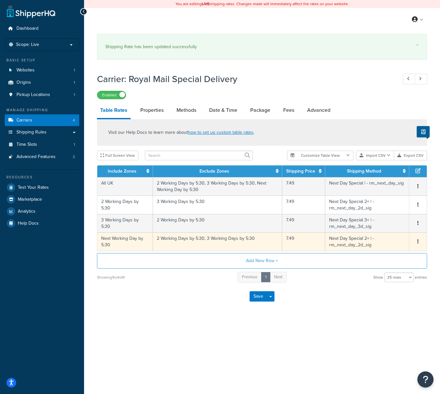
click at [415, 242] on span "Edit Duplicate Delete" at bounding box center [418, 241] width 10 height 7
click at [418, 243] on icon "button" at bounding box center [418, 241] width 1 height 5
click at [392, 233] on div "Edit" at bounding box center [386, 229] width 46 height 13
select select "144815"
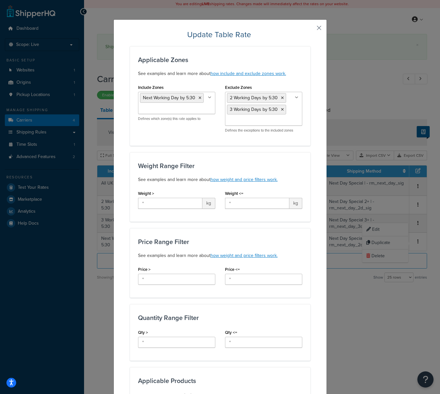
click at [311, 29] on button "button" at bounding box center [310, 30] width 2 height 2
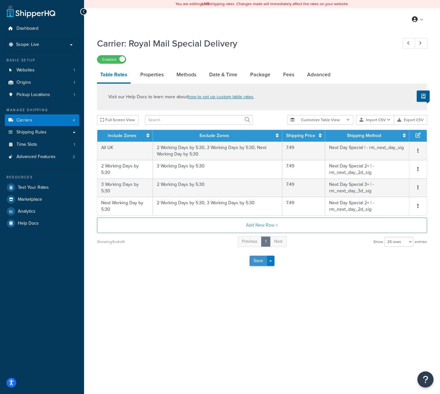
click at [257, 261] on button "Save" at bounding box center [258, 261] width 17 height 10
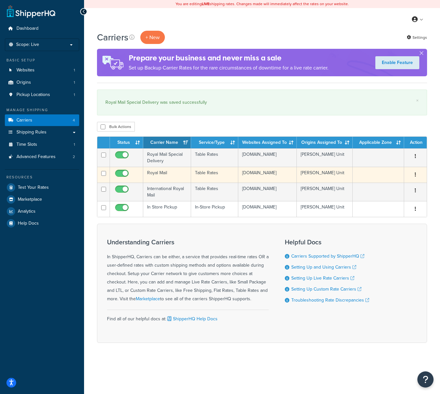
click at [161, 177] on td "Royal Mail" at bounding box center [167, 175] width 48 height 16
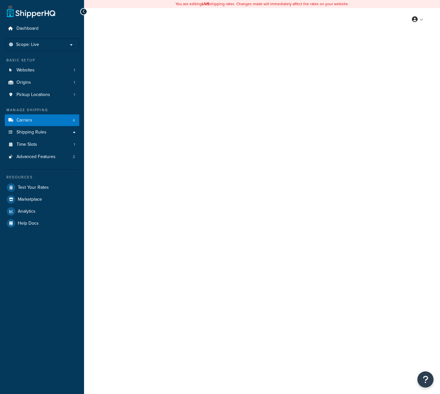
select select "25"
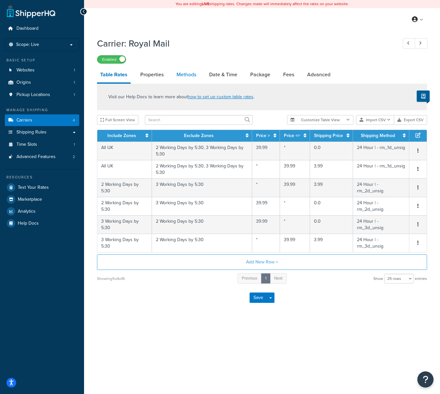
click at [185, 72] on link "Methods" at bounding box center [186, 75] width 26 height 16
select select "25"
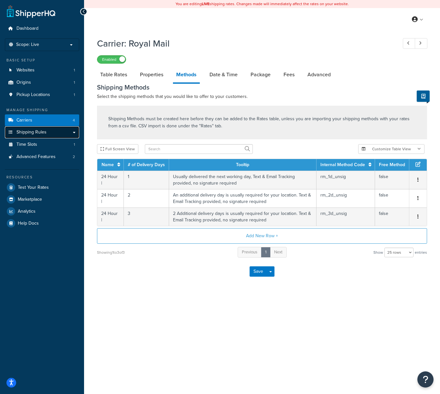
click at [58, 129] on link "Shipping Rules" at bounding box center [42, 132] width 74 height 12
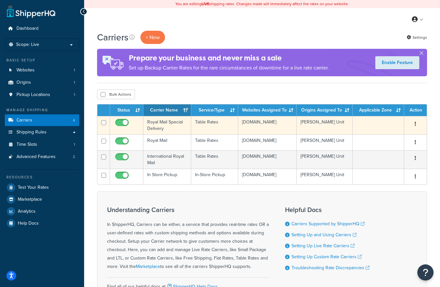
click at [178, 126] on td "Royal Mail Special Delivery" at bounding box center [167, 125] width 48 height 18
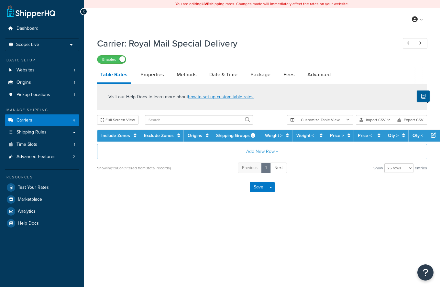
select select "25"
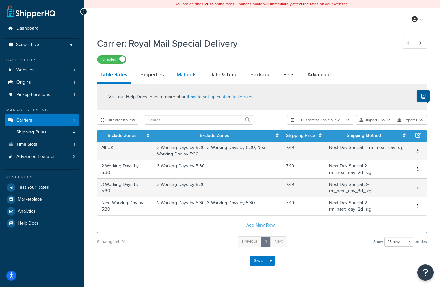
click at [191, 74] on link "Methods" at bounding box center [186, 75] width 26 height 16
select select "25"
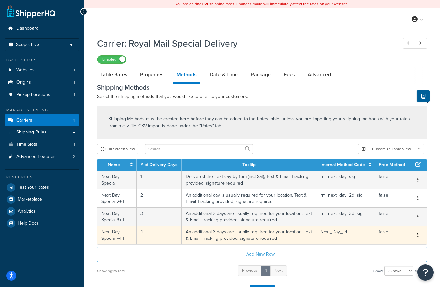
click at [417, 236] on button "button" at bounding box center [417, 235] width 5 height 7
click at [376, 242] on div "Delete" at bounding box center [385, 242] width 46 height 13
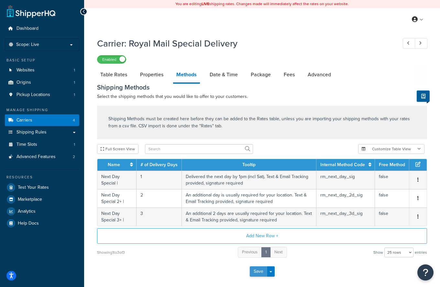
click at [260, 271] on button "Save" at bounding box center [258, 272] width 17 height 10
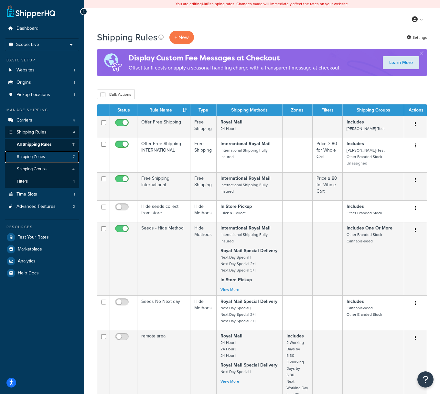
click at [45, 154] on span "Shipping Zones" at bounding box center [31, 156] width 28 height 5
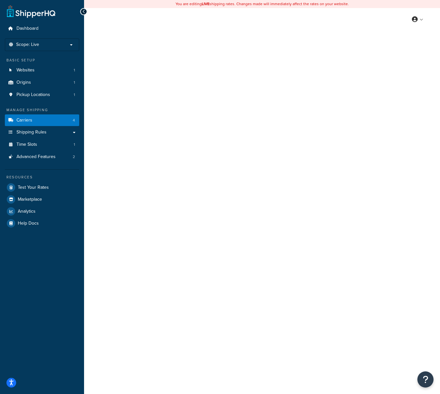
select select "25"
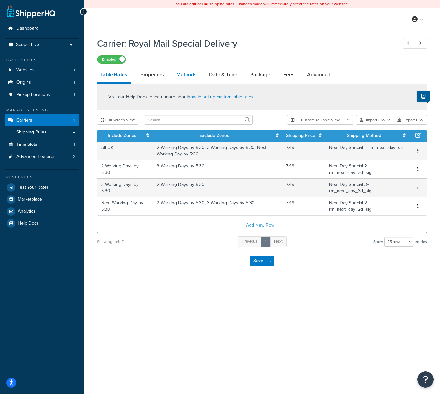
click at [186, 74] on link "Methods" at bounding box center [186, 75] width 26 height 16
select select "25"
